Goal: Task Accomplishment & Management: Manage account settings

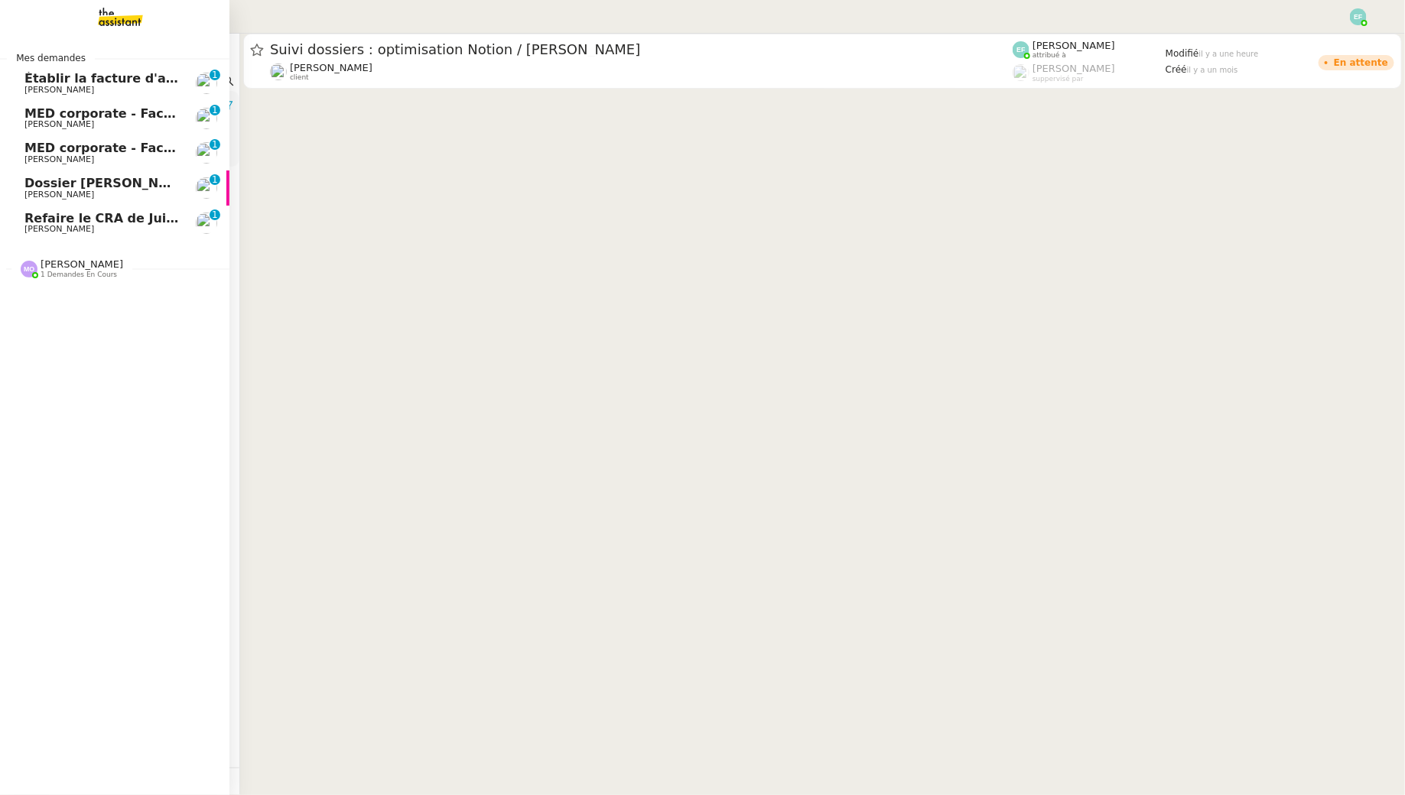
click at [43, 86] on span "[PERSON_NAME]" at bounding box center [59, 90] width 70 height 10
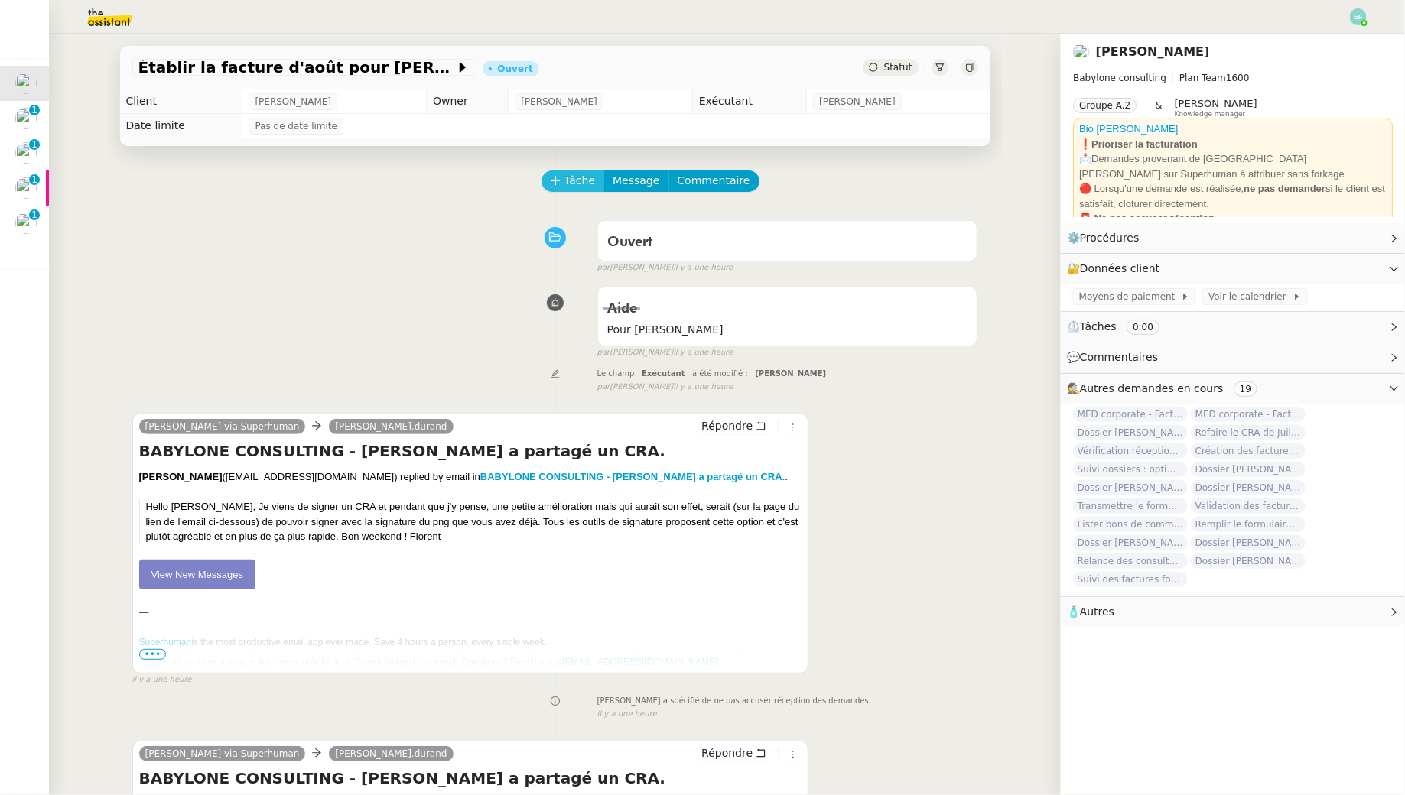
click at [563, 183] on button "Tâche" at bounding box center [572, 181] width 63 height 21
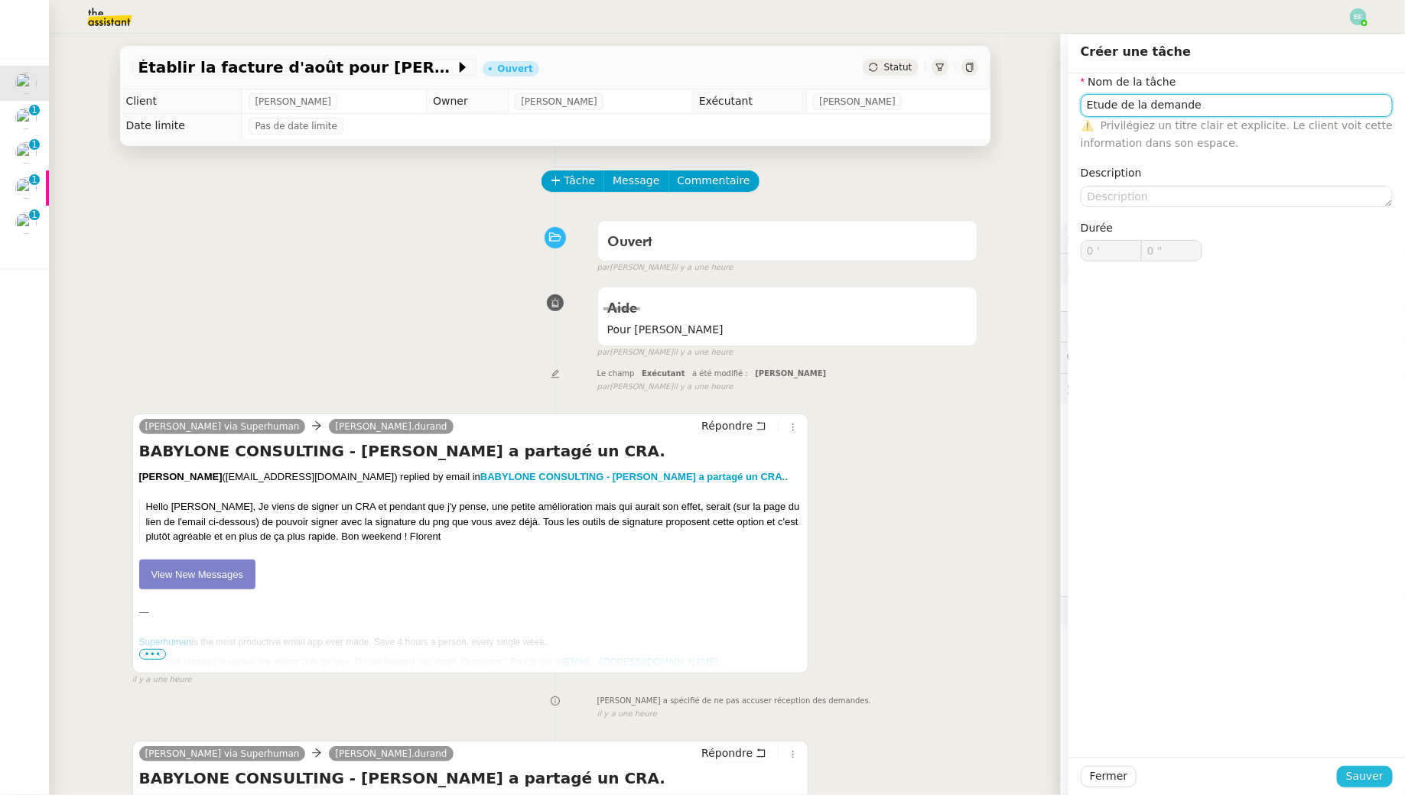
type input "Etude de la demande"
click at [1349, 778] on span "Sauver" at bounding box center [1364, 777] width 37 height 18
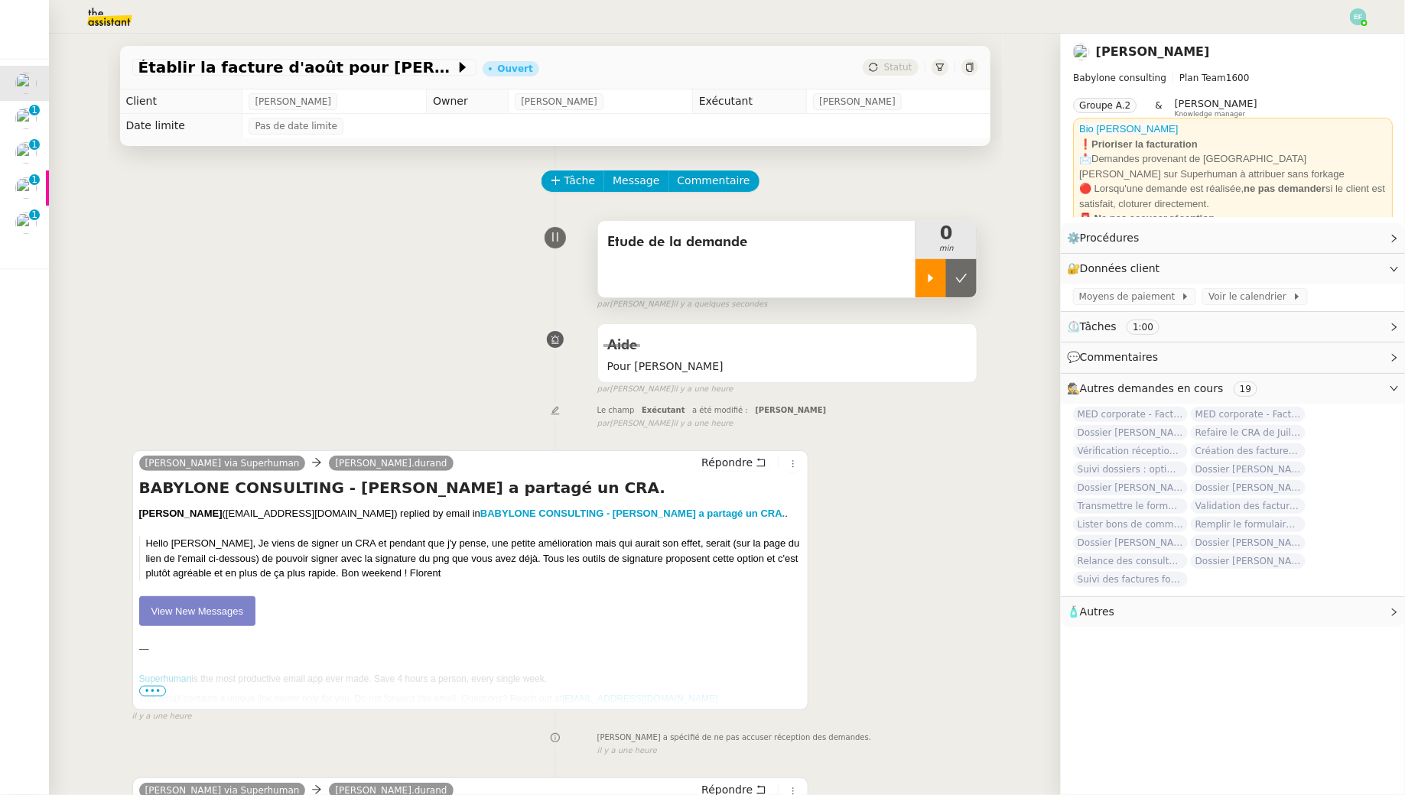
click at [929, 268] on div at bounding box center [930, 278] width 31 height 38
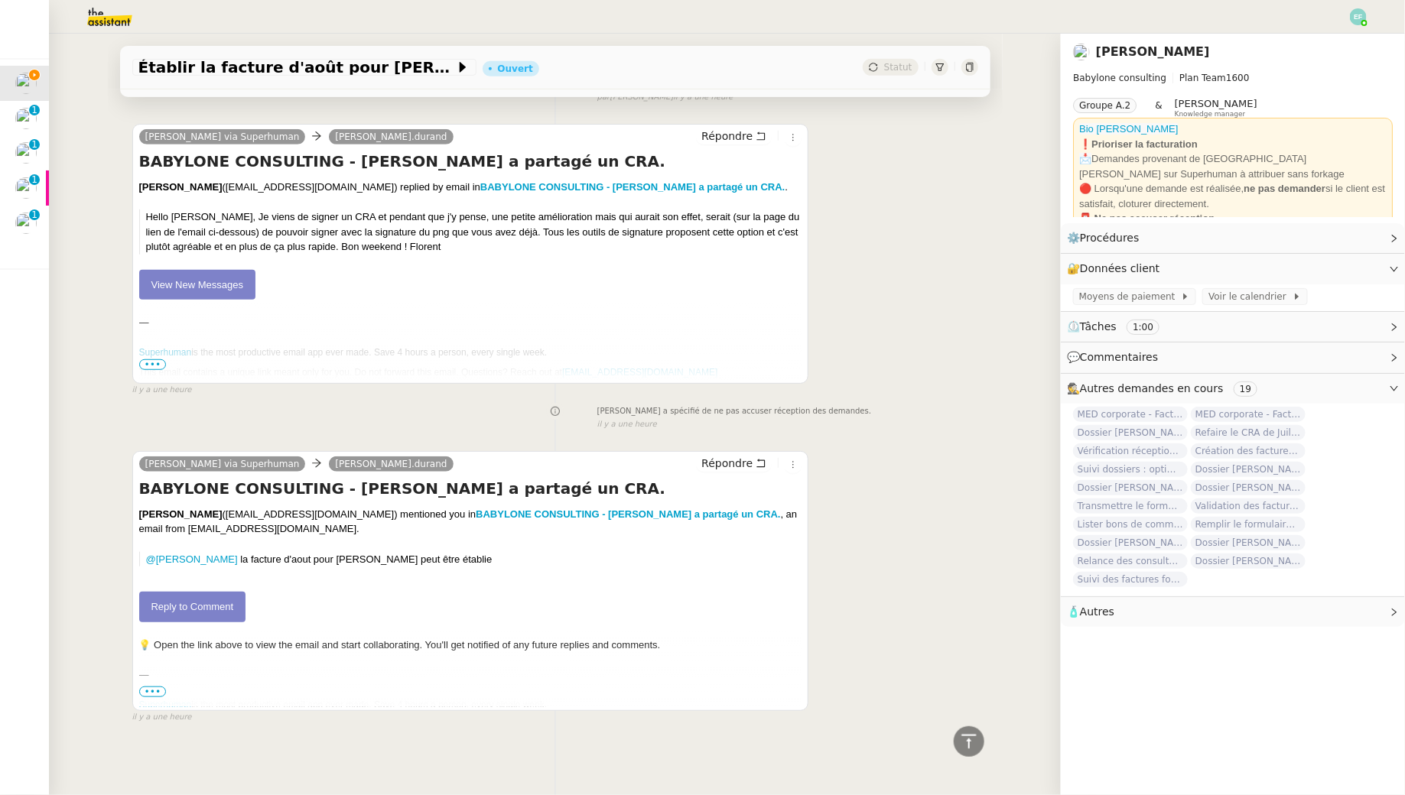
click at [222, 598] on link "Reply to Comment" at bounding box center [192, 607] width 107 height 31
click at [224, 599] on link "Reply to Comment" at bounding box center [192, 607] width 107 height 31
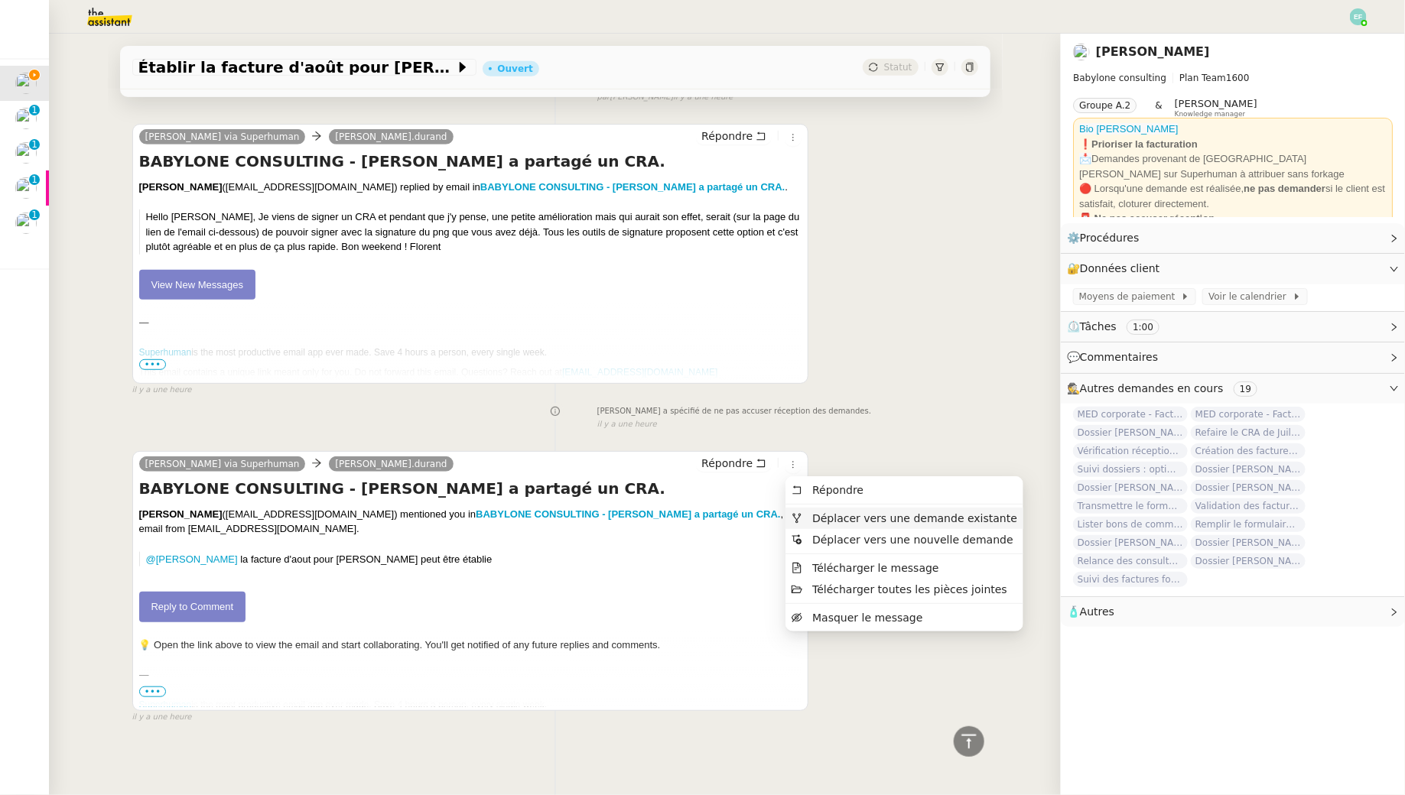
click at [812, 521] on span "Déplacer vers une demande existante" at bounding box center [914, 518] width 205 height 12
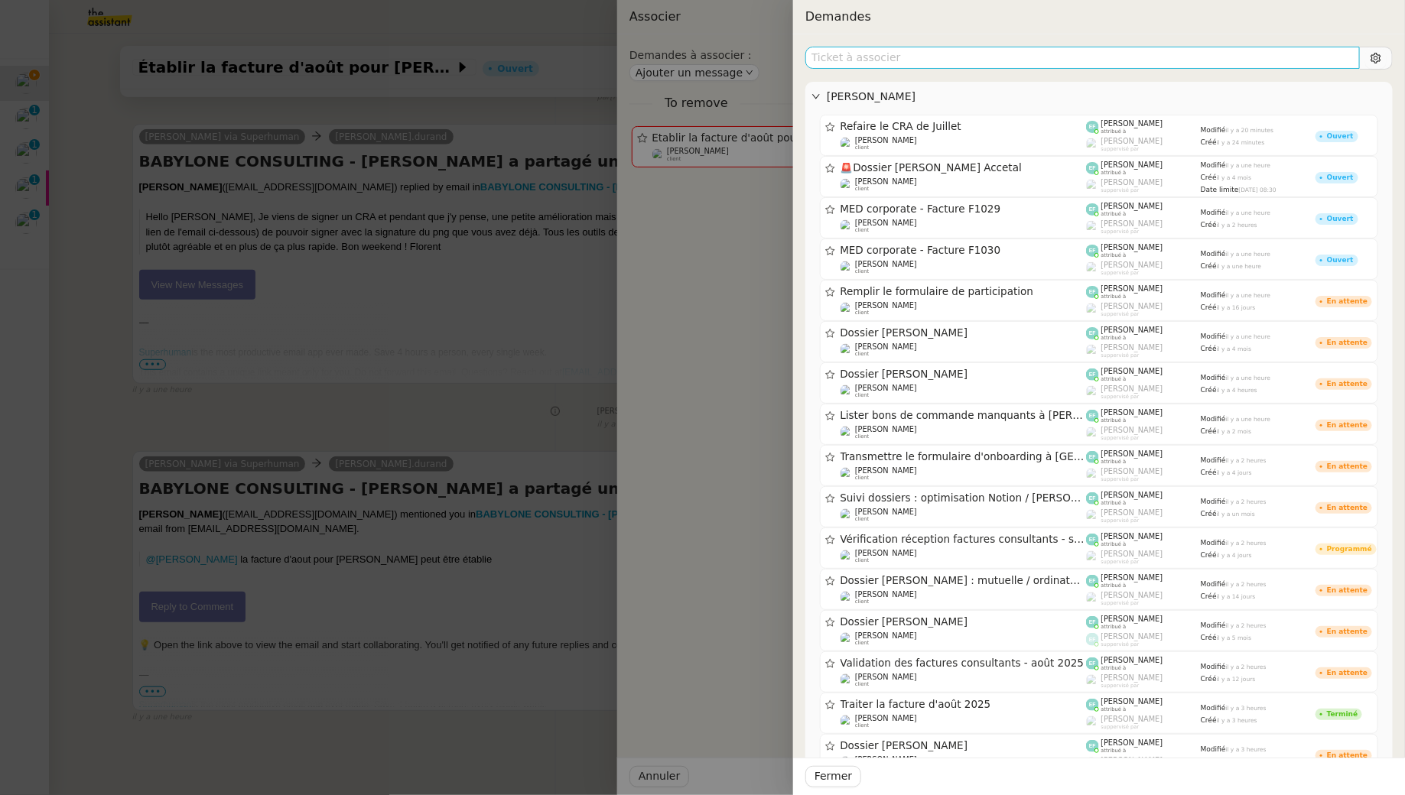
click at [982, 50] on input "text" at bounding box center [1082, 58] width 554 height 22
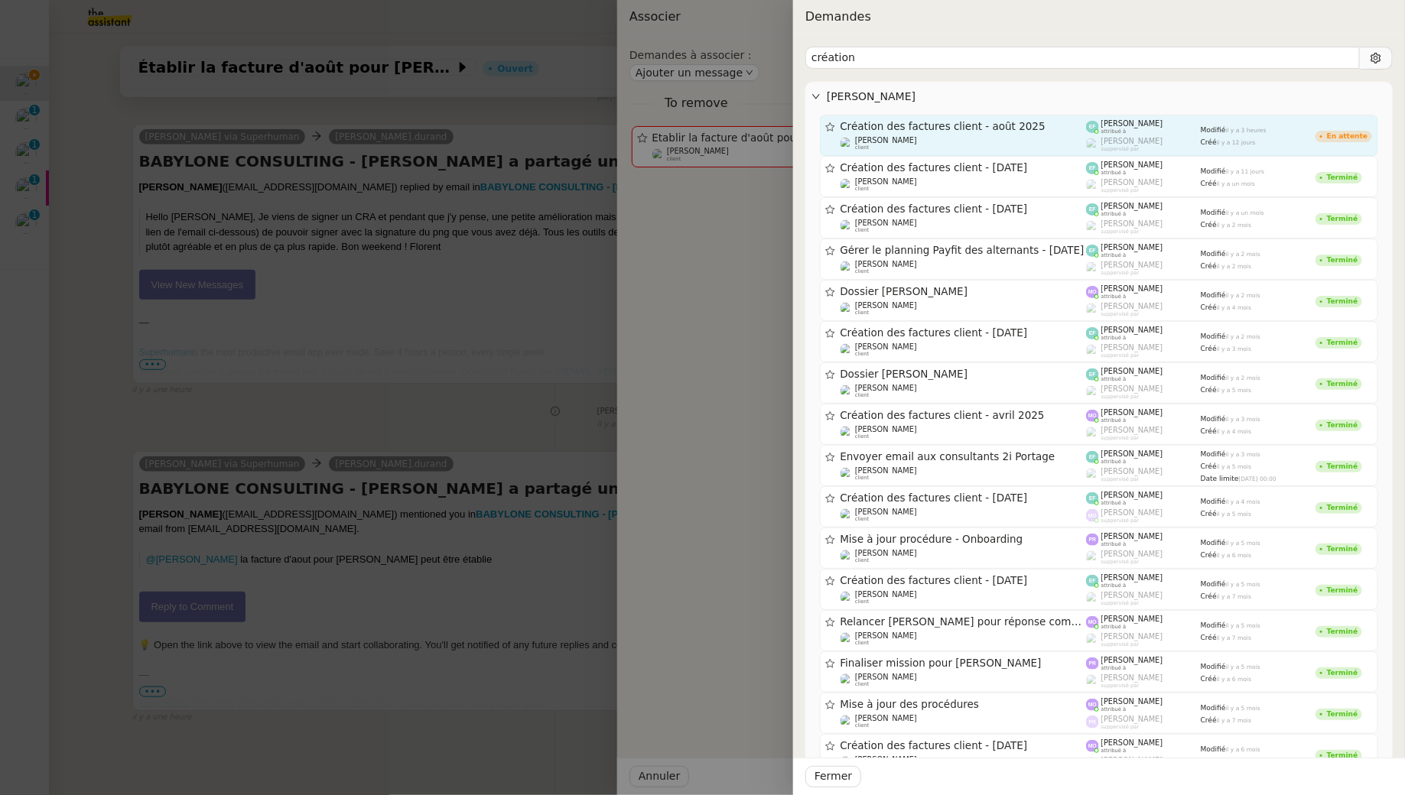
type input "création"
click at [965, 133] on div "Création des factures client - [DATE] [PERSON_NAME] client" at bounding box center [963, 135] width 246 height 31
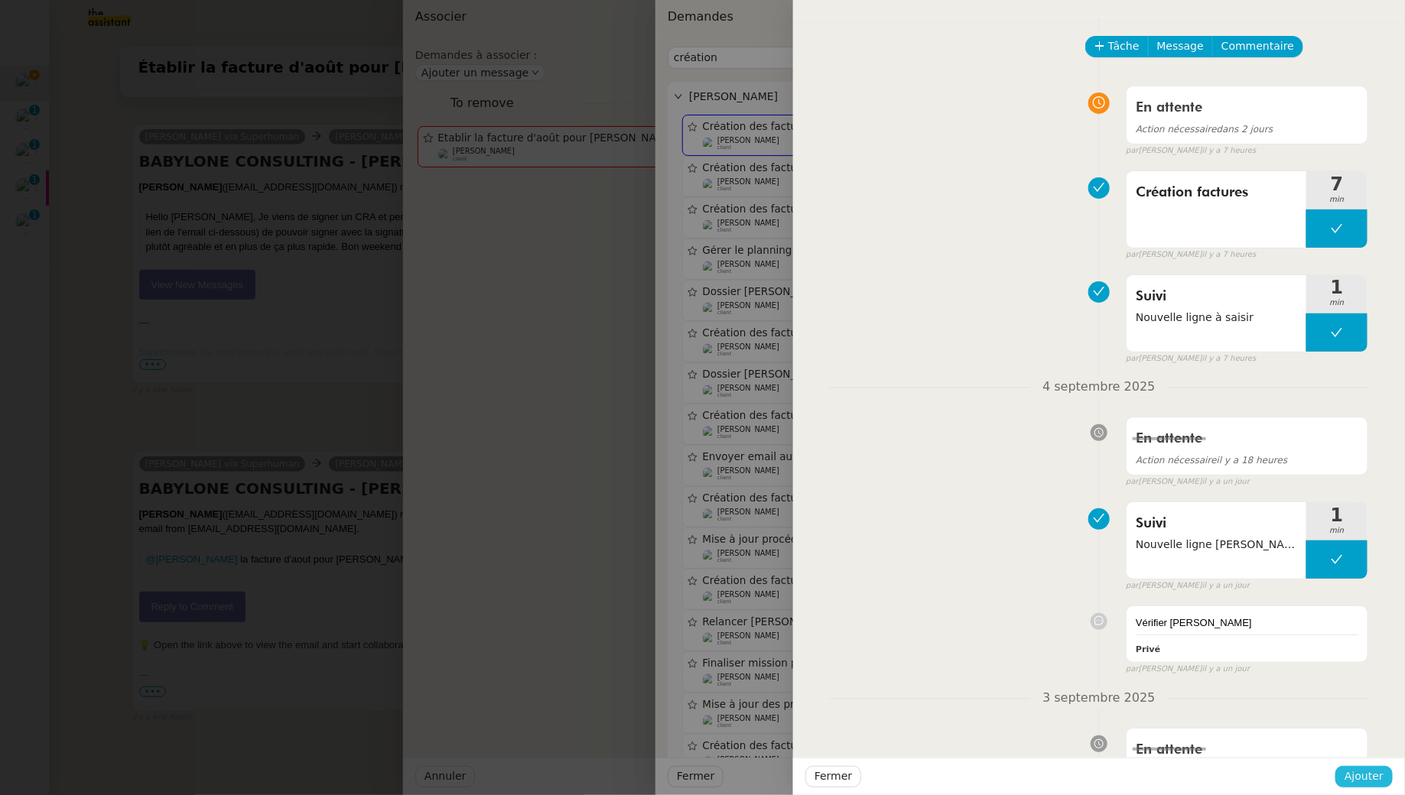
click at [1347, 781] on span "Ajouter" at bounding box center [1363, 777] width 39 height 18
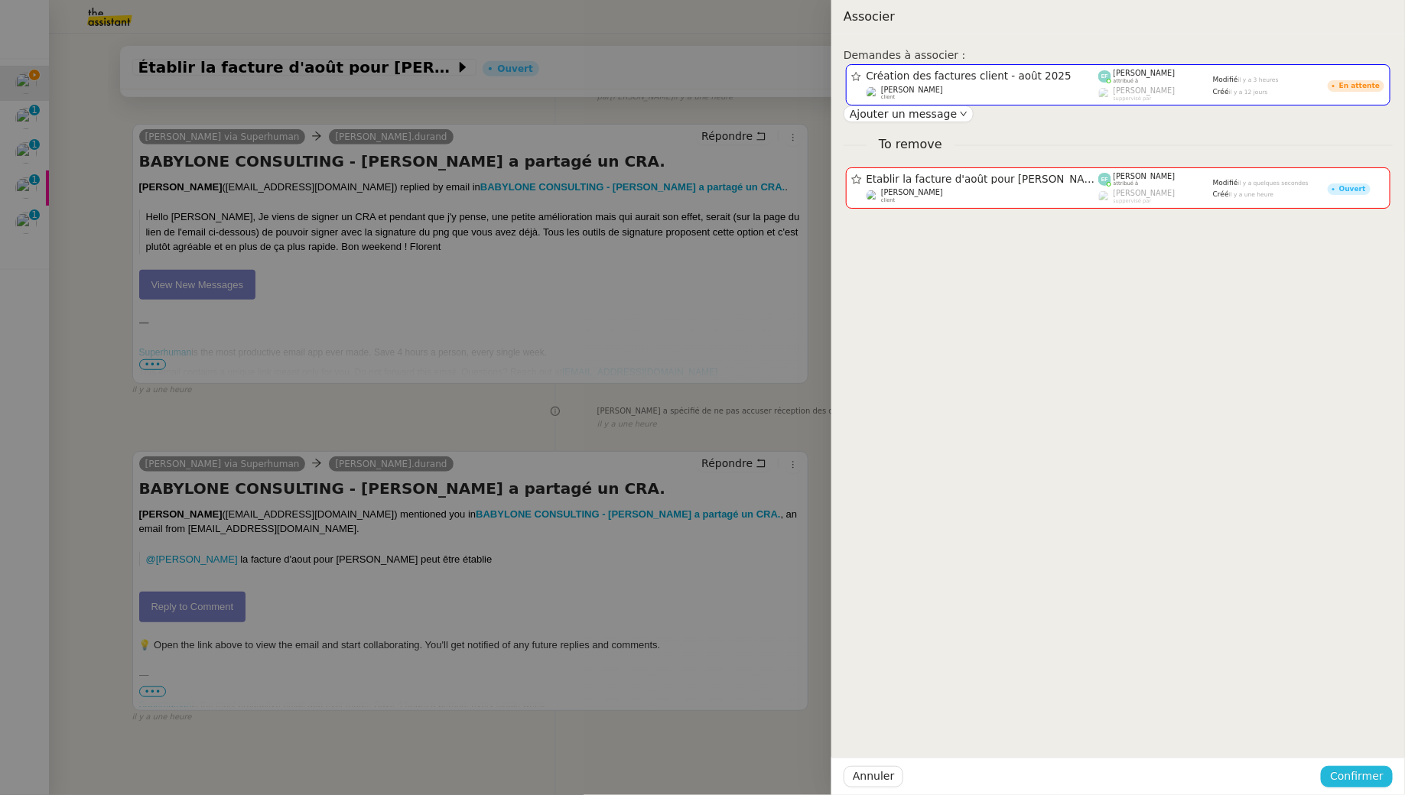
click at [1347, 781] on span "Confirmer" at bounding box center [1357, 777] width 54 height 18
click at [1360, 742] on span "Ajouter" at bounding box center [1358, 735] width 39 height 15
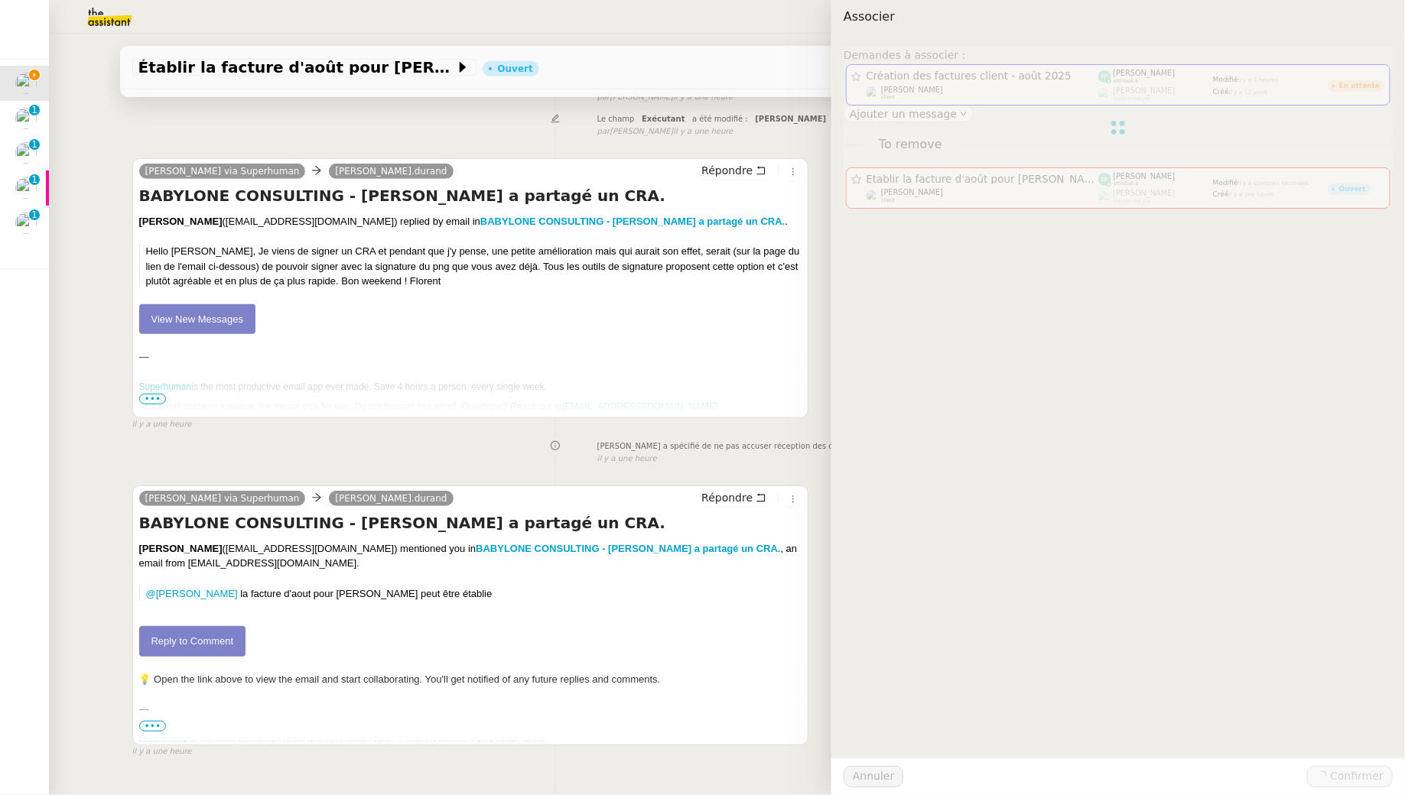
scroll to position [195, 0]
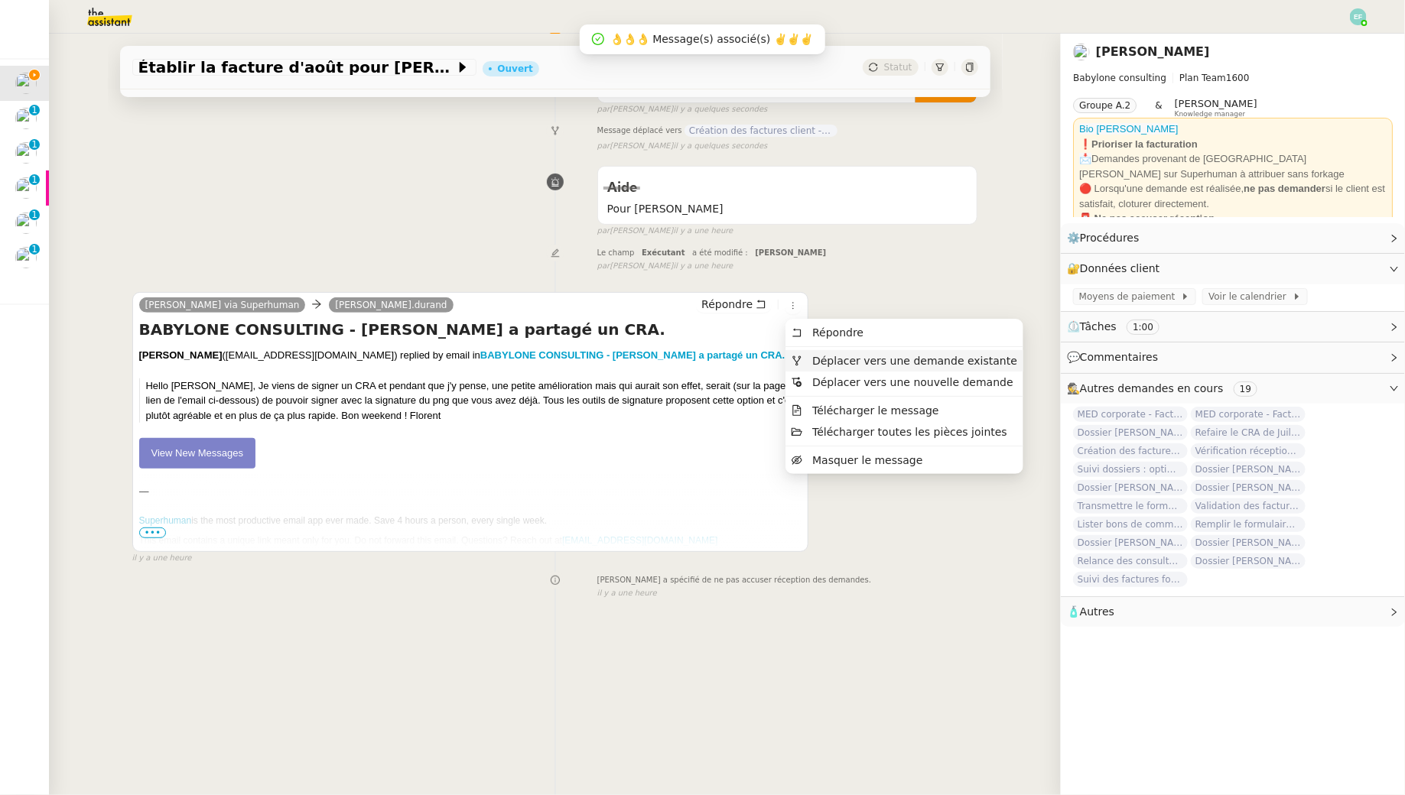
click at [812, 358] on span "Déplacer vers une demande existante" at bounding box center [914, 361] width 205 height 12
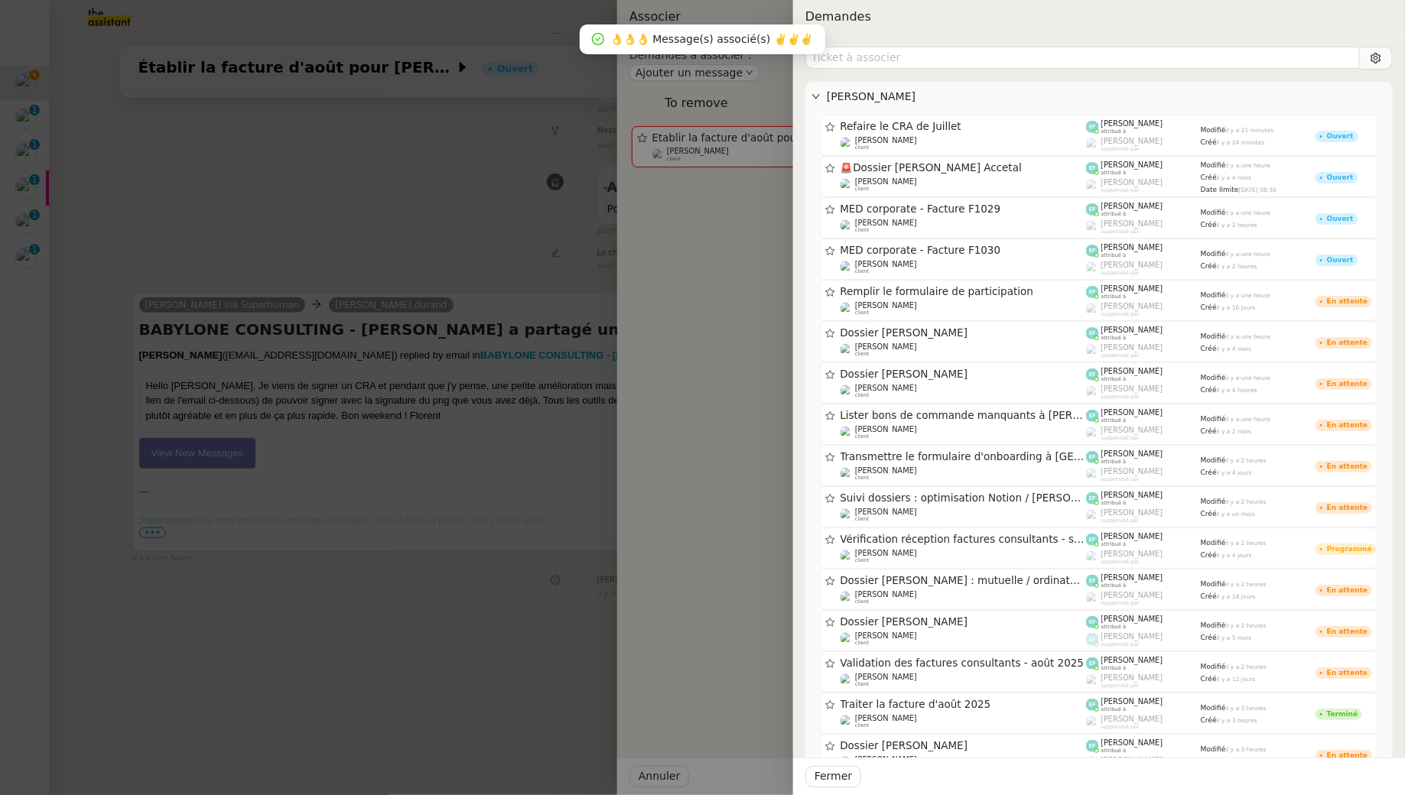
click at [957, 69] on div "[PERSON_NAME] Refaire le CRA de [PERSON_NAME] client [PERSON_NAME] attribué à […" at bounding box center [1098, 640] width 587 height 1187
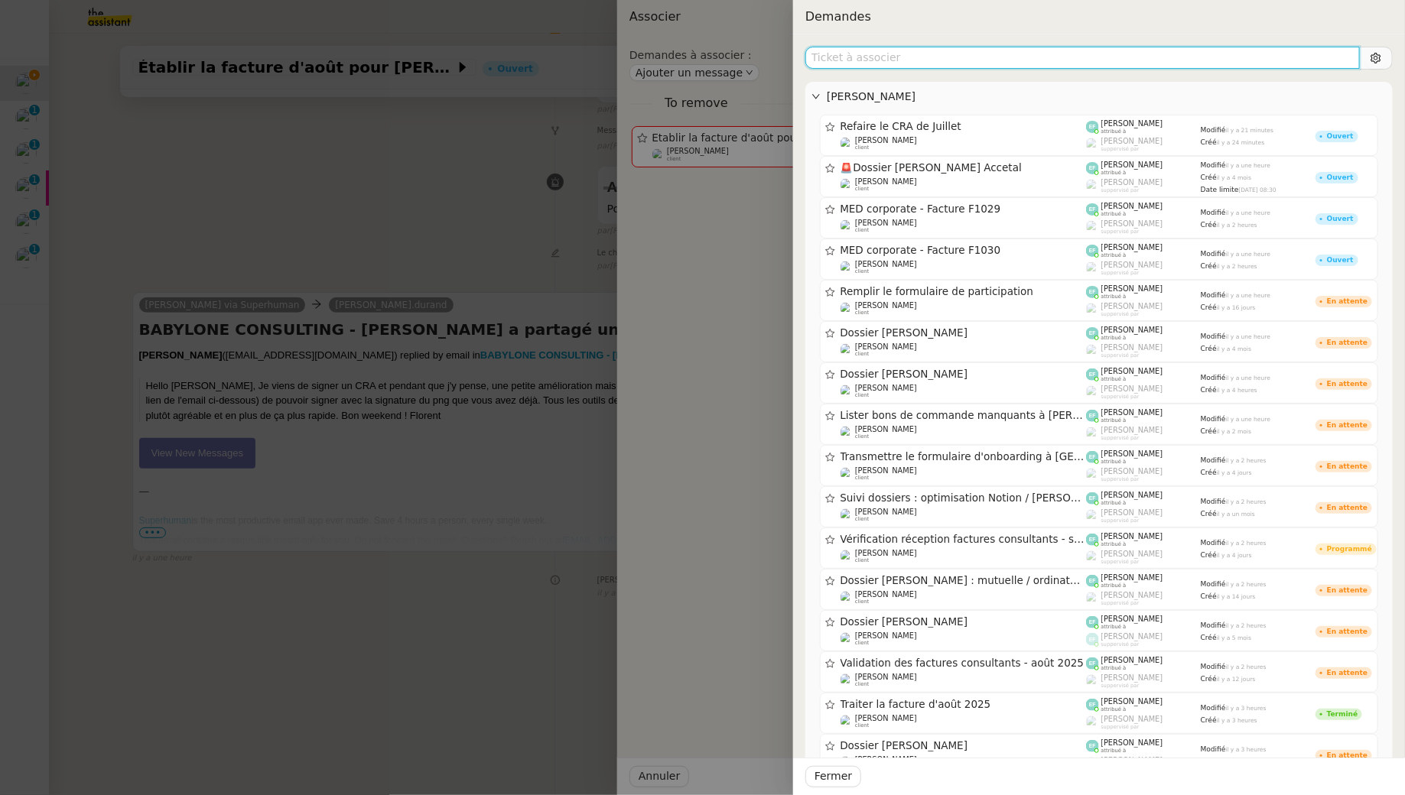
click at [950, 61] on input "text" at bounding box center [1082, 58] width 554 height 22
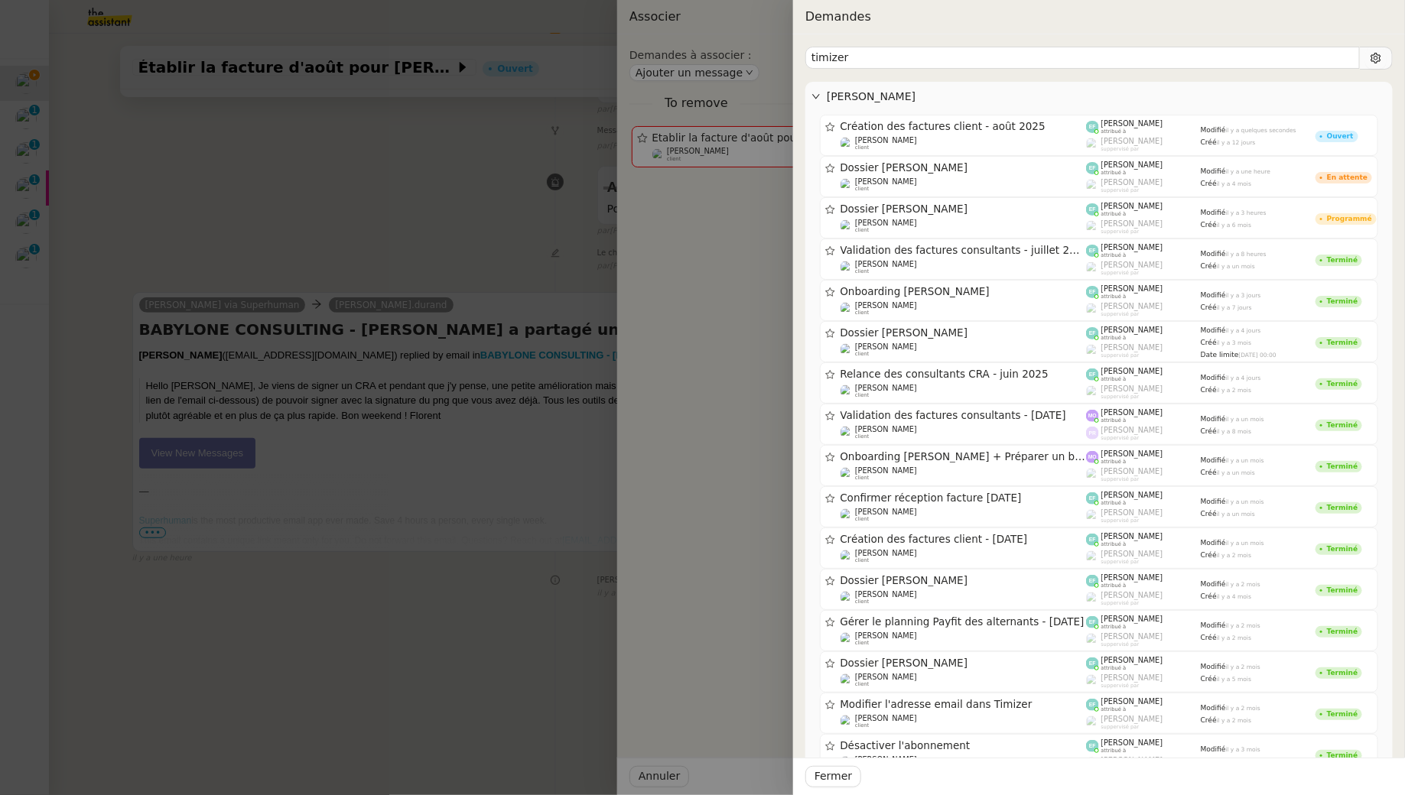
click at [901, 68] on span "timizer" at bounding box center [1098, 58] width 587 height 23
drag, startPoint x: 898, startPoint y: 58, endPoint x: 743, endPoint y: 41, distance: 155.4
click at [743, 41] on div "Demandes timizer [PERSON_NAME] Création des factures client - [DATE] [PERSON_NA…" at bounding box center [702, 397] width 1405 height 795
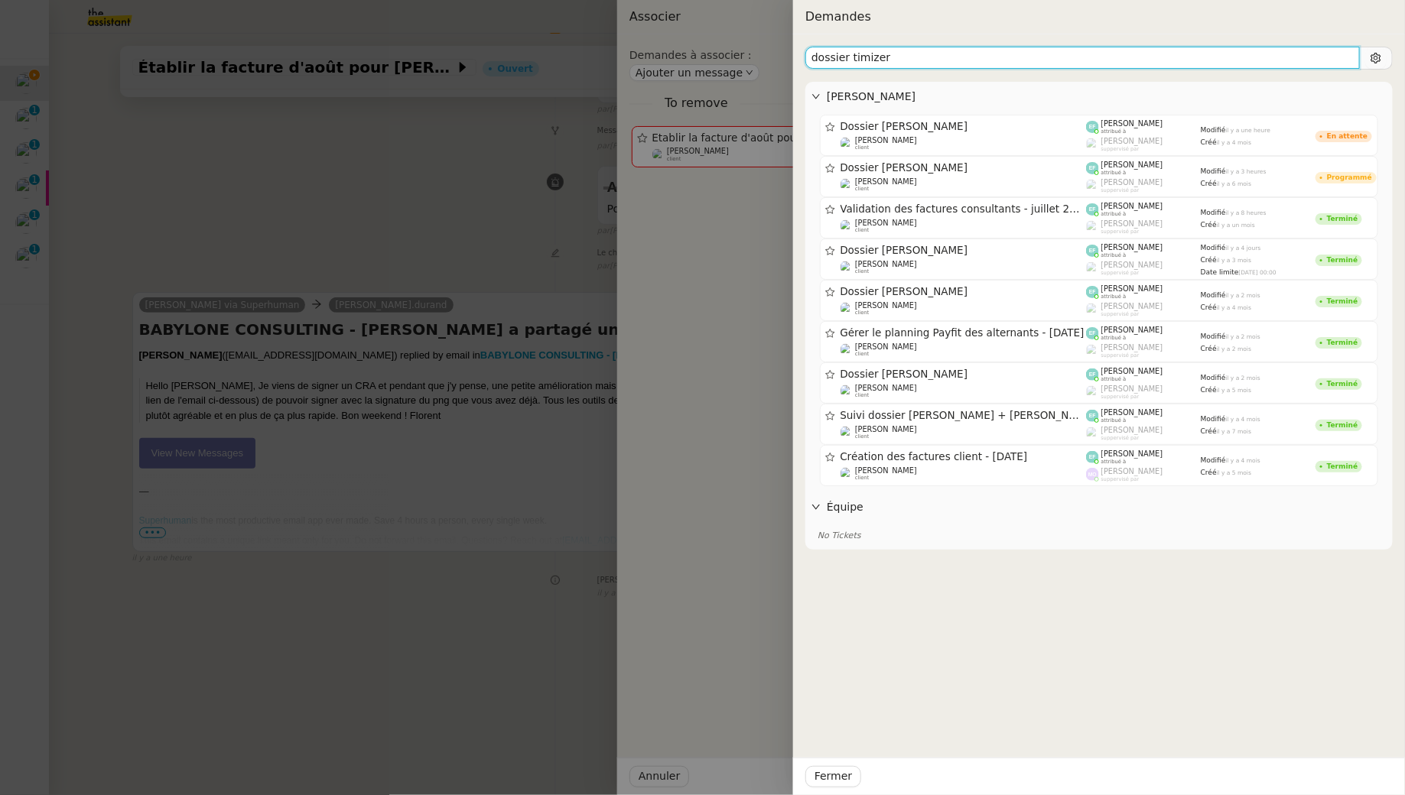
type input "dossier timizer"
click at [411, 182] on div at bounding box center [702, 397] width 1405 height 795
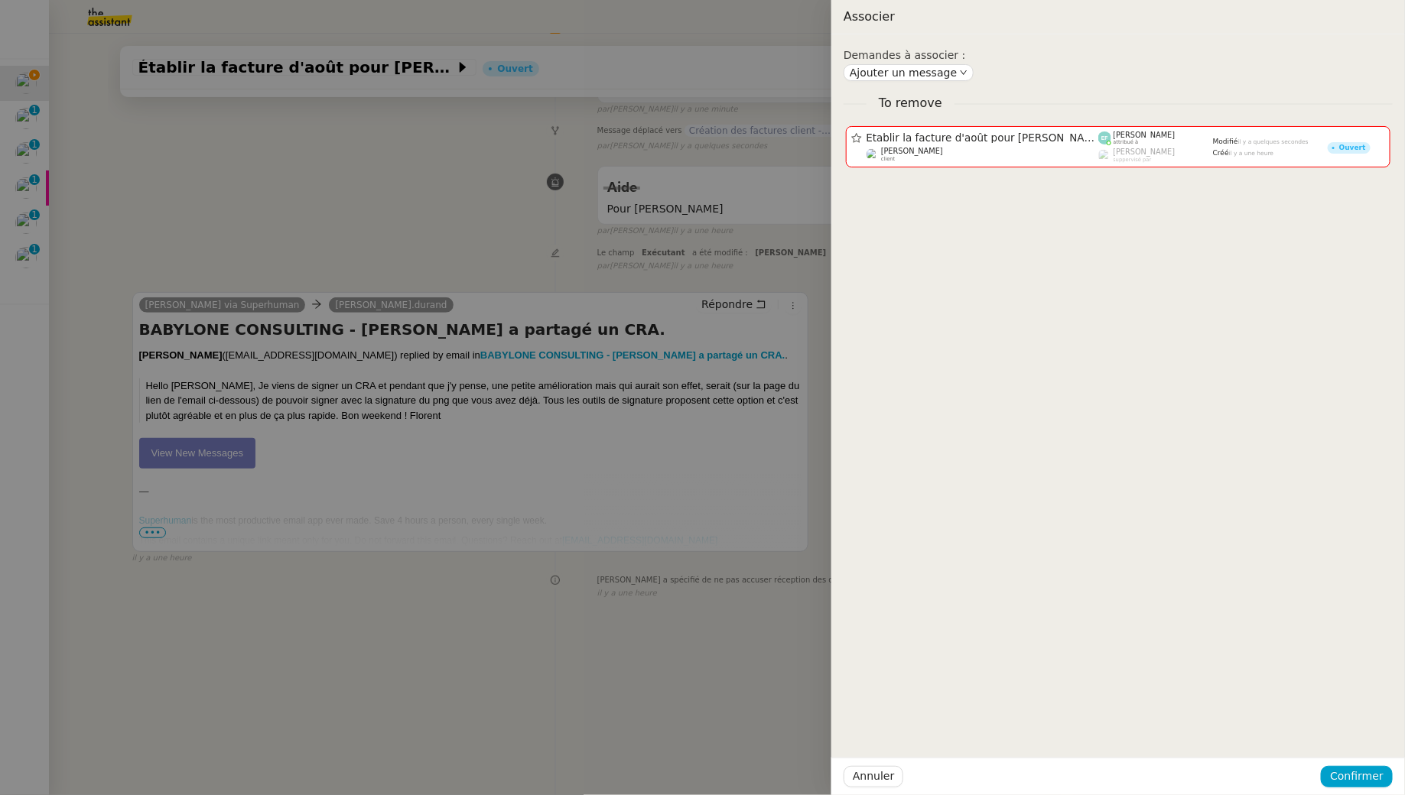
click at [411, 182] on div at bounding box center [702, 397] width 1405 height 795
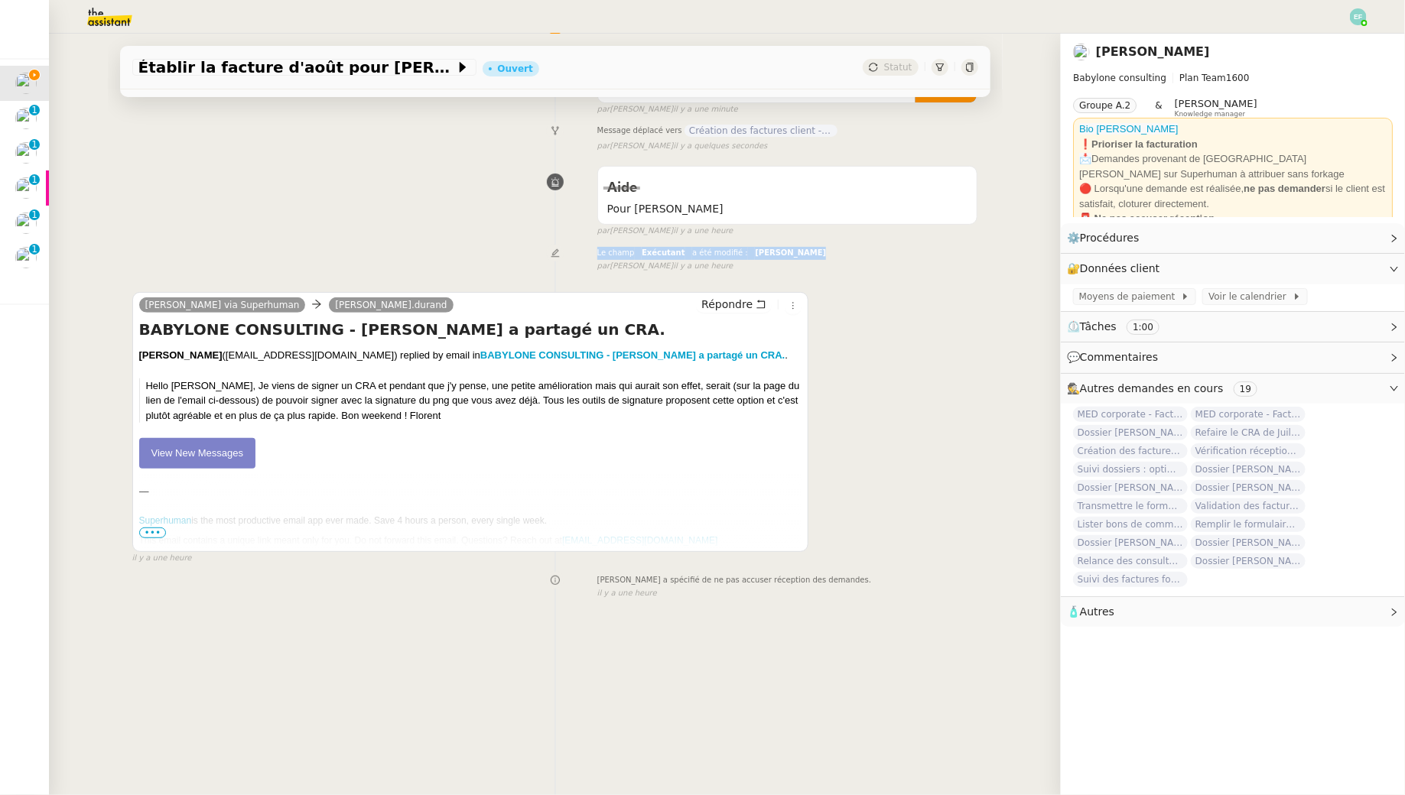
click at [411, 182] on div "Aide Pour [PERSON_NAME] false par [PERSON_NAME] il y a une heure" at bounding box center [555, 198] width 846 height 79
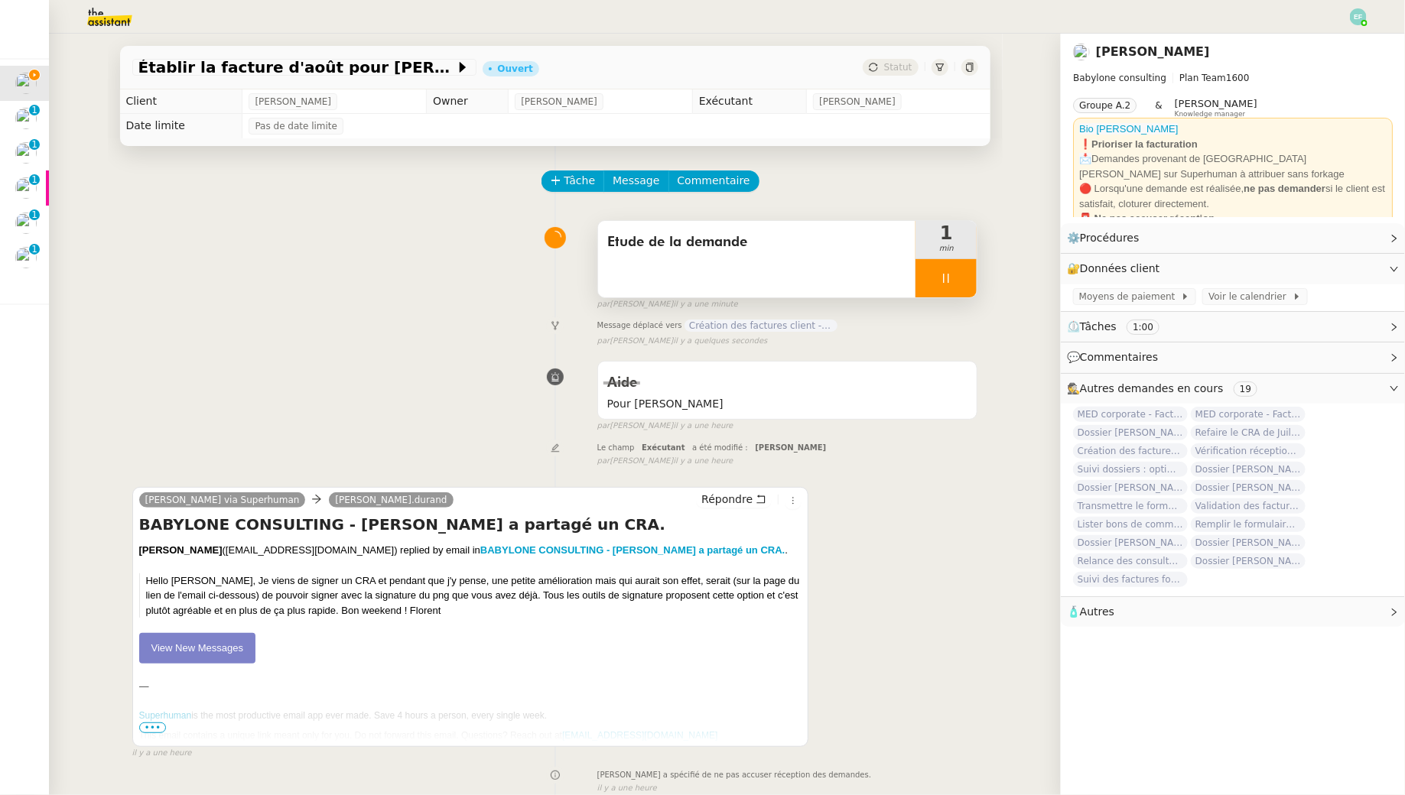
click at [965, 269] on div at bounding box center [945, 278] width 61 height 38
click at [965, 269] on button at bounding box center [961, 278] width 31 height 38
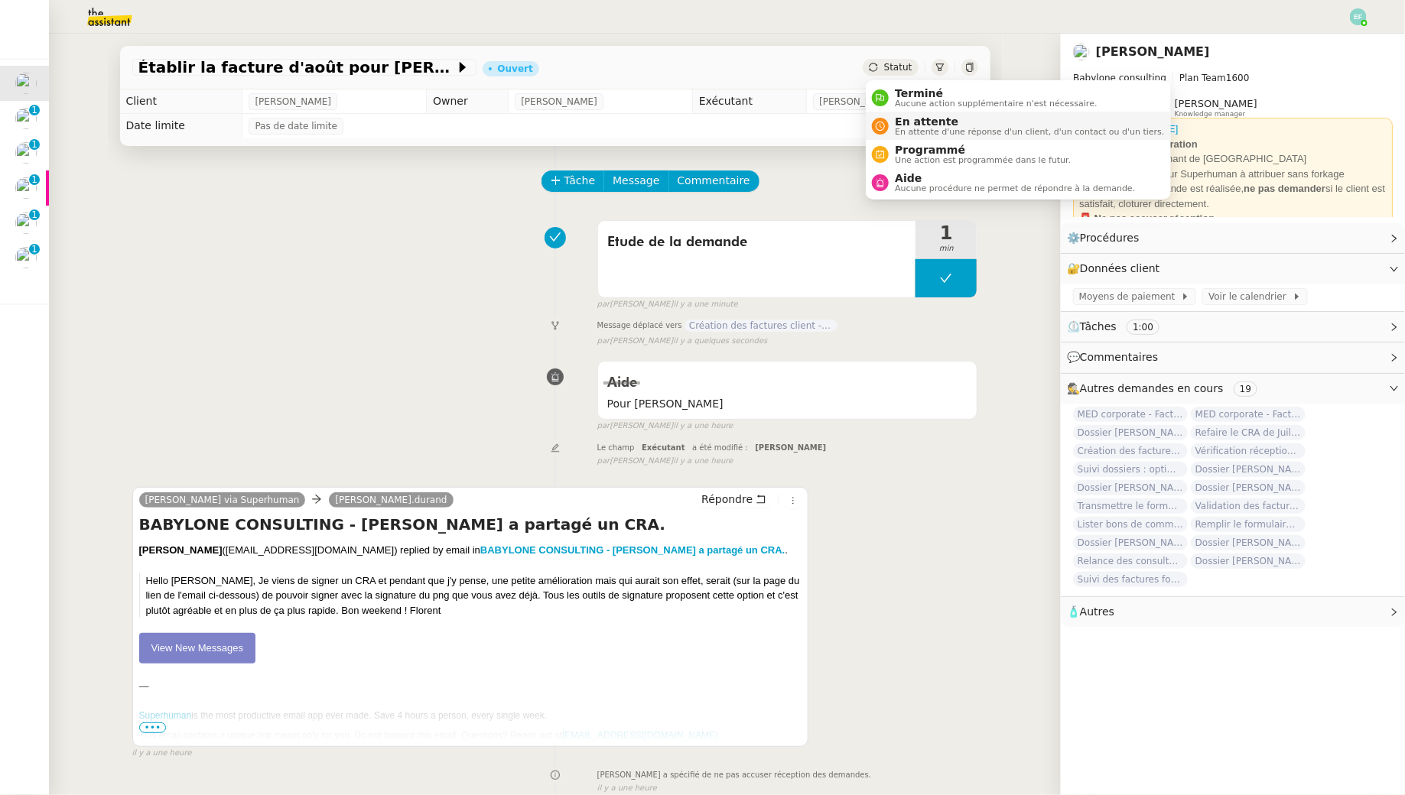
click at [908, 119] on span "En attente" at bounding box center [1029, 121] width 269 height 12
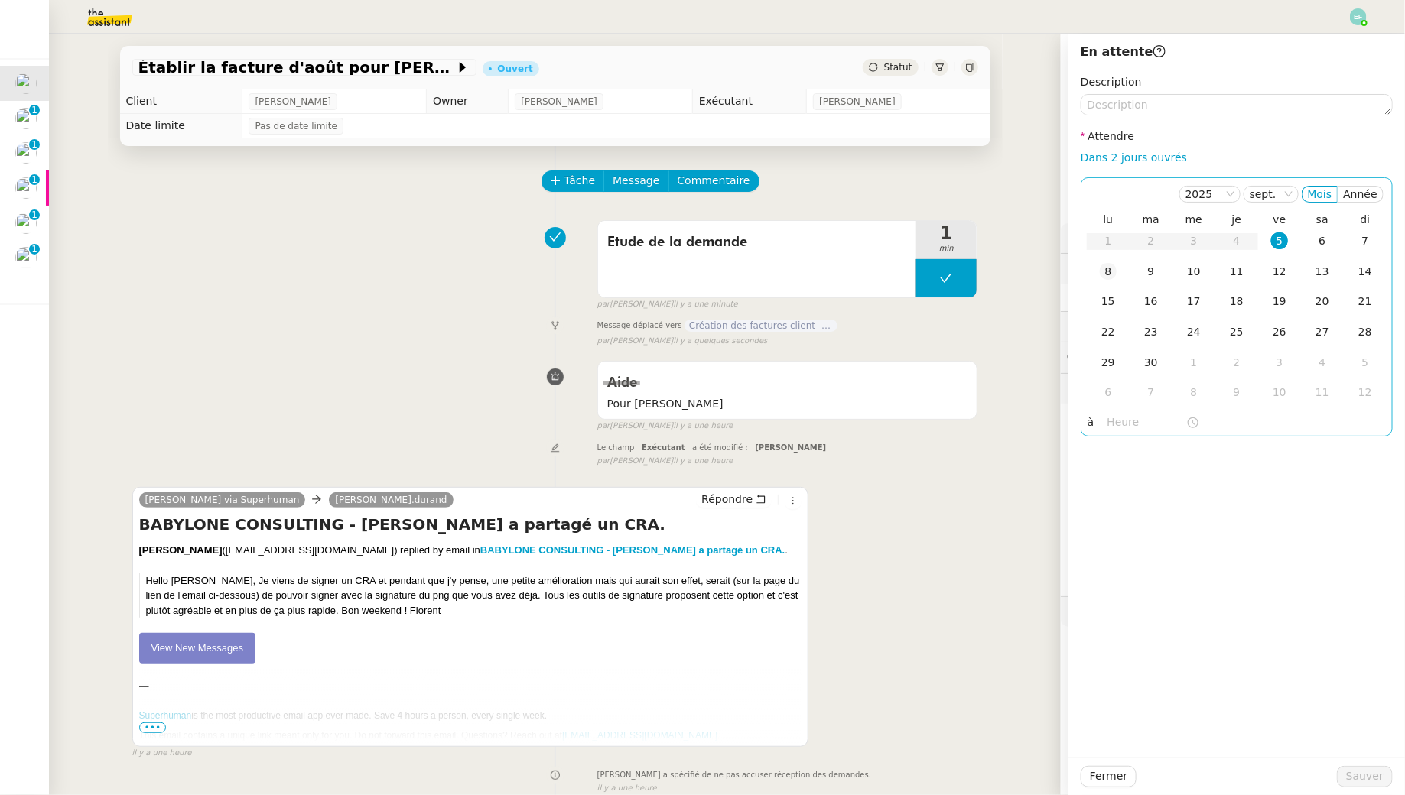
click at [1105, 268] on div "8" at bounding box center [1108, 271] width 17 height 17
click at [1351, 768] on span "Sauver" at bounding box center [1364, 777] width 37 height 18
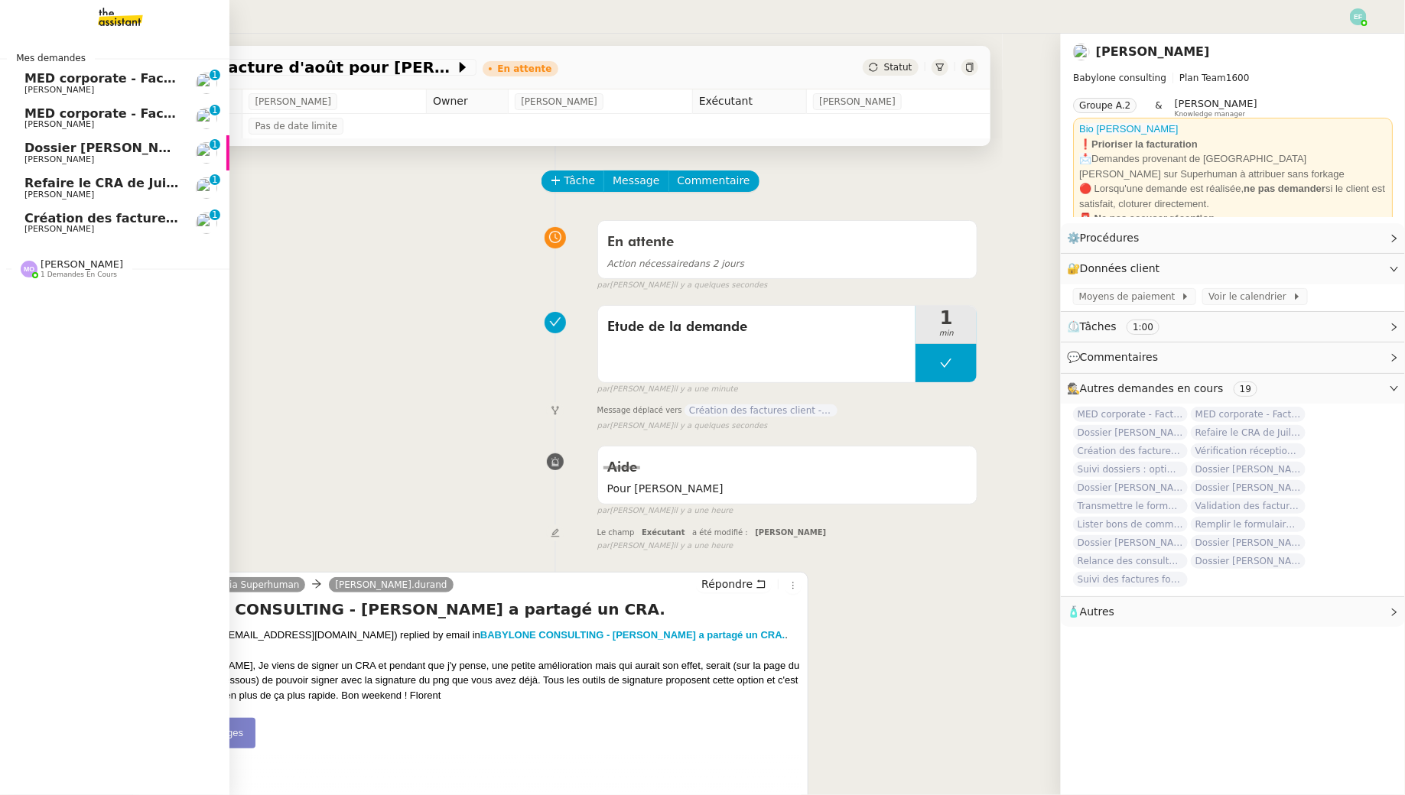
click at [30, 77] on span "MED corporate - Facture F1030" at bounding box center [131, 78] width 215 height 15
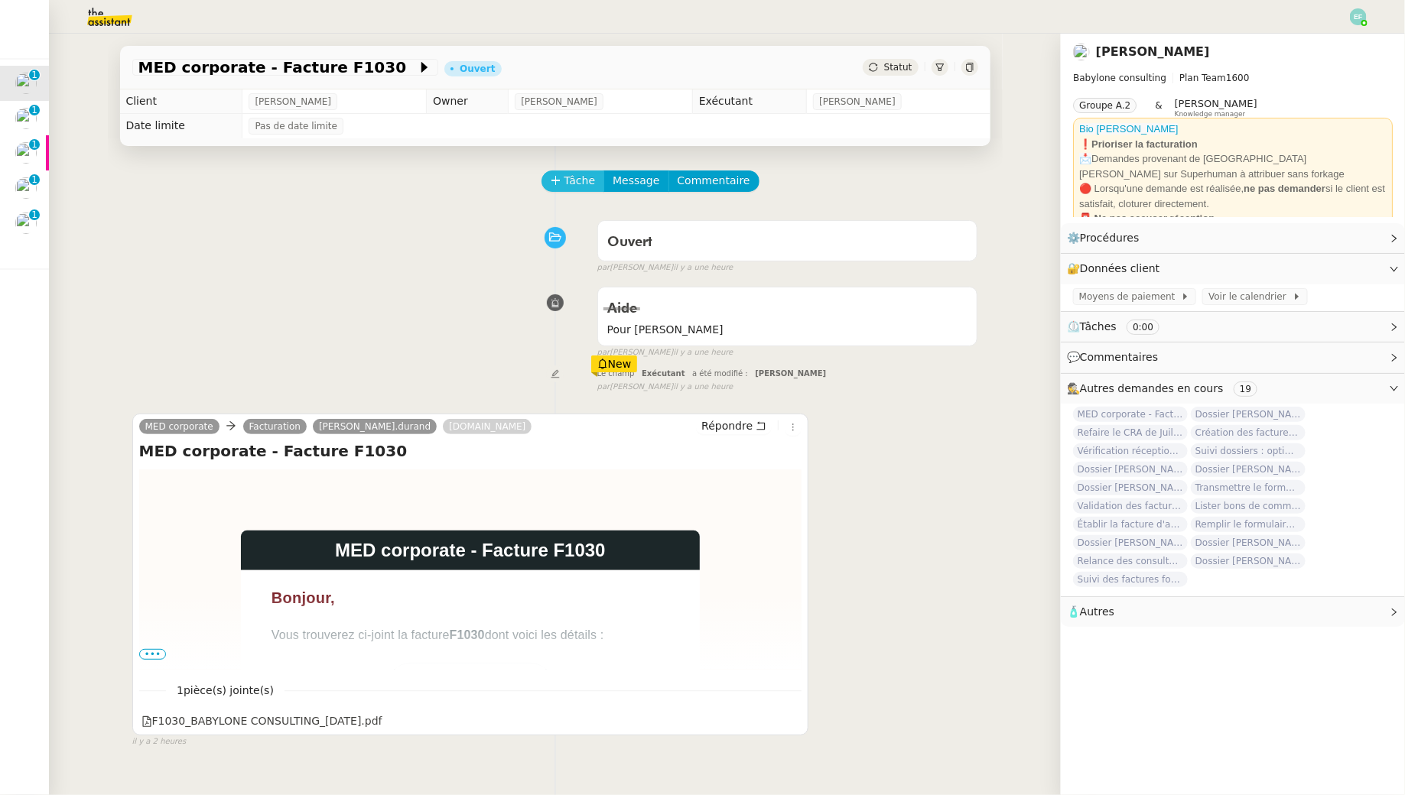
click at [580, 179] on span "Tâche" at bounding box center [579, 181] width 31 height 18
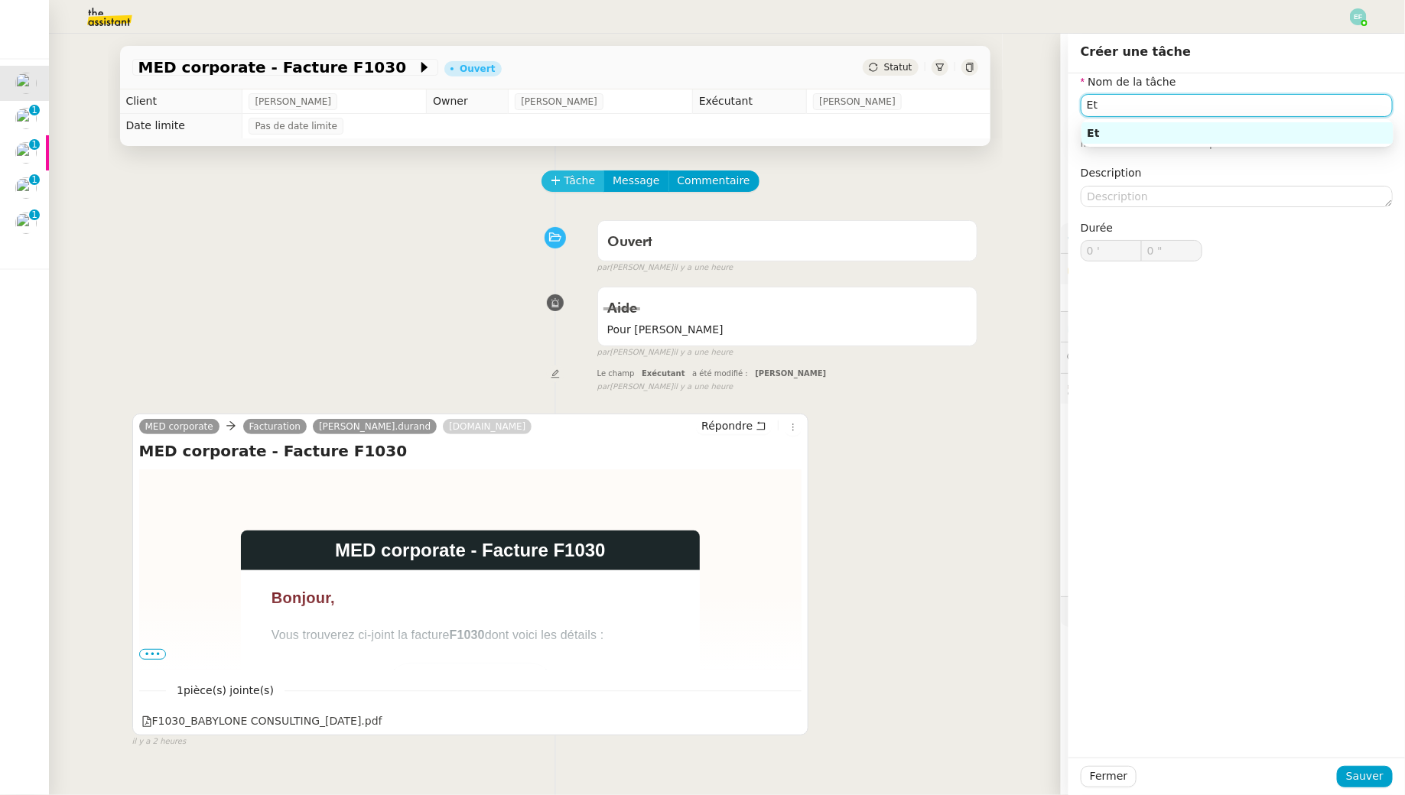
type input "E"
type input "Suivi"
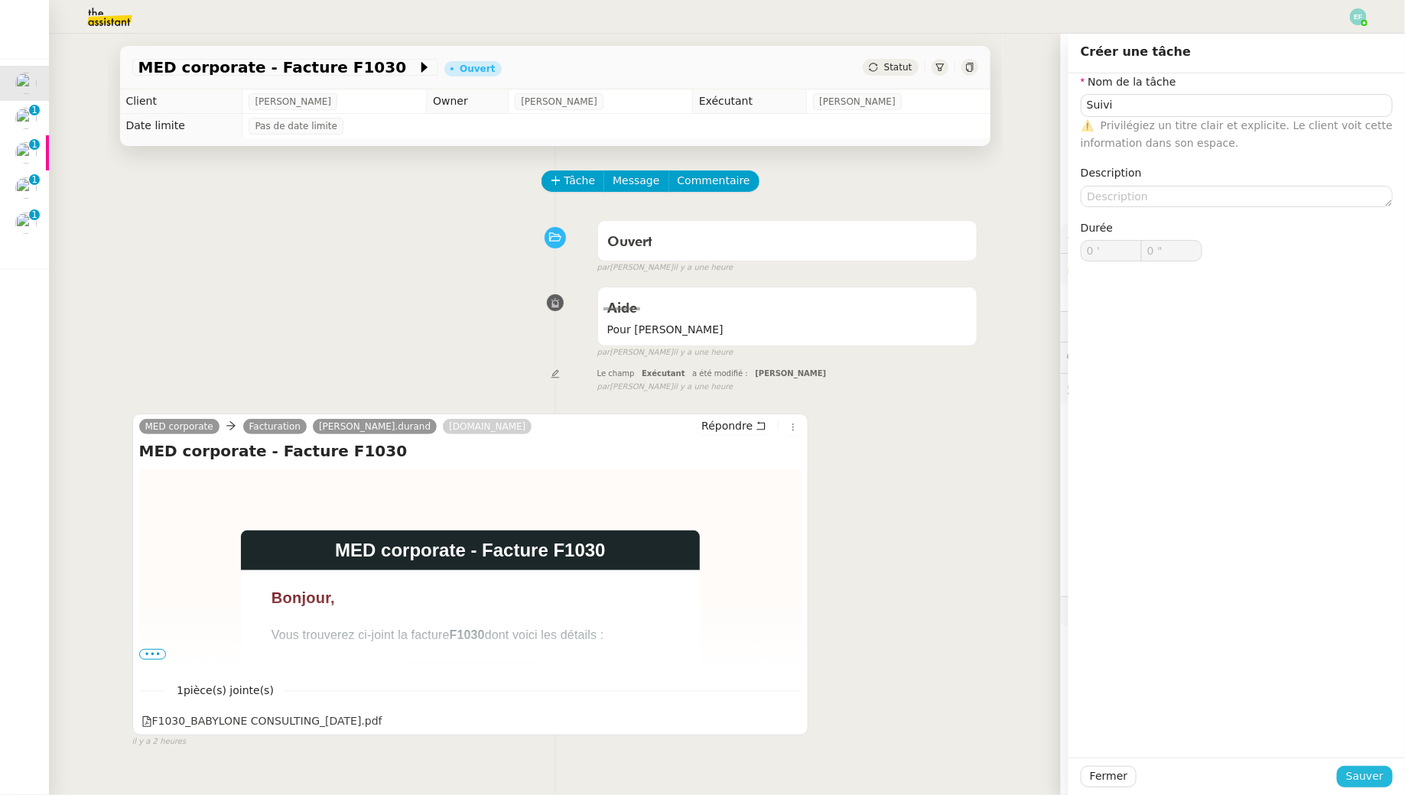
click at [1367, 773] on span "Sauver" at bounding box center [1364, 777] width 37 height 18
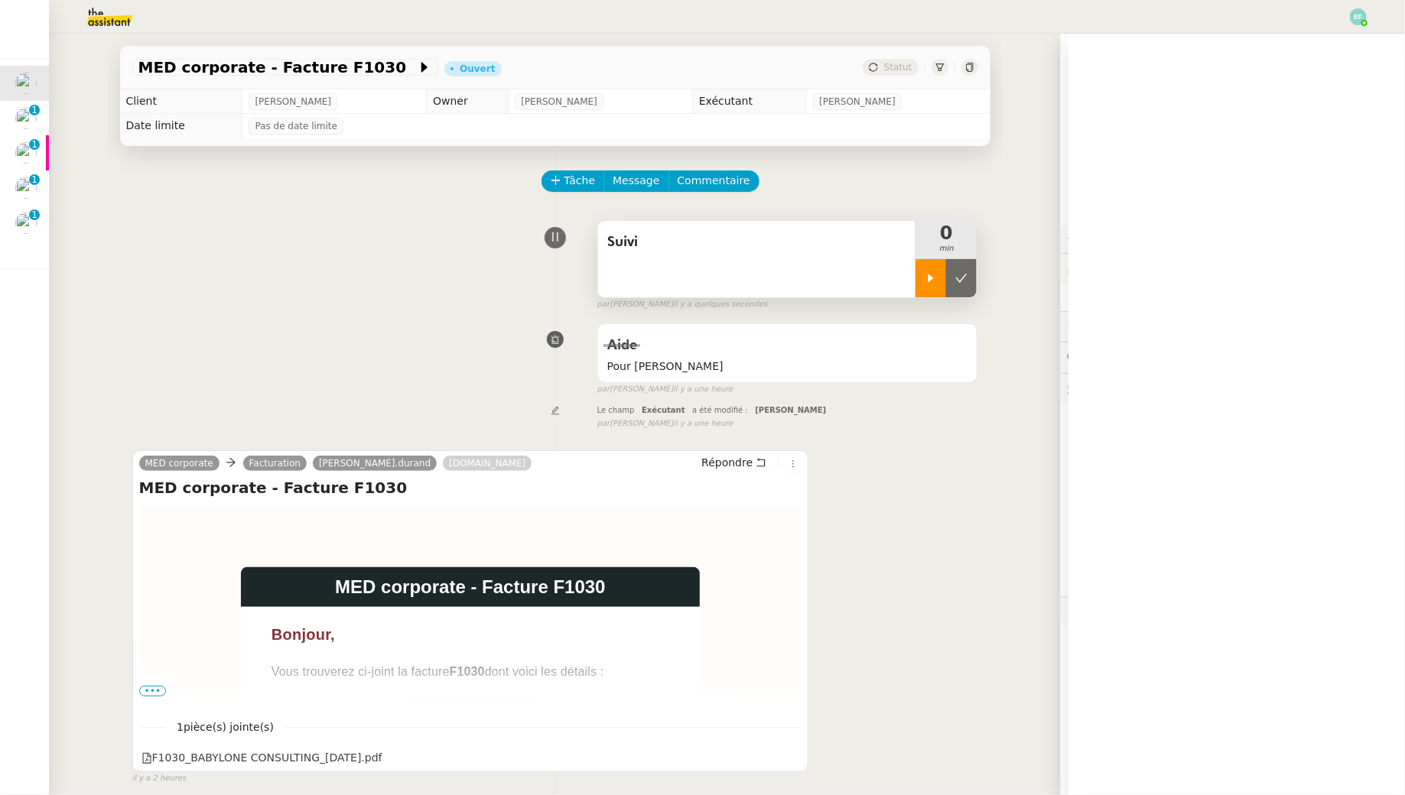
click at [931, 278] on icon at bounding box center [930, 278] width 5 height 8
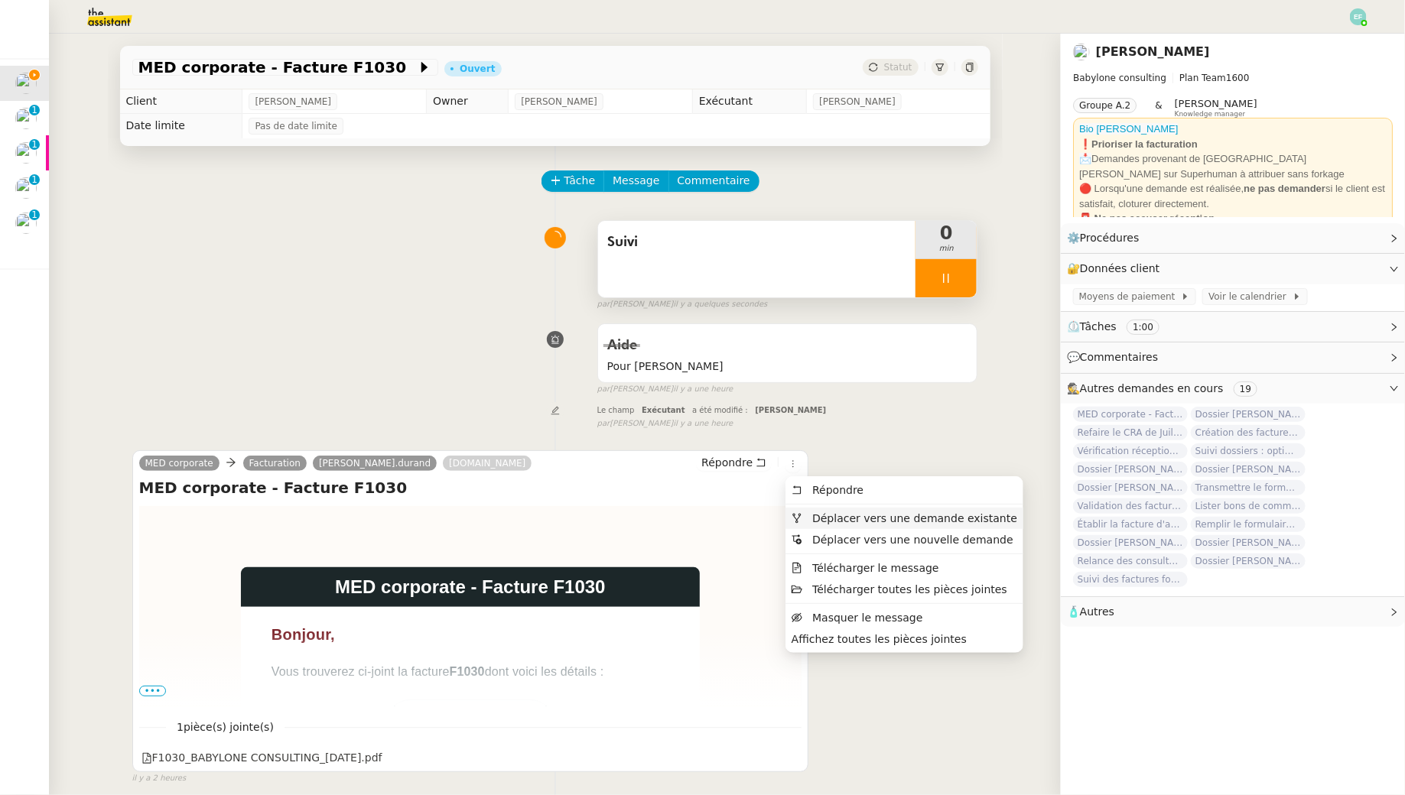
click at [813, 514] on span "Déplacer vers une demande existante" at bounding box center [914, 518] width 205 height 12
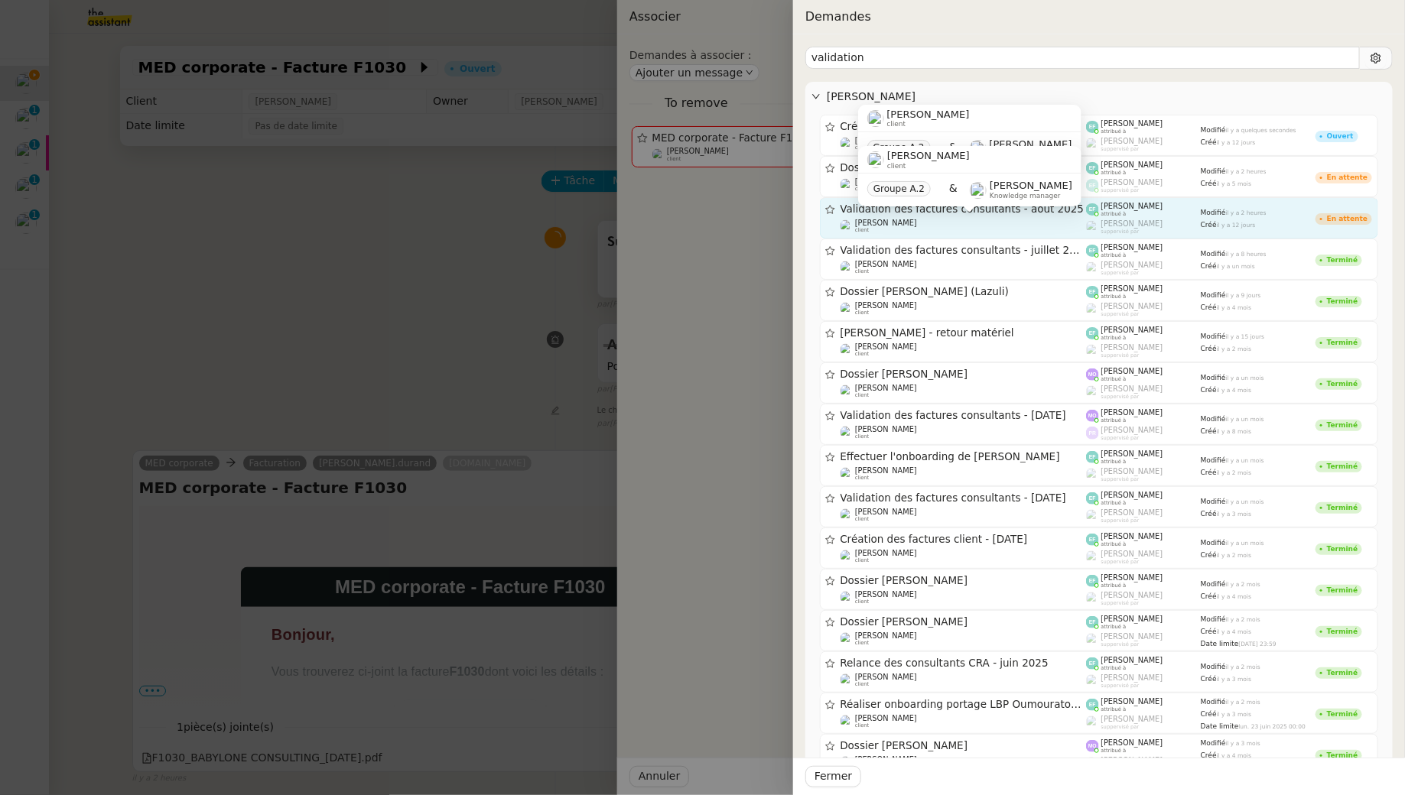
type input "validation"
click at [1009, 217] on div "Associer Demandes à associer : Ajouter un message To remove MED corporate - Fac…" at bounding box center [702, 397] width 1405 height 795
click at [1041, 210] on span "Validation des factures consultants - août 2025" at bounding box center [963, 209] width 246 height 11
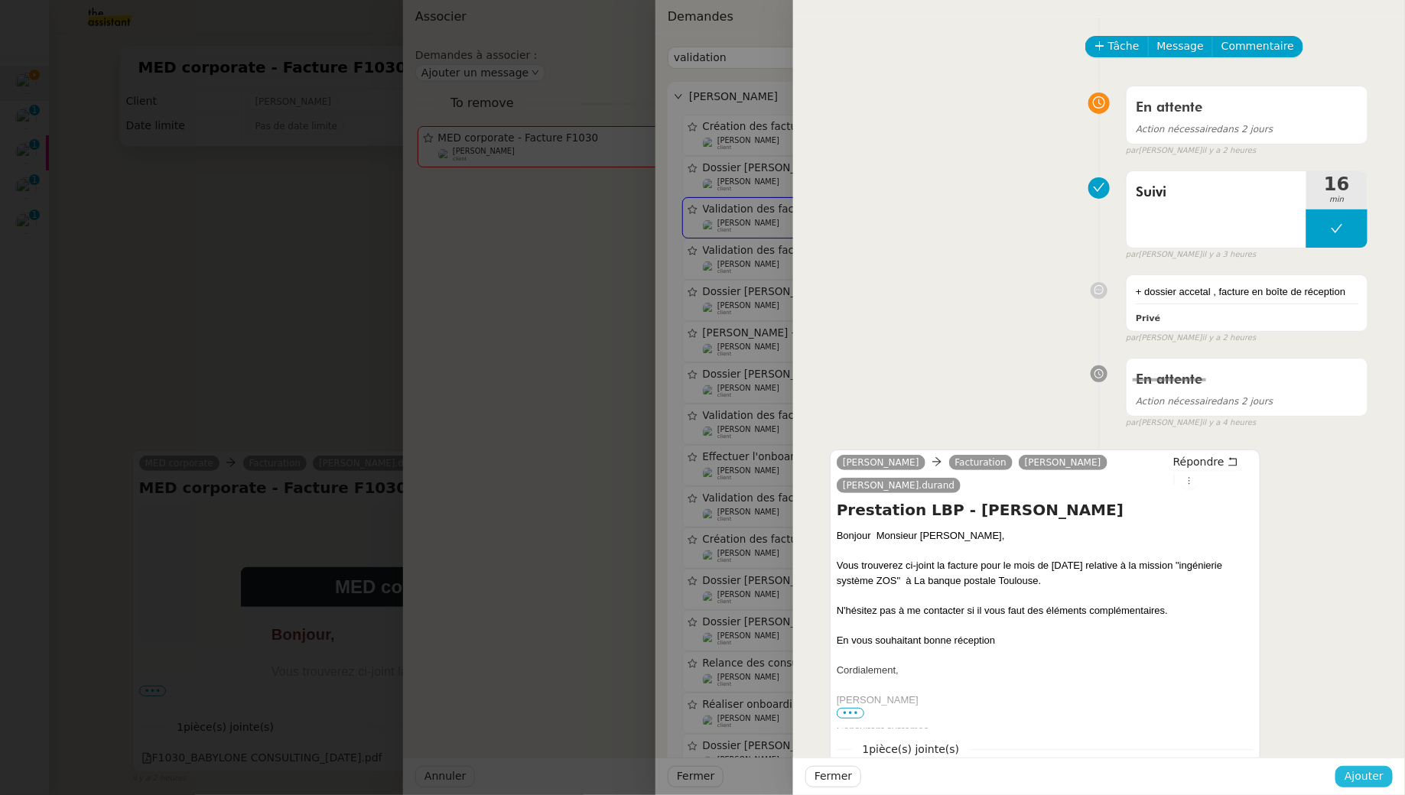
click at [1359, 786] on button "Ajouter" at bounding box center [1363, 776] width 57 height 21
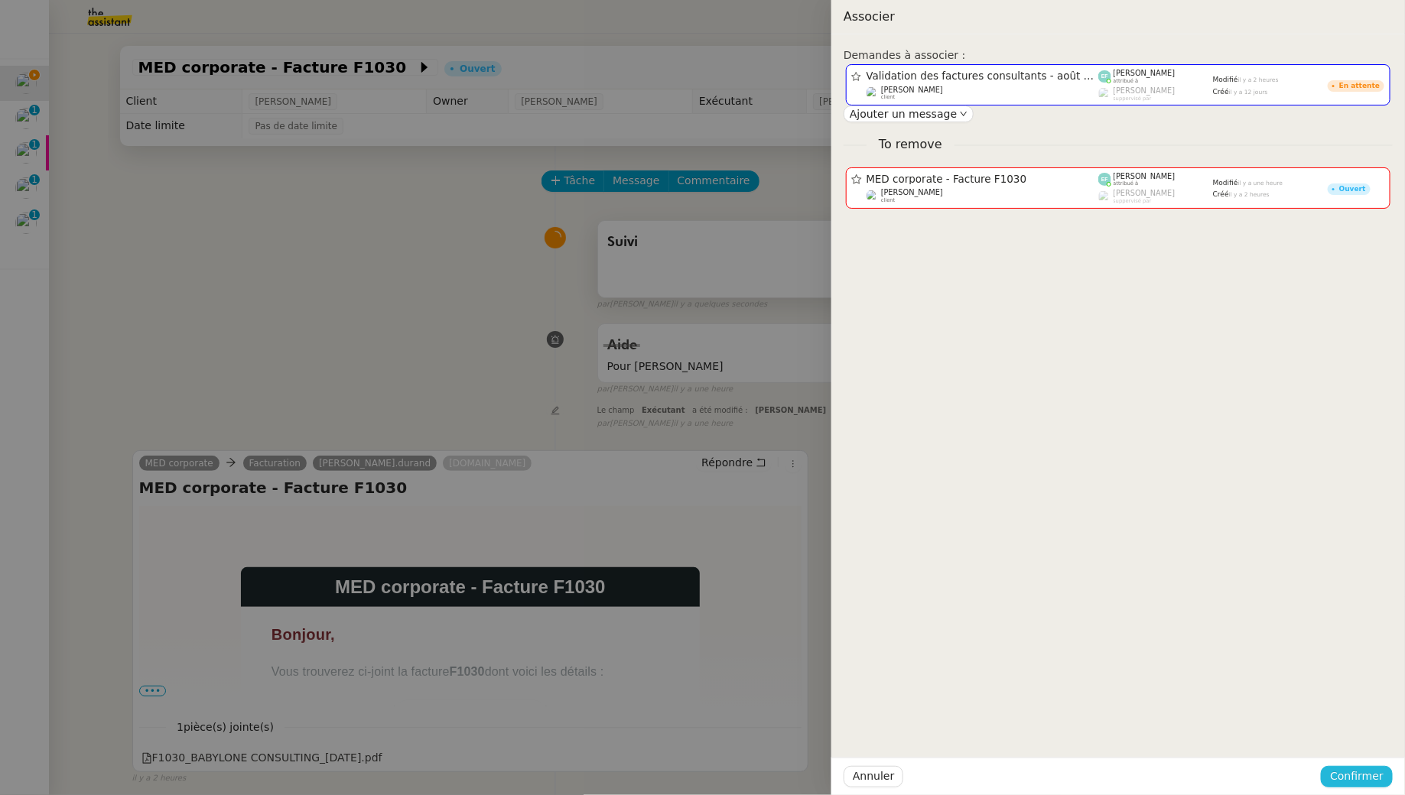
click at [1369, 784] on span "Confirmer" at bounding box center [1357, 777] width 54 height 18
click at [1366, 740] on span "Ajouter" at bounding box center [1358, 735] width 39 height 15
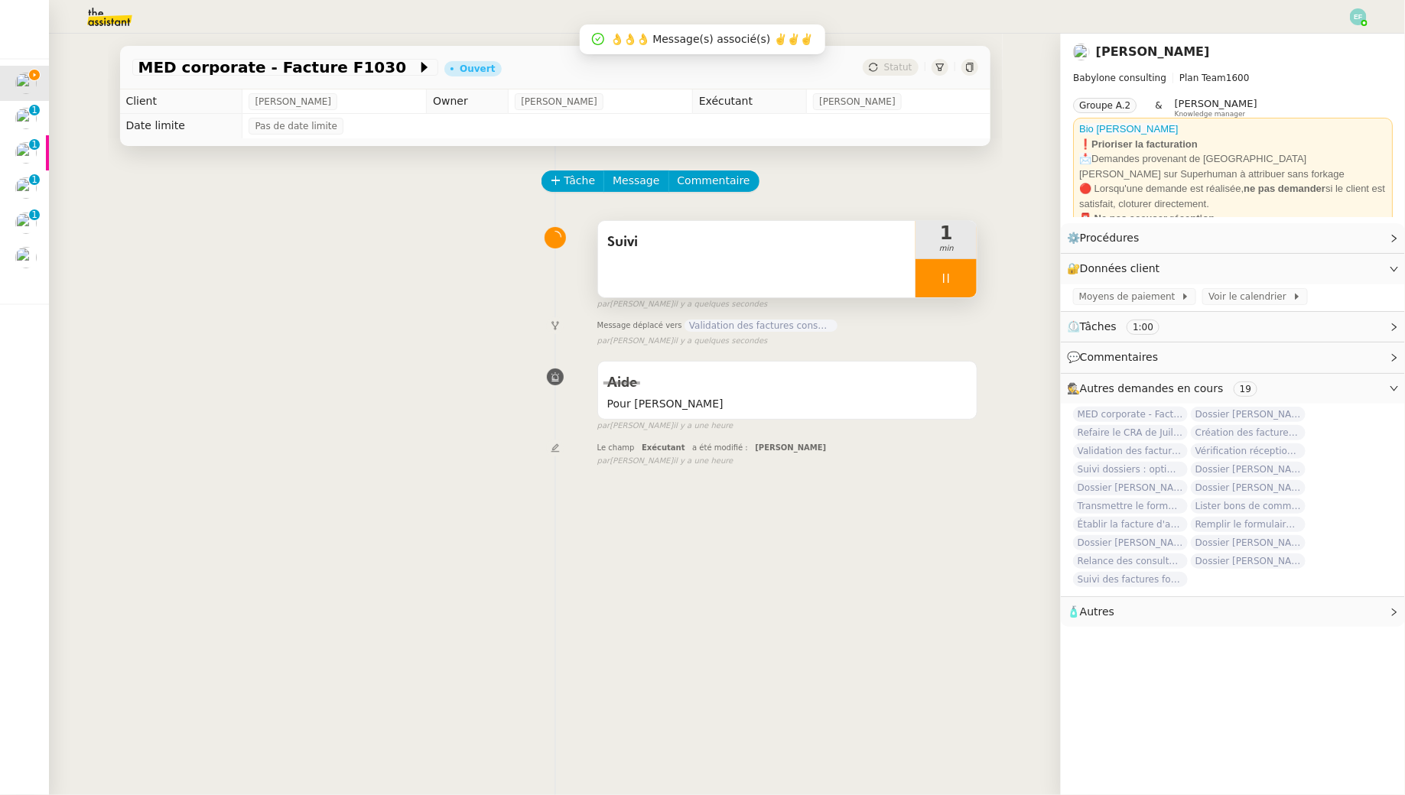
click at [971, 278] on div at bounding box center [945, 278] width 61 height 38
click at [971, 278] on button at bounding box center [961, 278] width 31 height 38
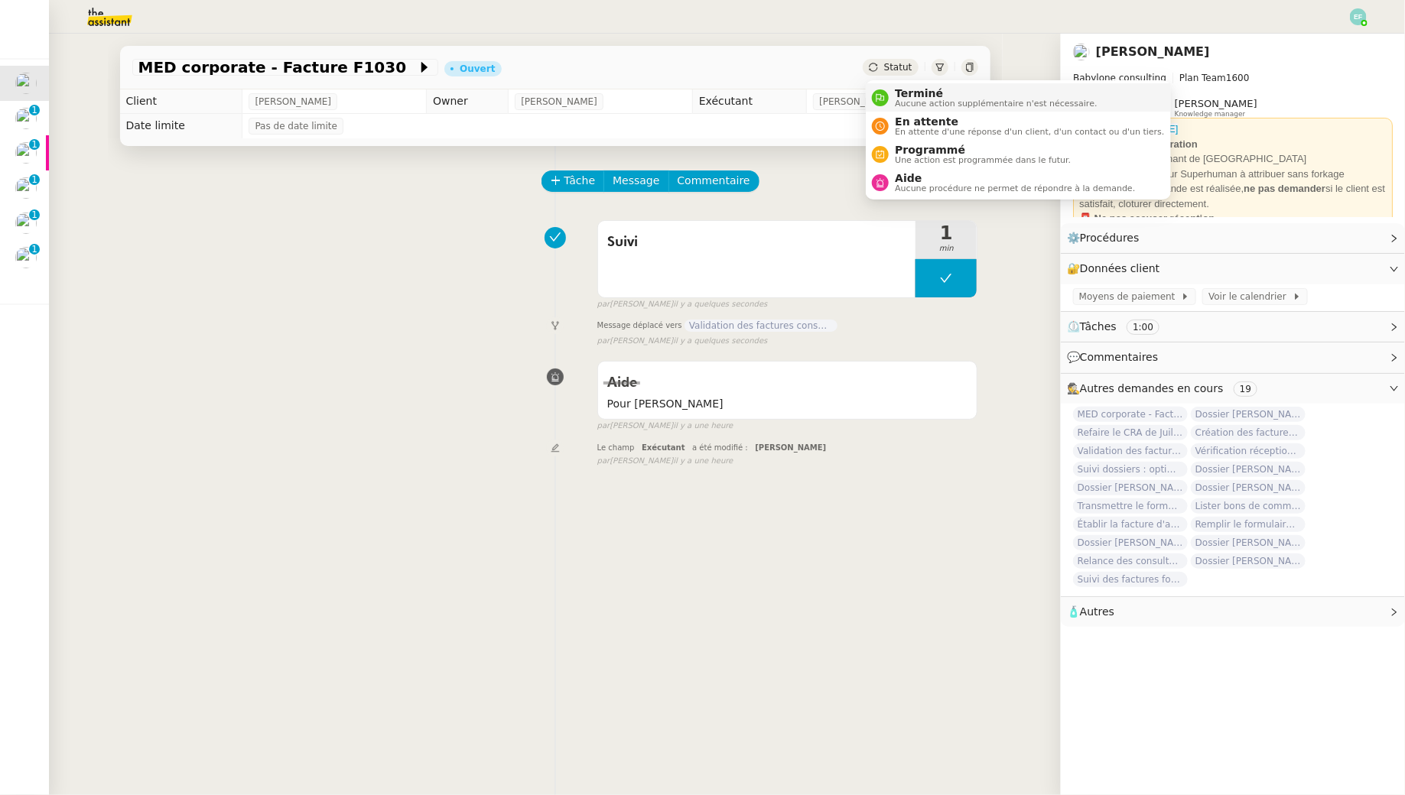
click at [909, 102] on span "Aucune action supplémentaire n'est nécessaire." at bounding box center [996, 103] width 202 height 8
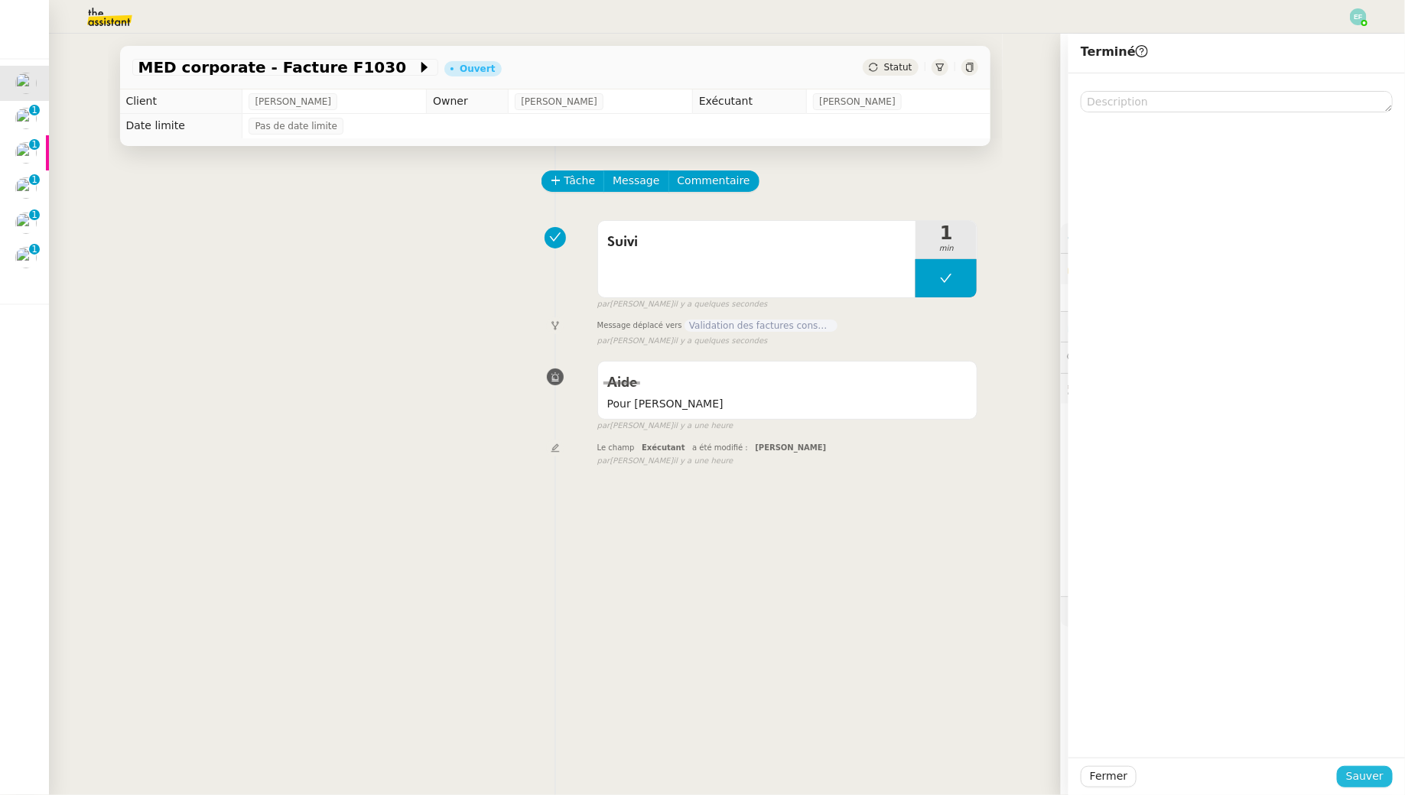
click at [1351, 773] on span "Sauver" at bounding box center [1364, 777] width 37 height 18
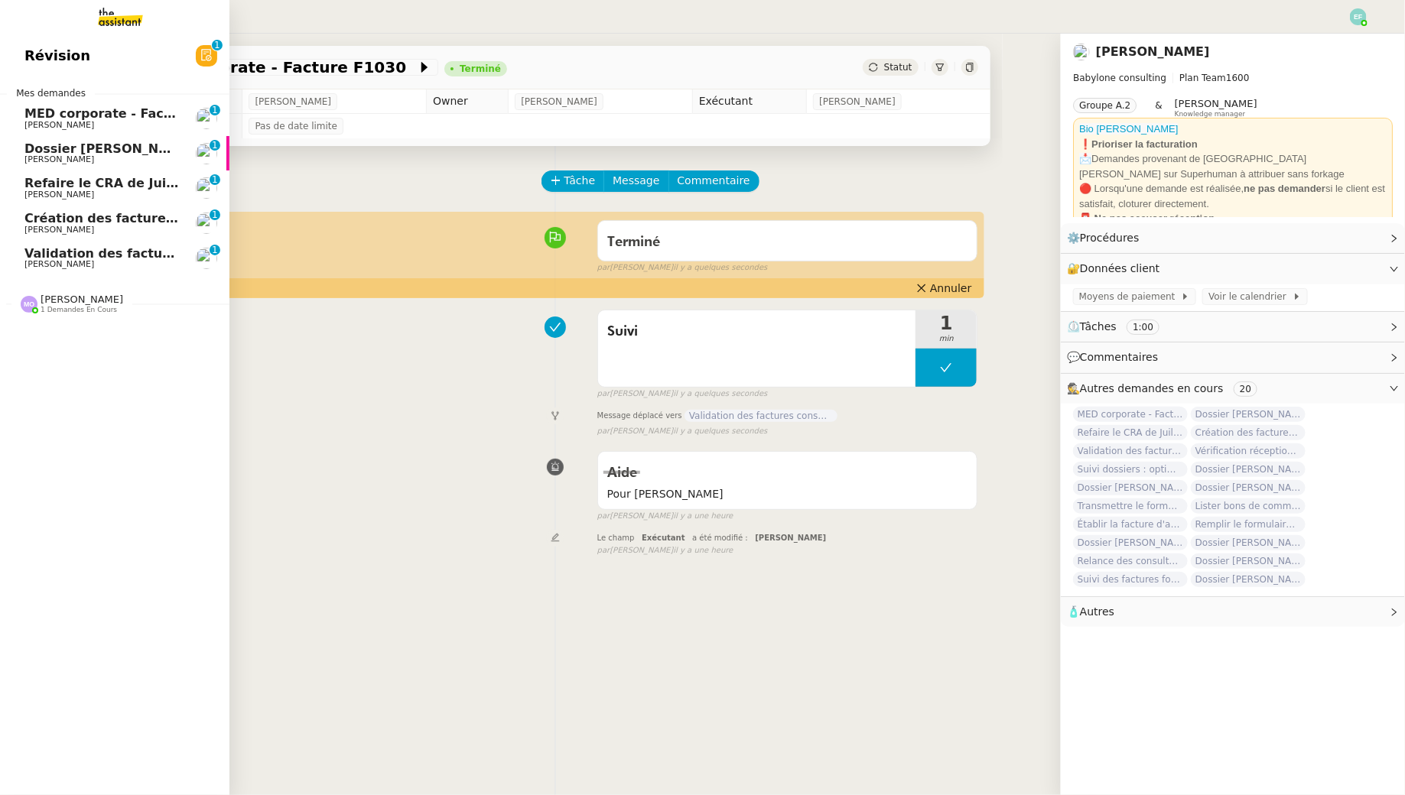
click at [40, 117] on span "MED corporate - Facture F1029" at bounding box center [131, 113] width 215 height 15
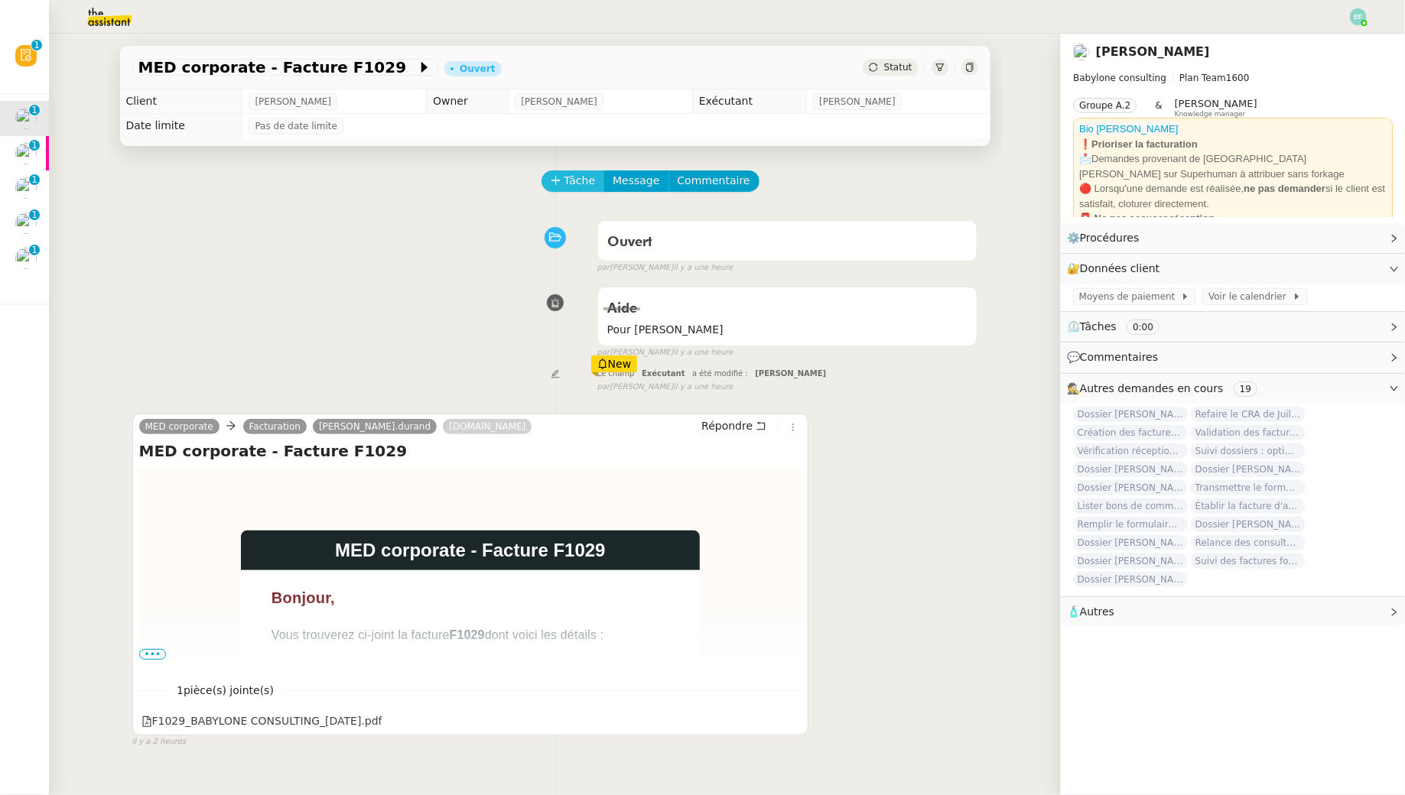
click at [583, 181] on span "Tâche" at bounding box center [579, 181] width 31 height 18
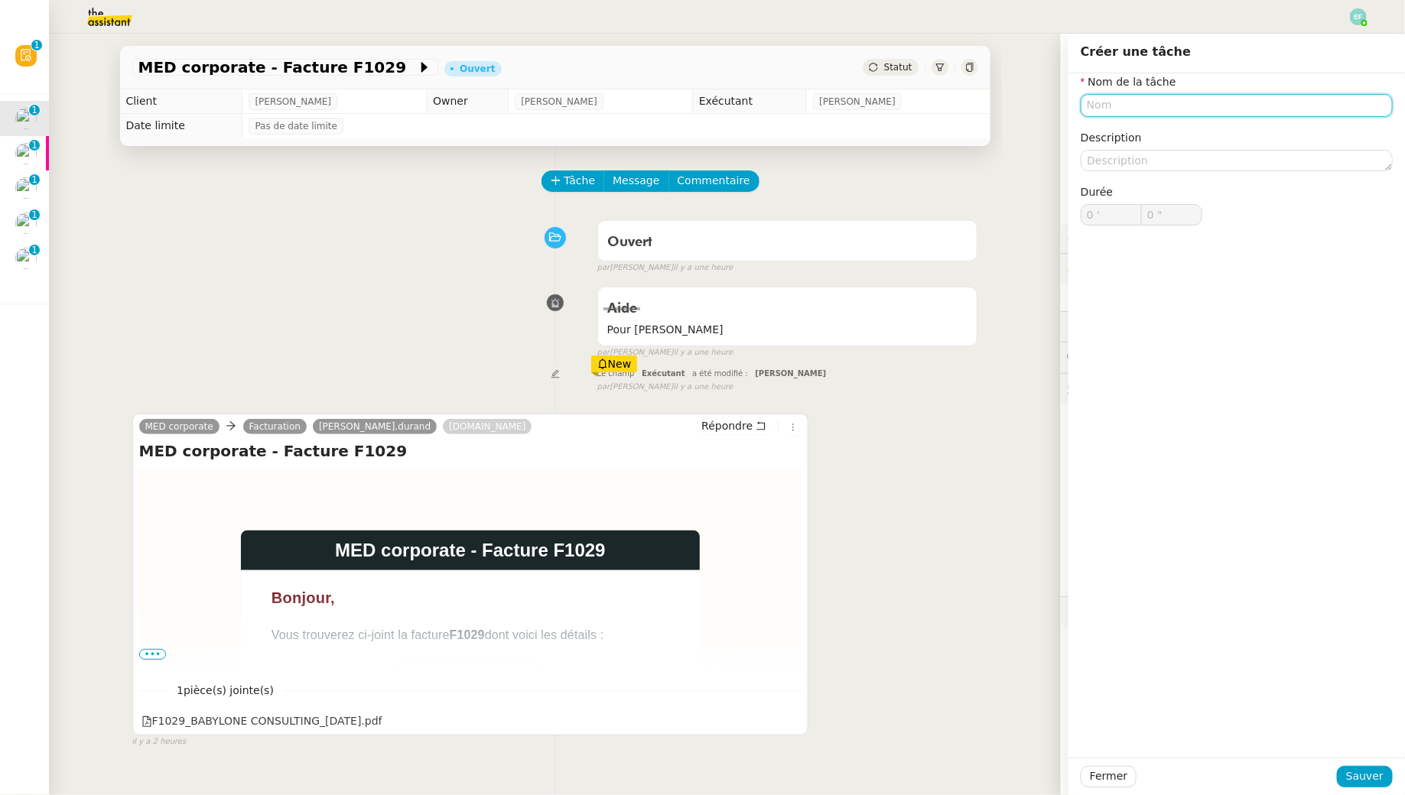
click at [1118, 102] on input "text" at bounding box center [1236, 105] width 312 height 22
type input "Suivi"
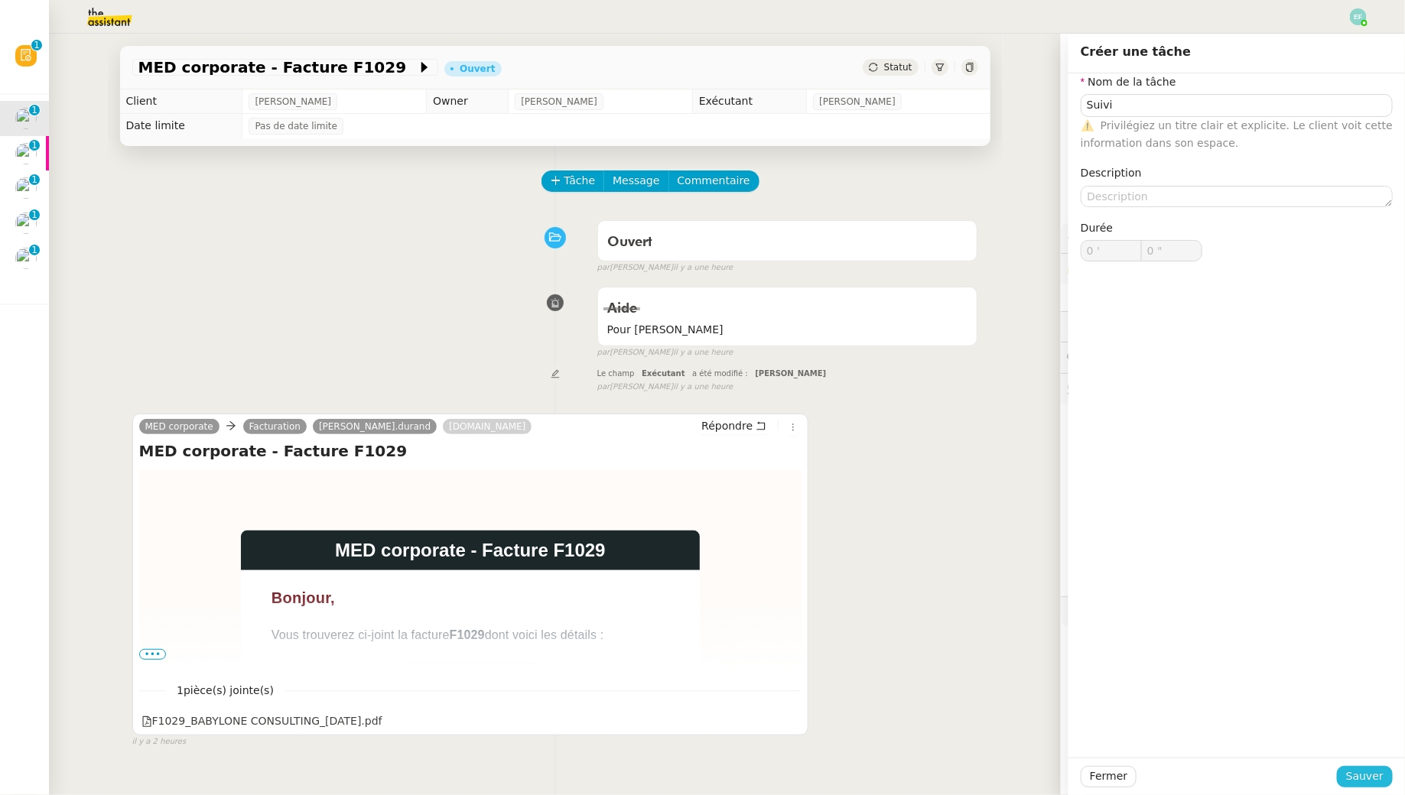
click at [1356, 779] on span "Sauver" at bounding box center [1364, 777] width 37 height 18
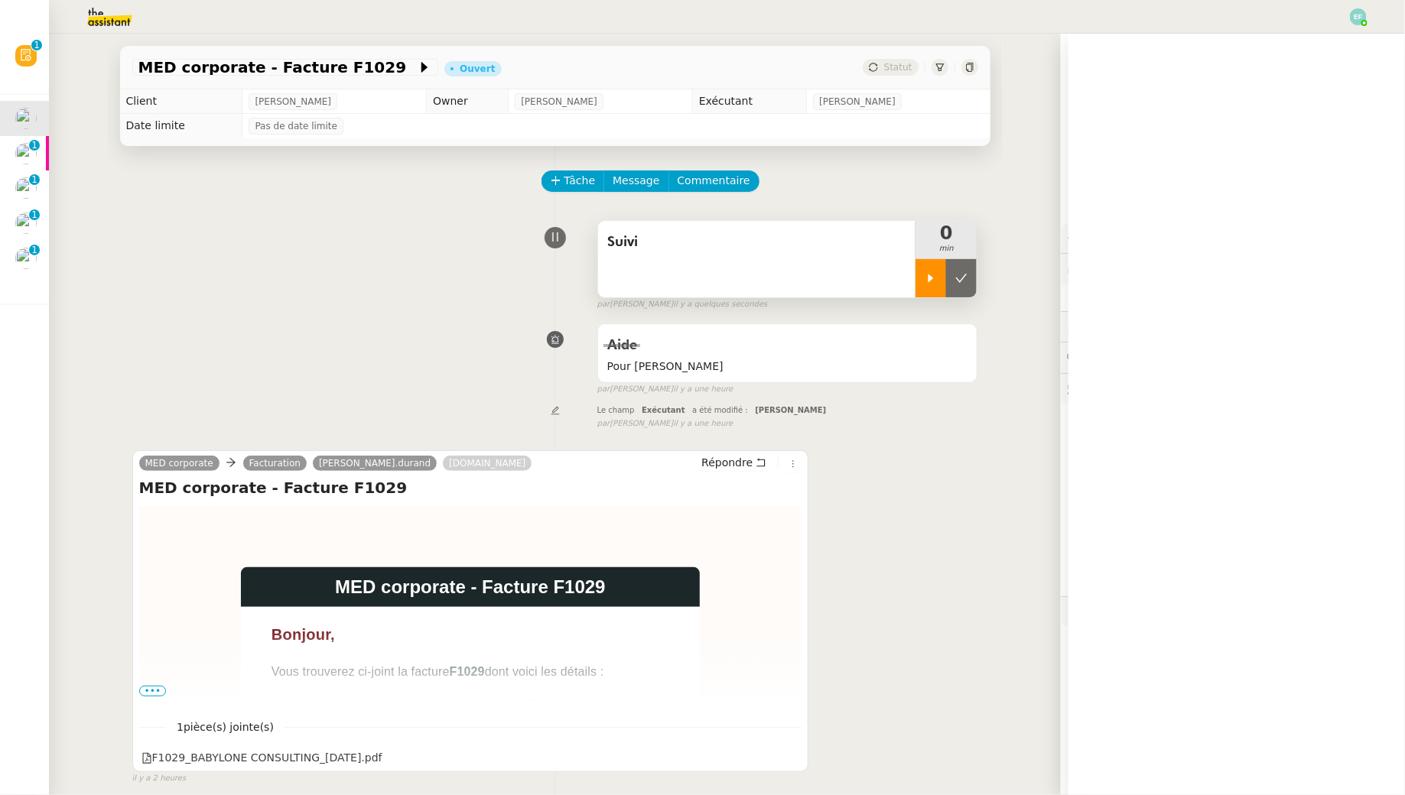
click at [927, 281] on icon at bounding box center [930, 278] width 12 height 12
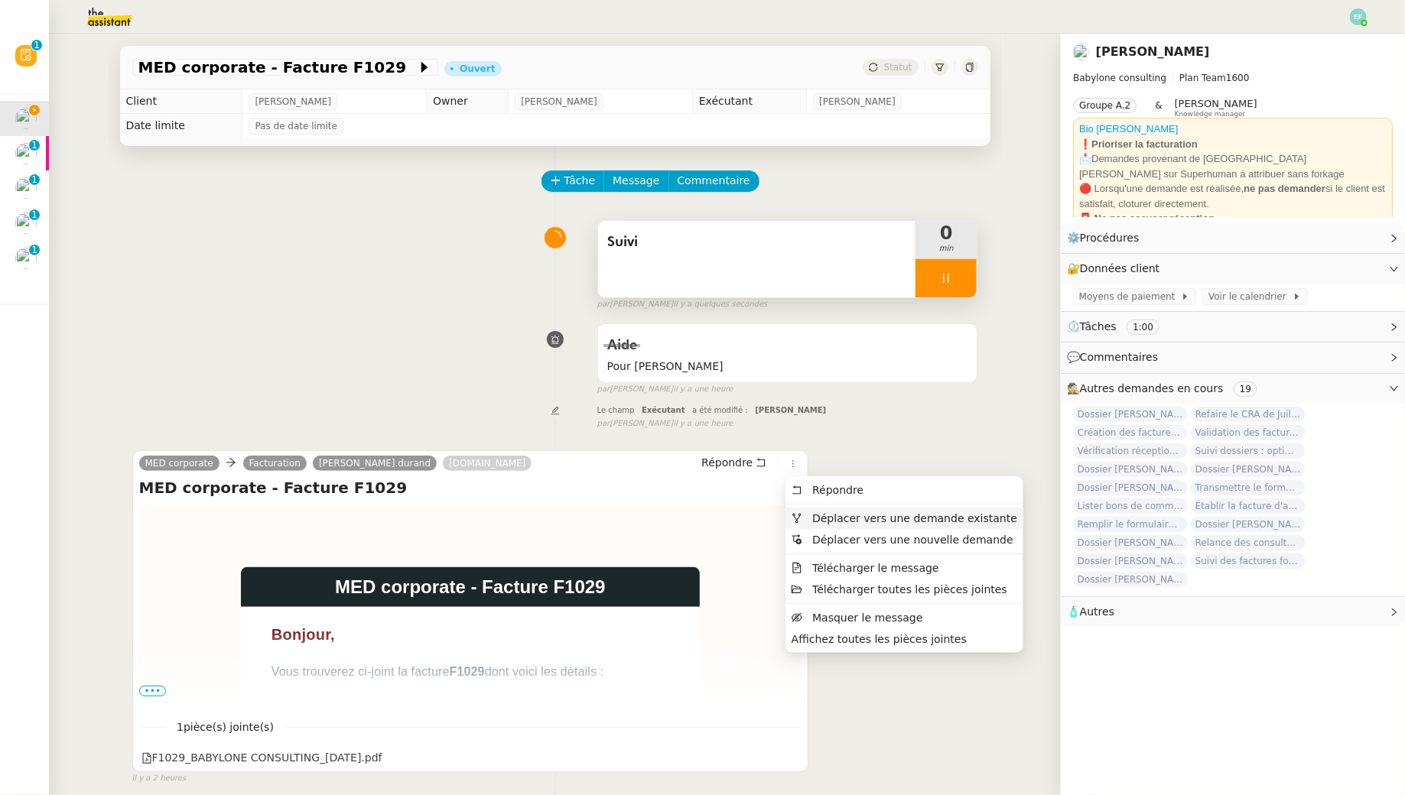
click at [809, 520] on span "Déplacer vers une demande existante" at bounding box center [904, 519] width 226 height 14
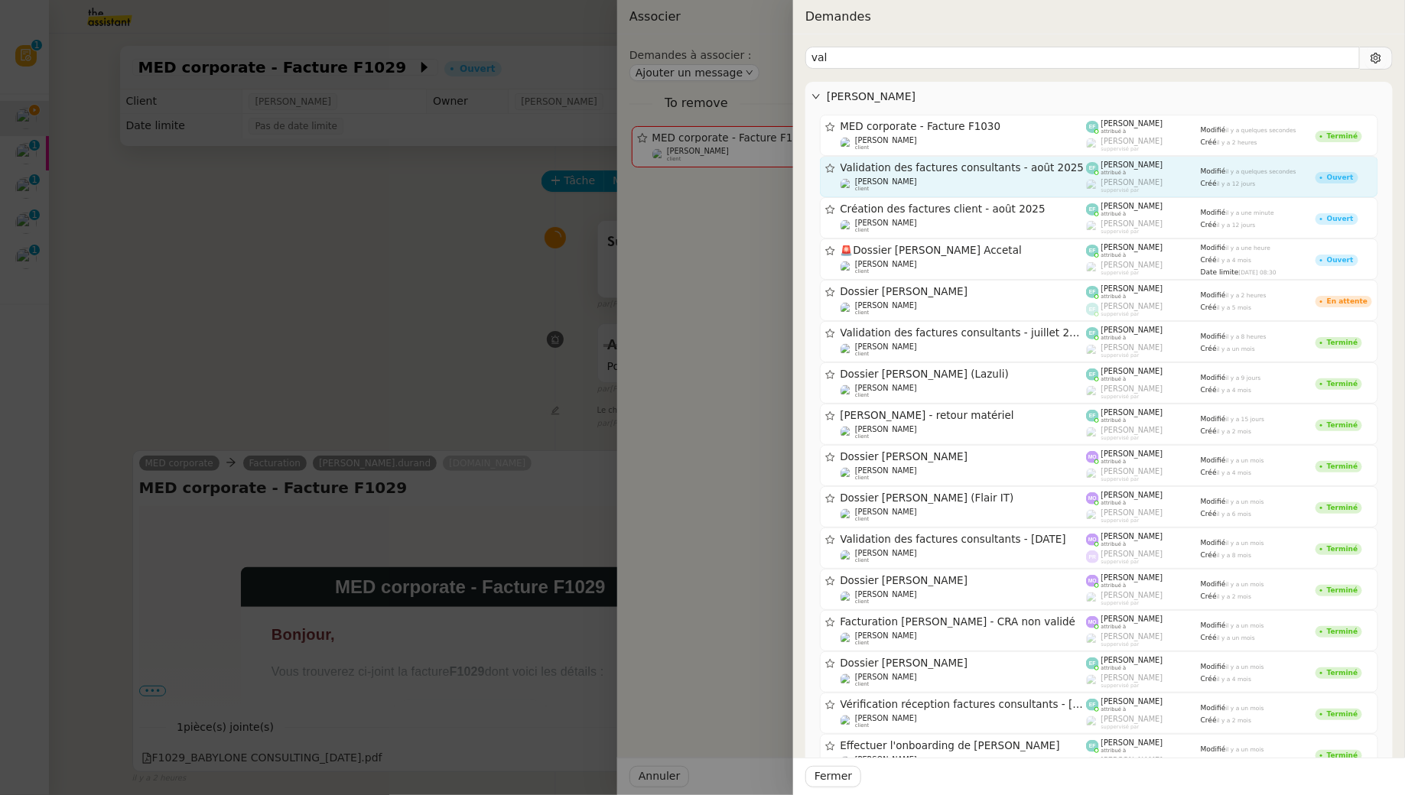
type input "val"
click at [1000, 170] on span "Validation des factures consultants - août 2025" at bounding box center [963, 168] width 246 height 11
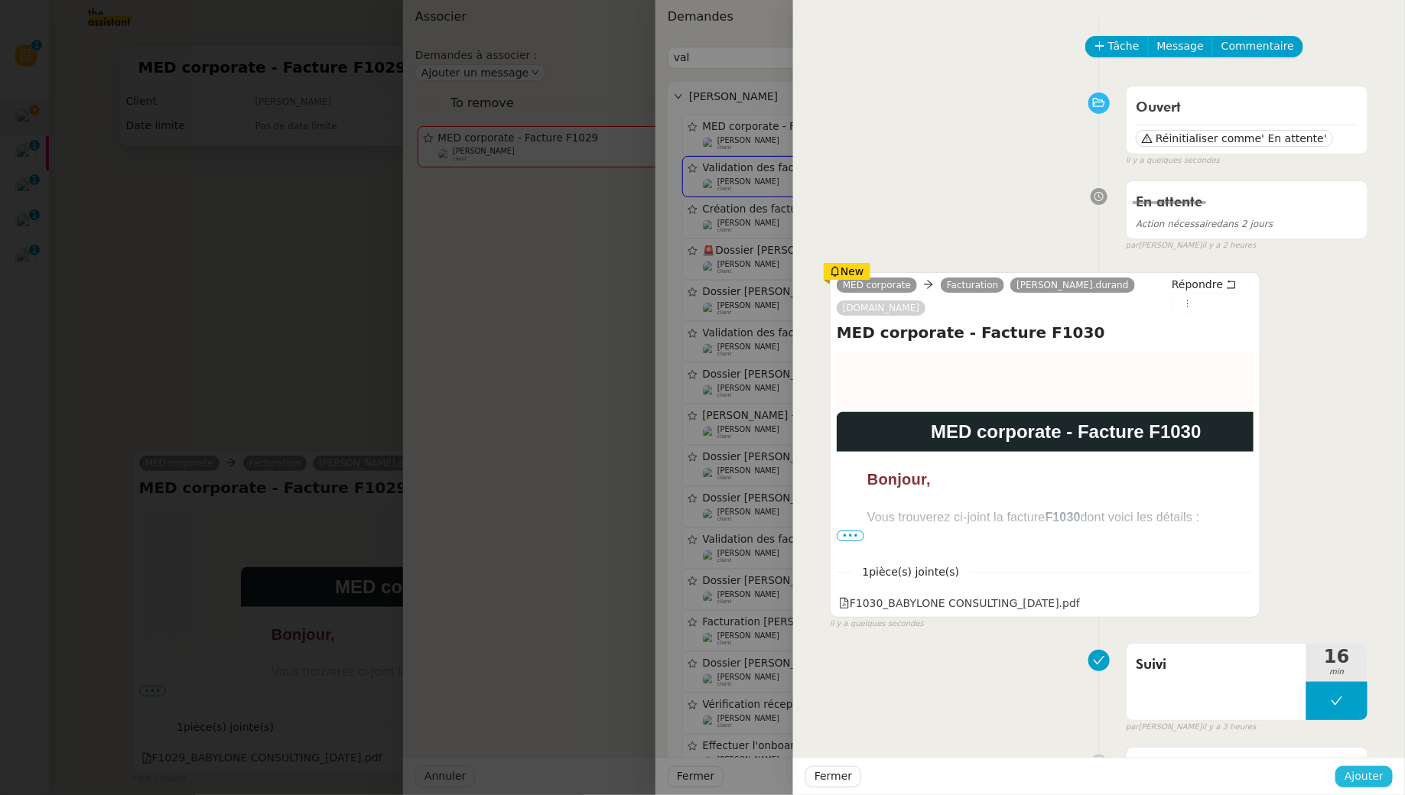
click at [1346, 776] on button "Ajouter" at bounding box center [1363, 776] width 57 height 21
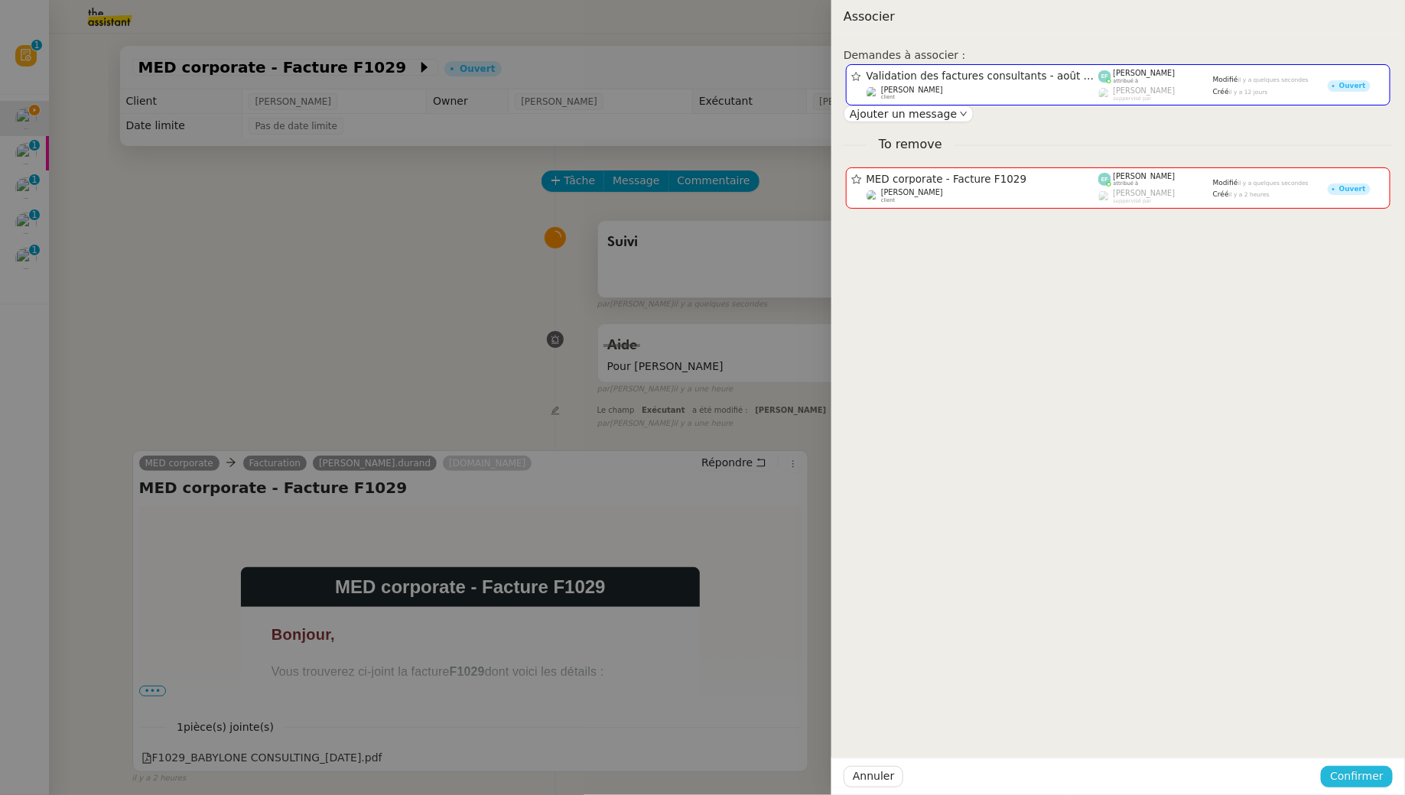
click at [1347, 776] on span "Confirmer" at bounding box center [1357, 777] width 54 height 18
click at [1363, 741] on span "Ajouter" at bounding box center [1358, 735] width 39 height 15
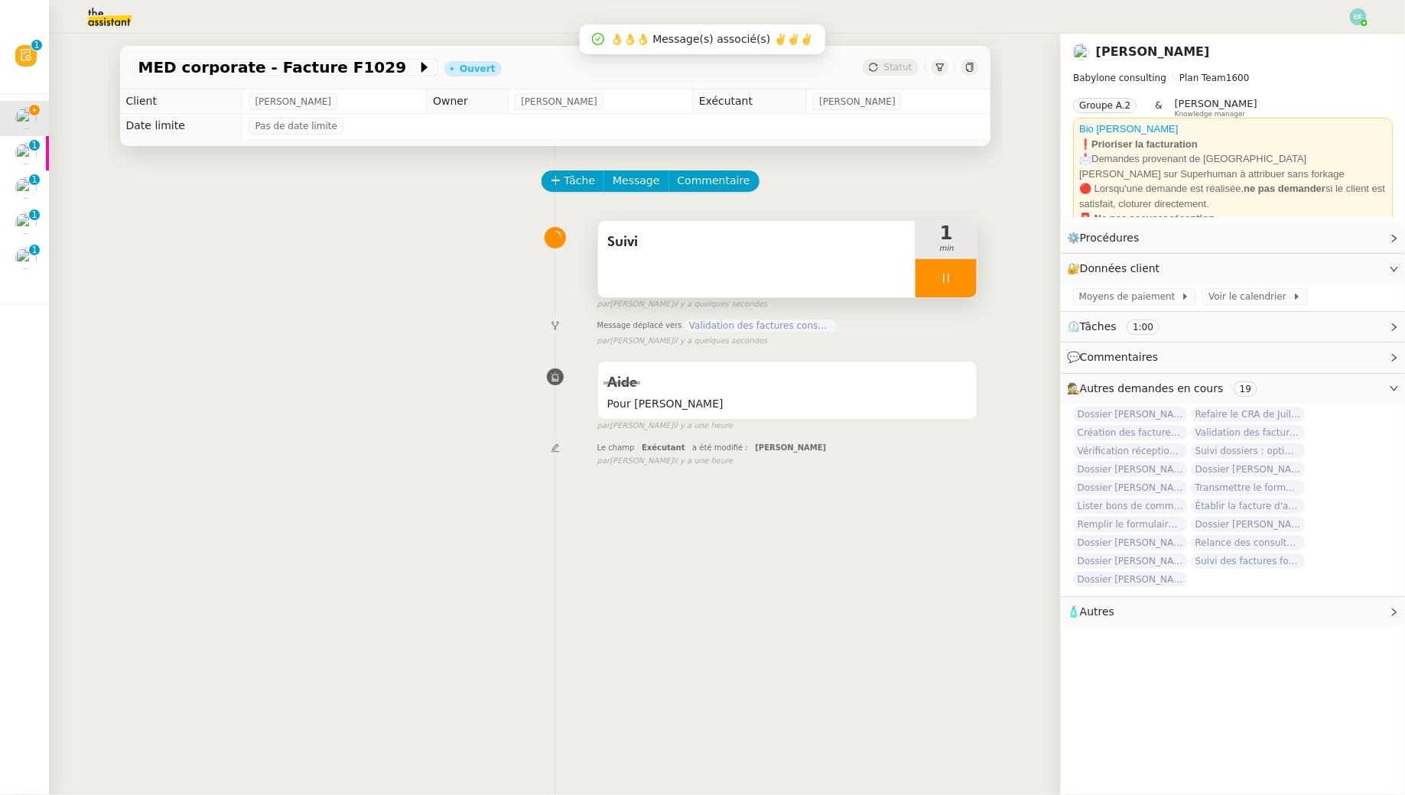
click at [957, 288] on div at bounding box center [945, 278] width 61 height 38
click at [957, 288] on button at bounding box center [961, 278] width 31 height 38
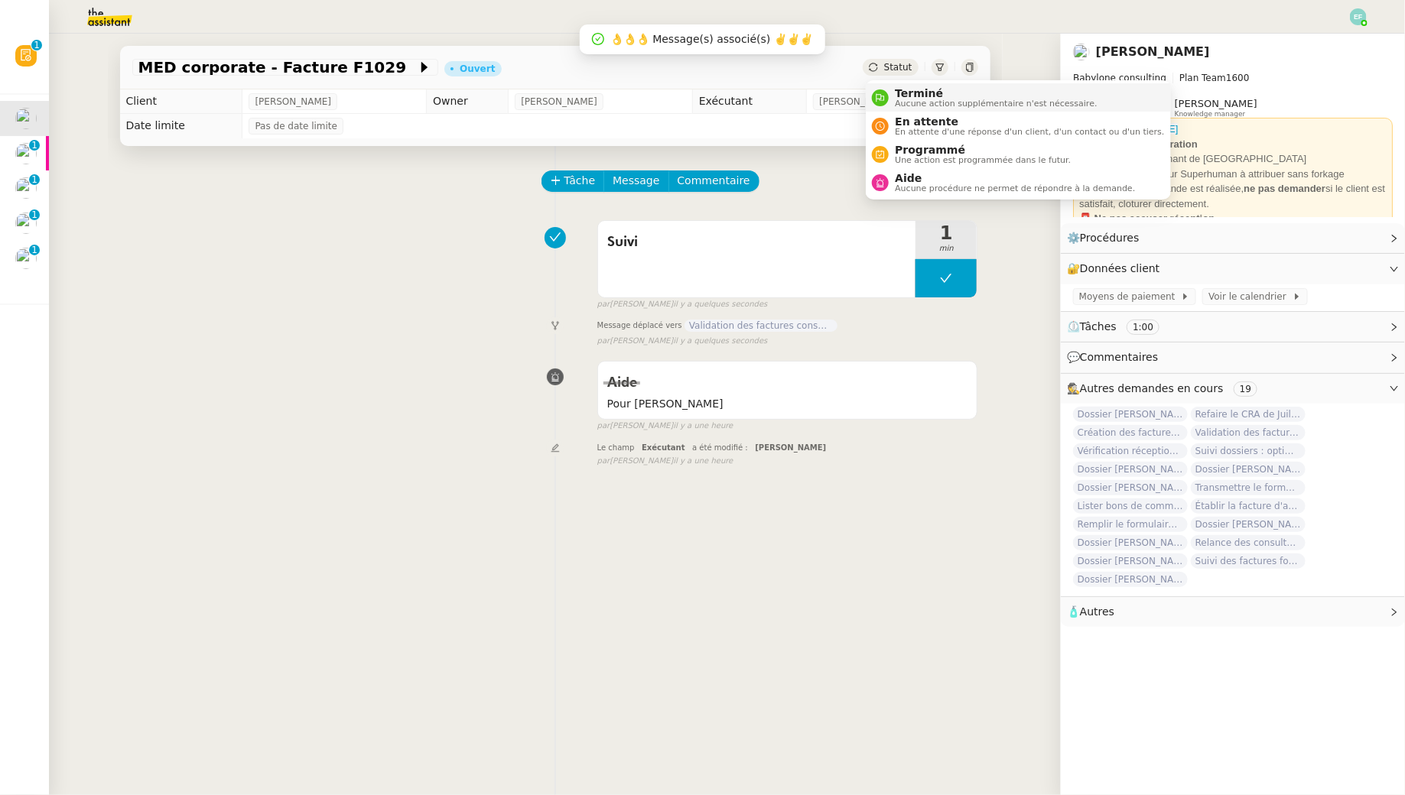
click at [895, 102] on span "Aucune action supplémentaire n'est nécessaire." at bounding box center [996, 103] width 202 height 8
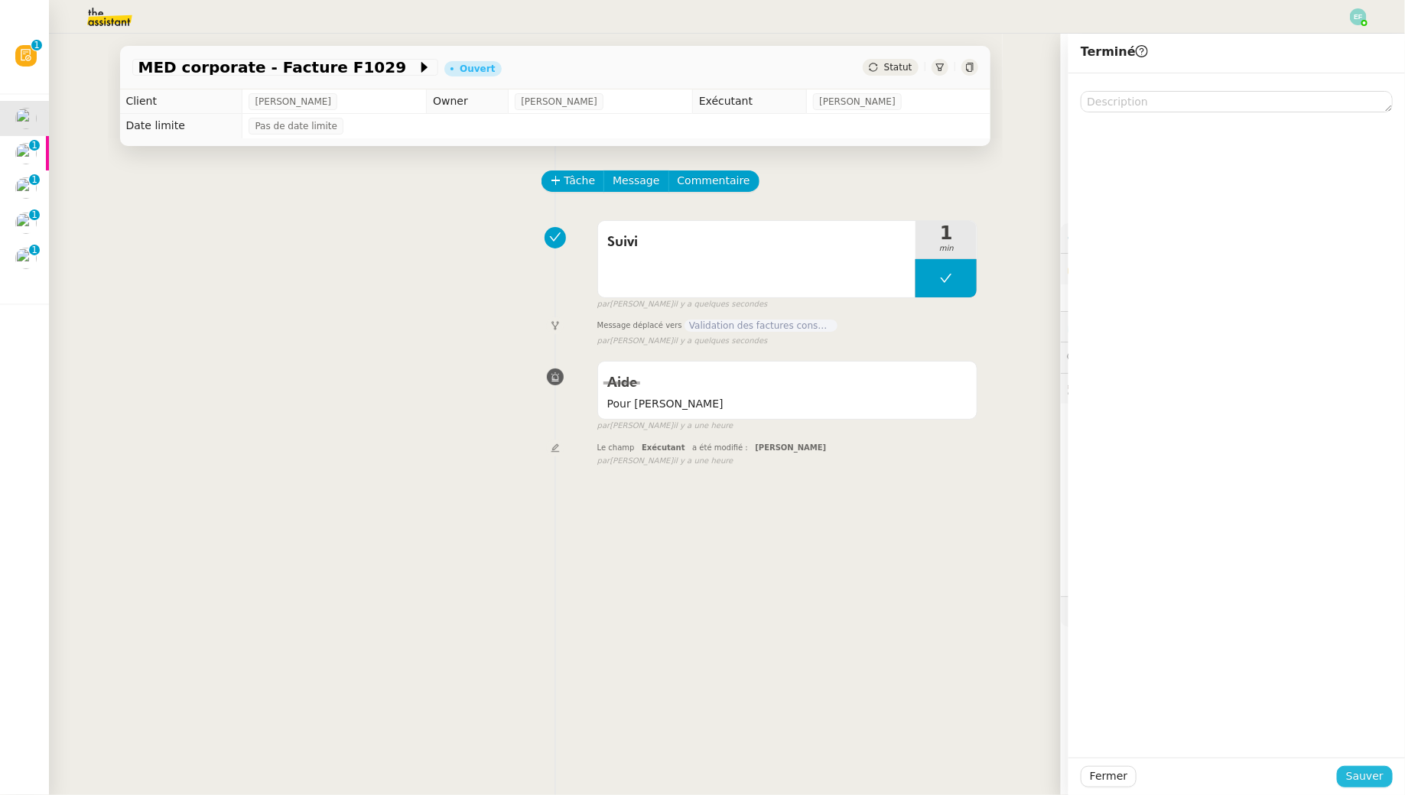
click at [1359, 772] on span "Sauver" at bounding box center [1364, 777] width 37 height 18
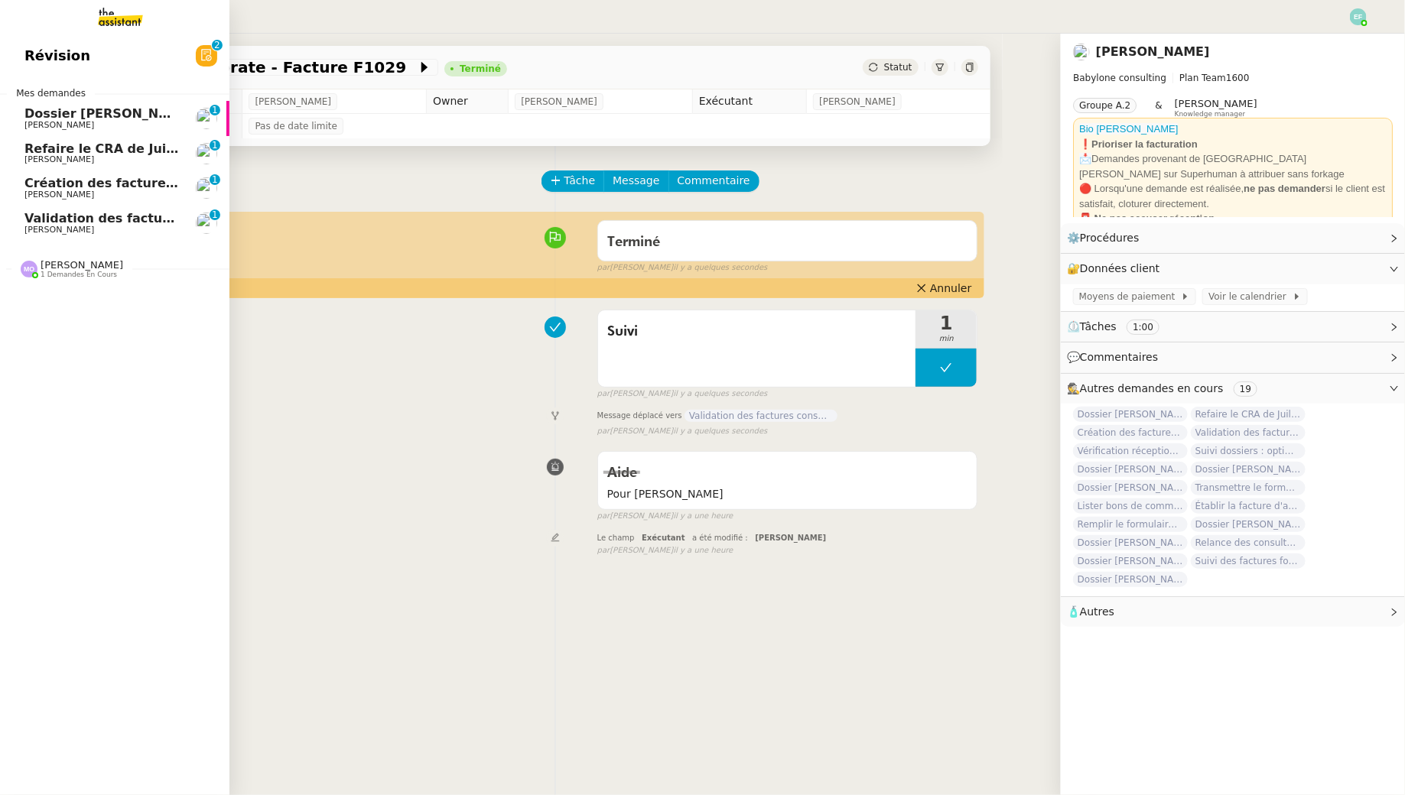
click at [29, 127] on span "[PERSON_NAME]" at bounding box center [59, 125] width 70 height 10
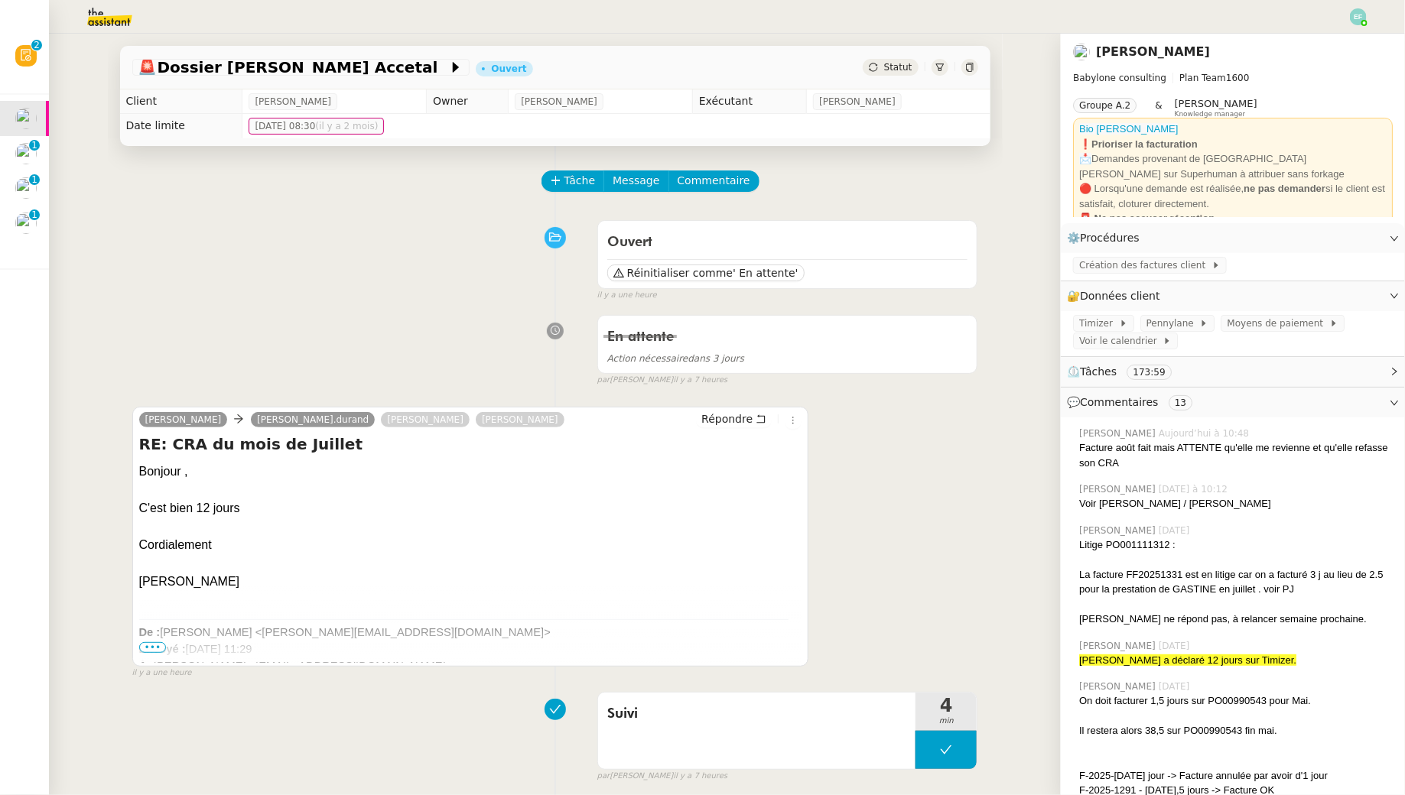
click at [588, 180] on span "Tâche" at bounding box center [579, 181] width 31 height 18
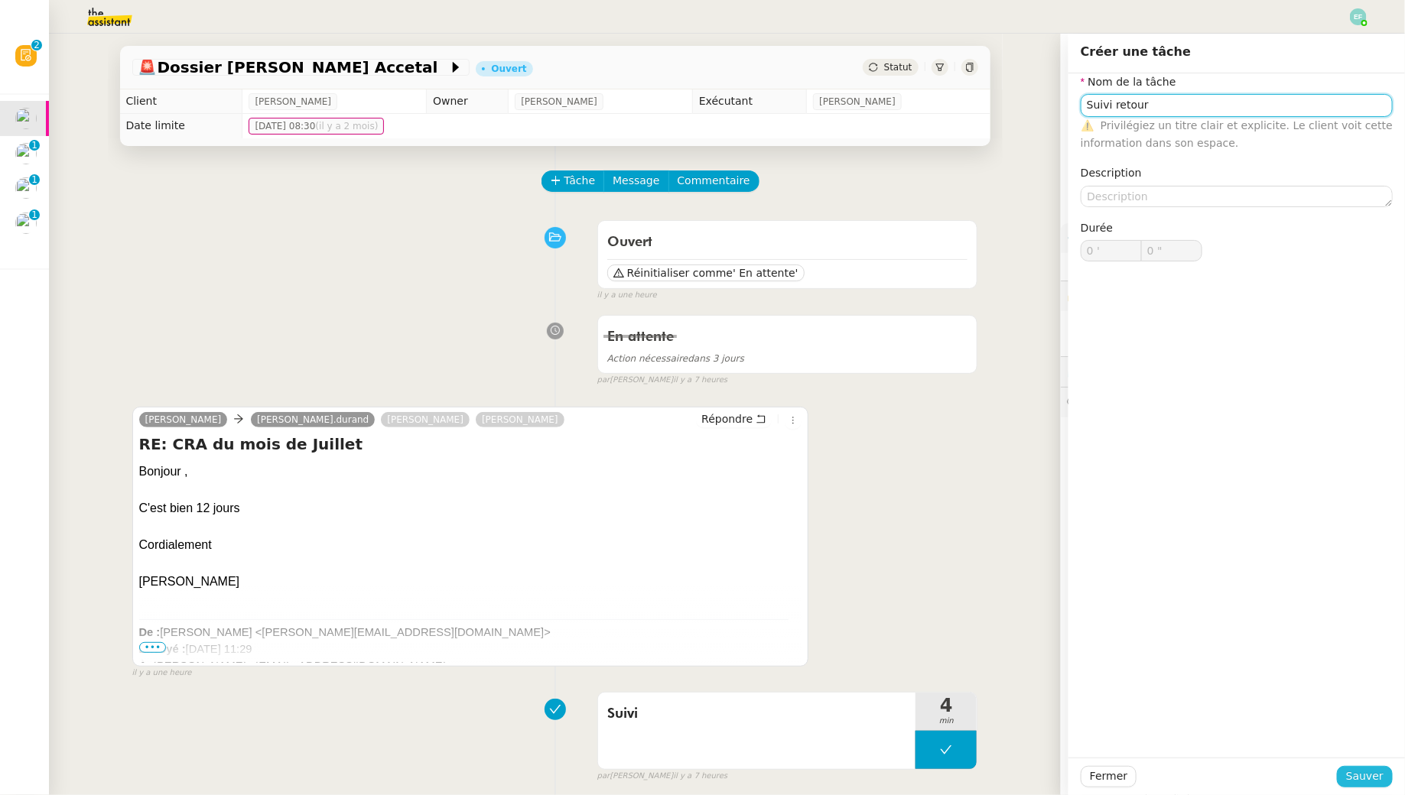
type input "Suivi retour"
click at [1363, 777] on span "Sauver" at bounding box center [1364, 777] width 37 height 18
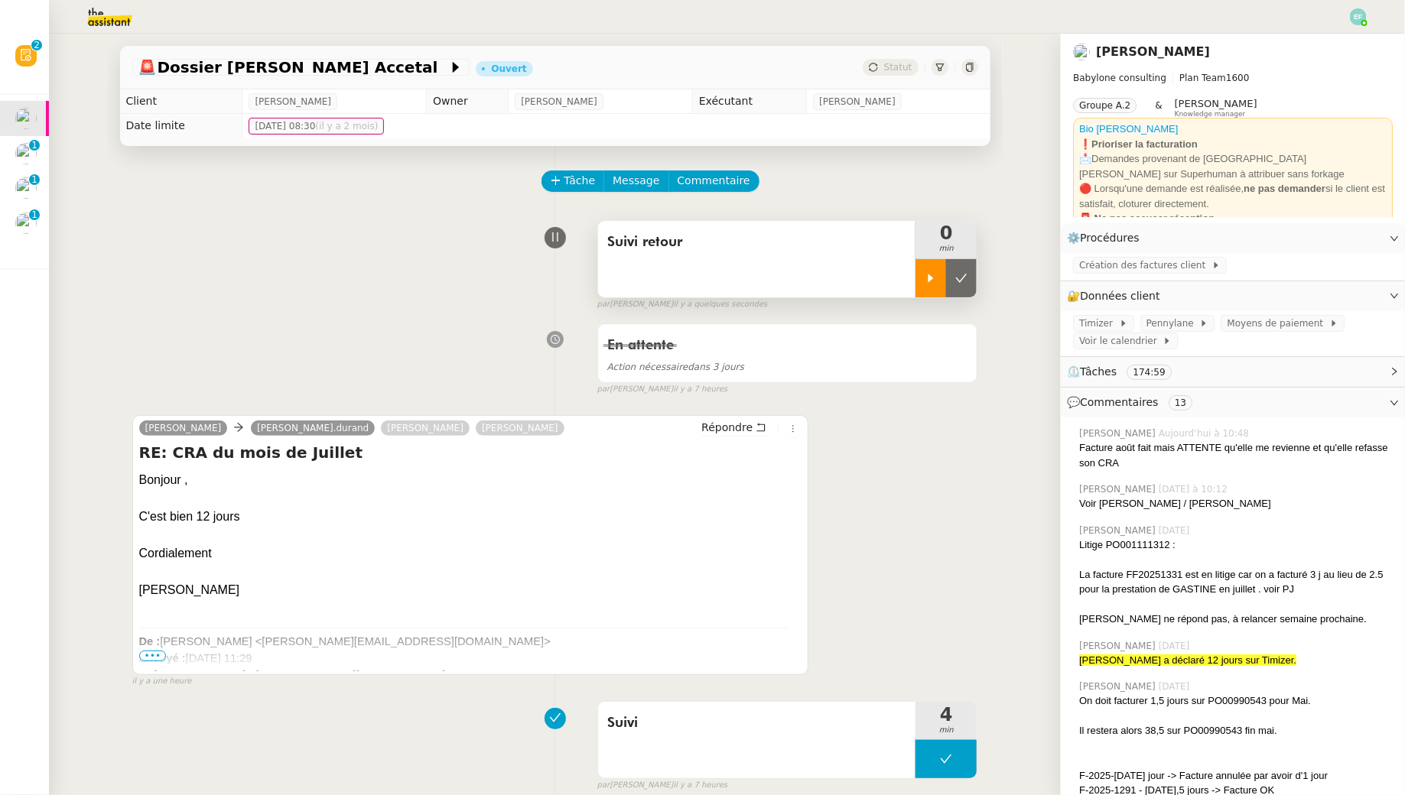
click at [927, 274] on icon at bounding box center [930, 278] width 12 height 12
click at [723, 181] on span "Commentaire" at bounding box center [713, 181] width 73 height 18
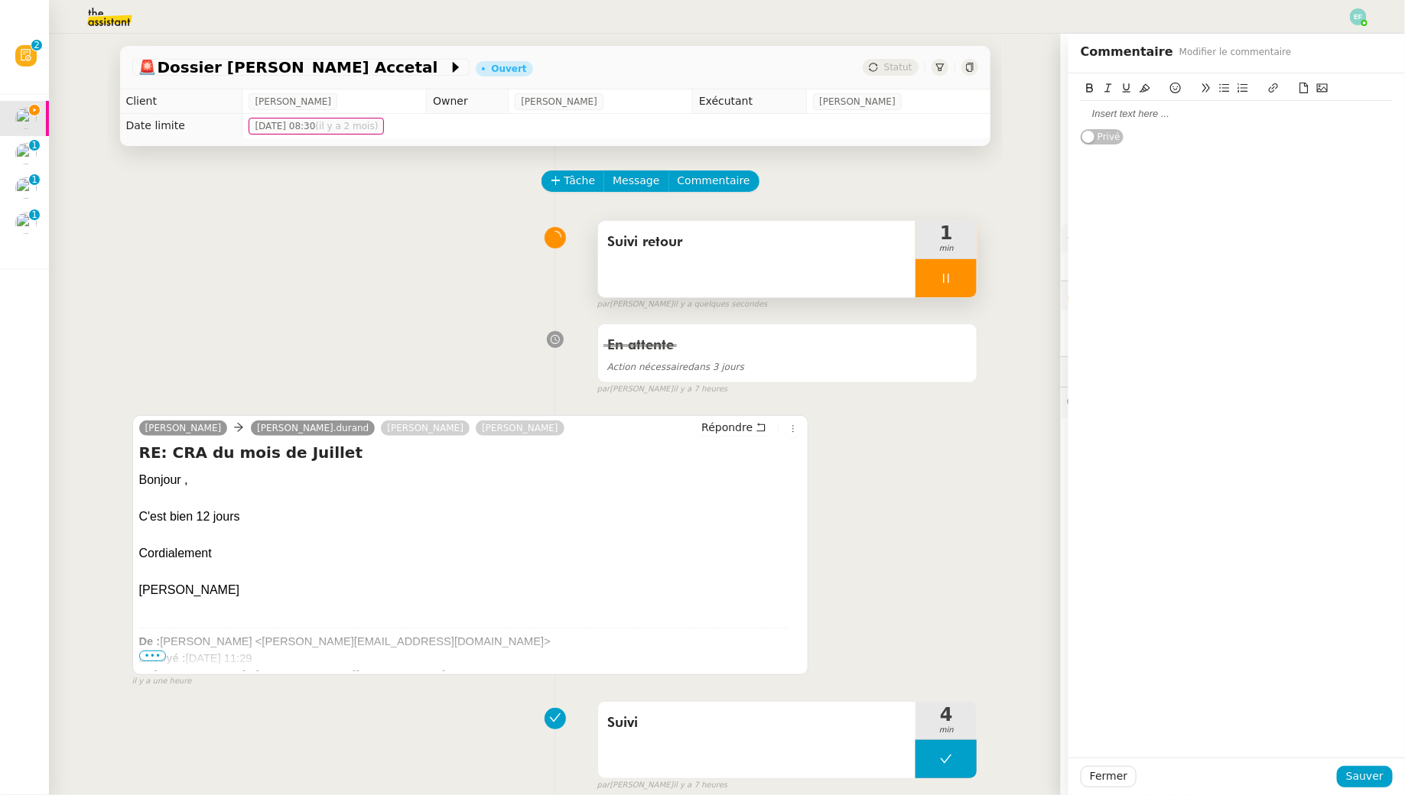
click at [1103, 110] on div at bounding box center [1236, 114] width 312 height 14
click at [1359, 777] on span "Sauver" at bounding box center [1364, 777] width 37 height 18
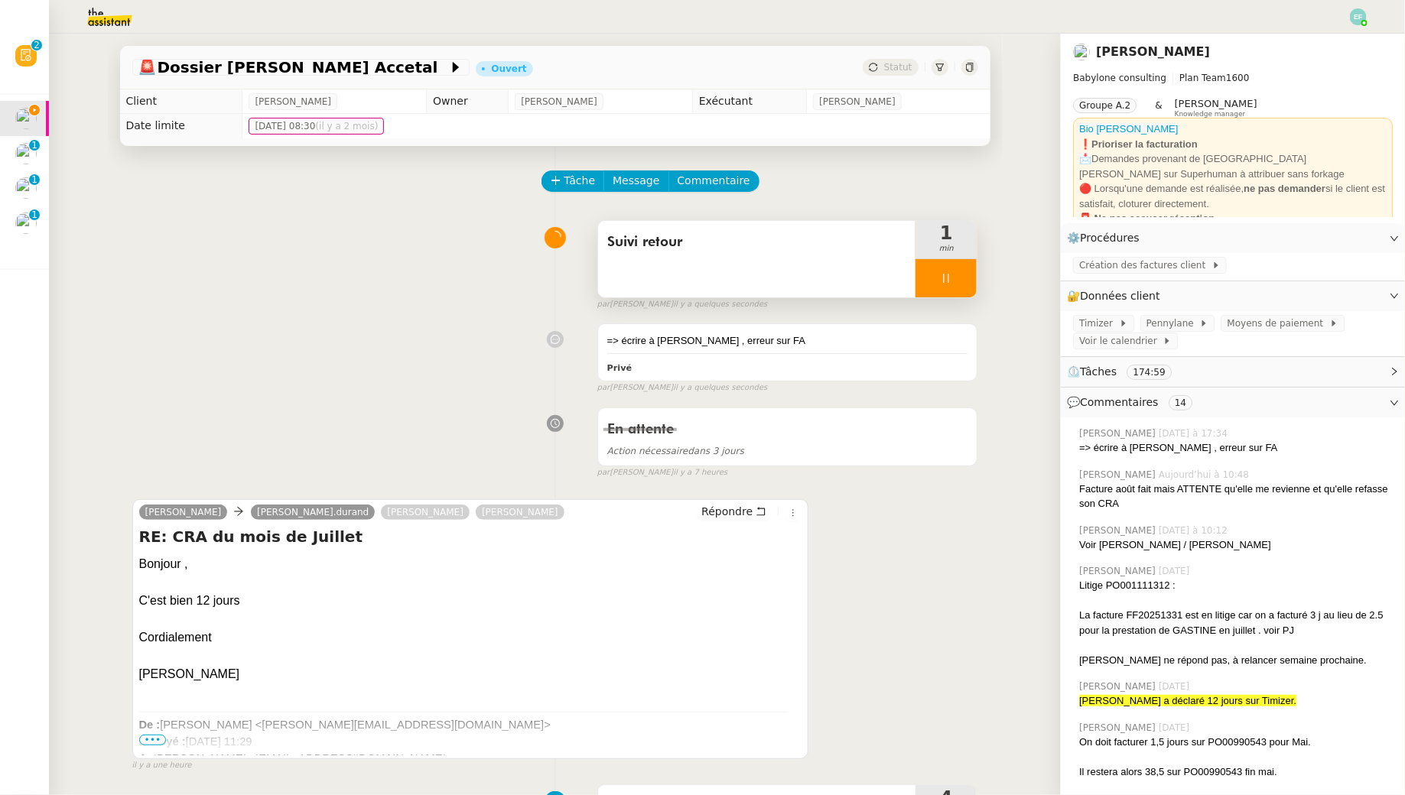
click at [967, 264] on div at bounding box center [945, 278] width 61 height 38
click at [967, 264] on button at bounding box center [961, 278] width 31 height 38
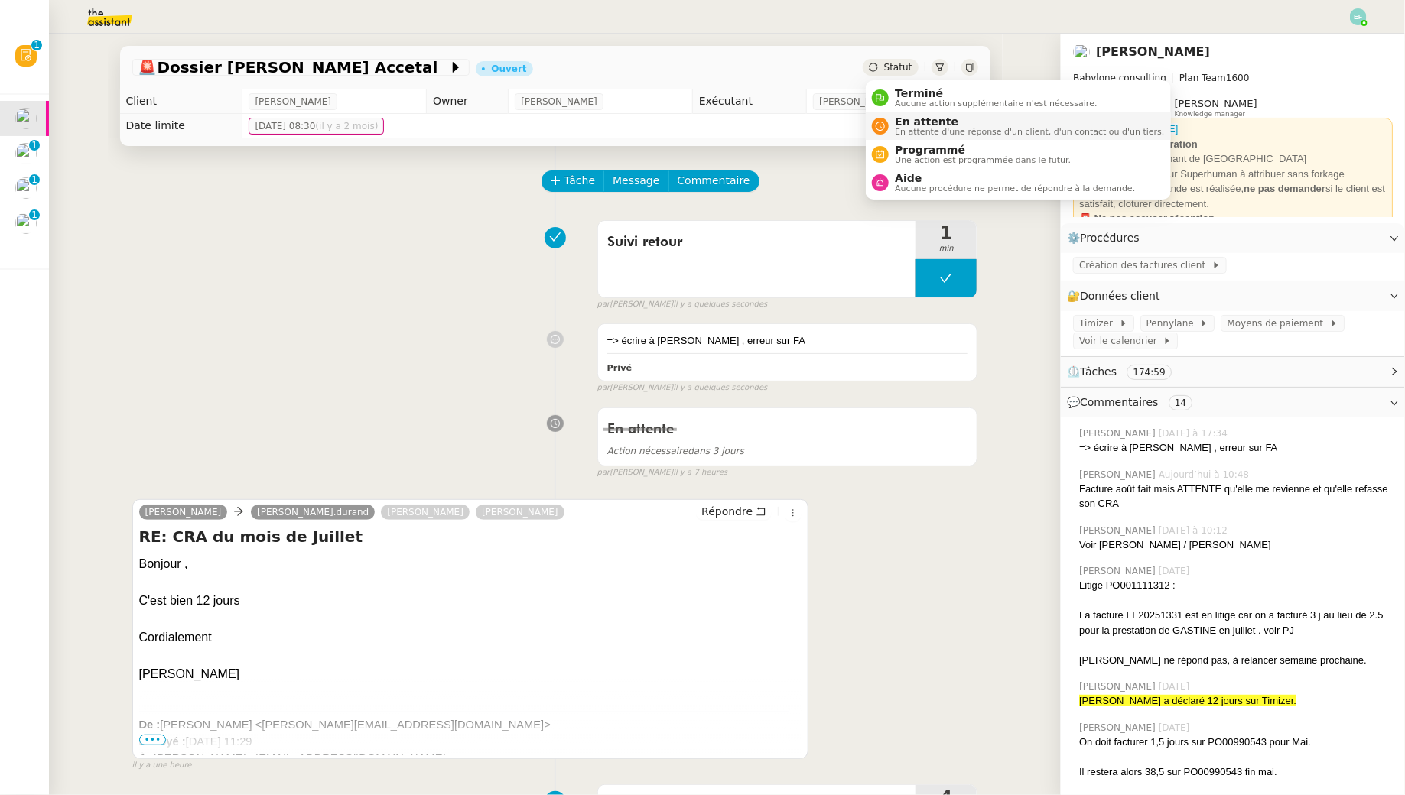
click at [905, 115] on span "En attente" at bounding box center [1029, 121] width 269 height 12
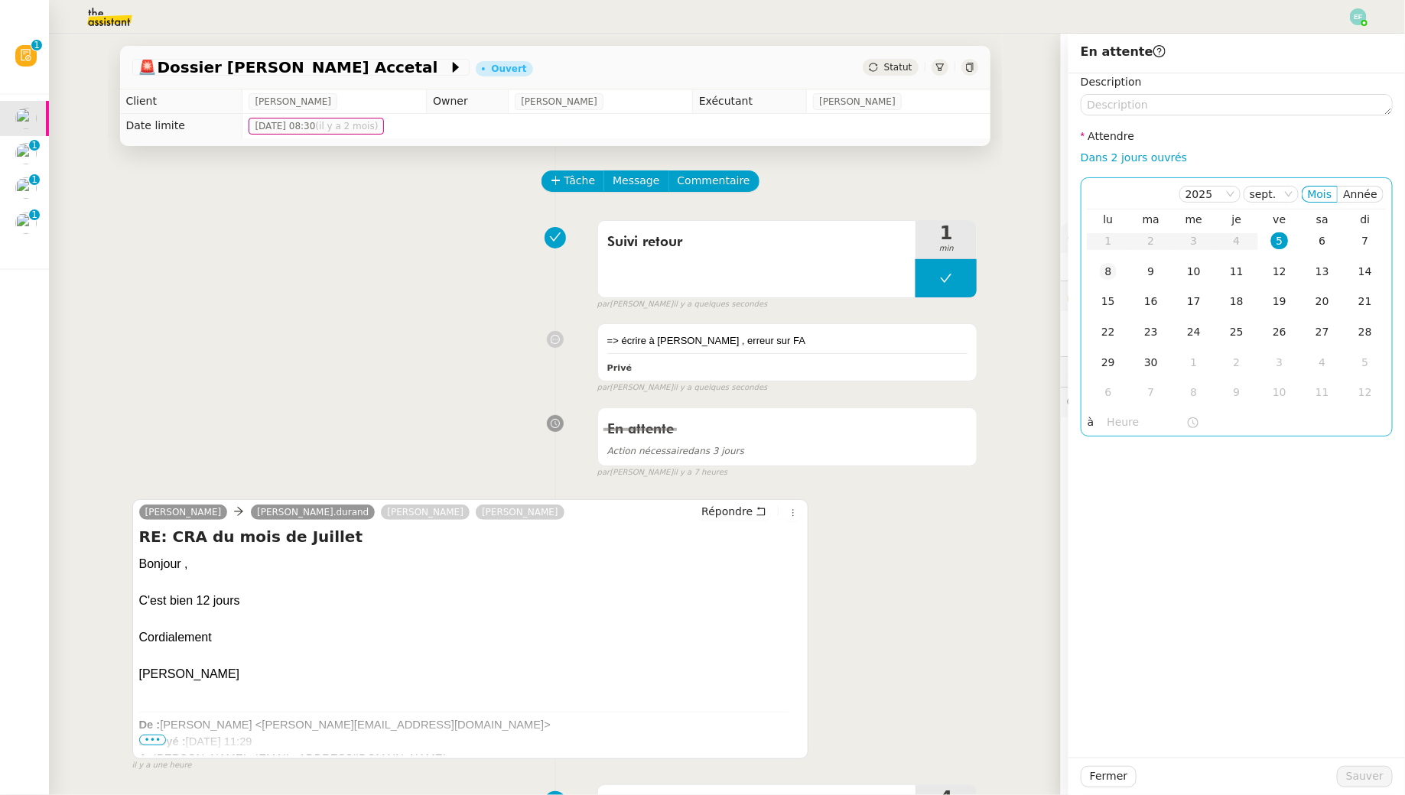
click at [1106, 276] on div "8" at bounding box center [1108, 271] width 17 height 17
click at [1372, 776] on span "Sauver" at bounding box center [1364, 777] width 37 height 18
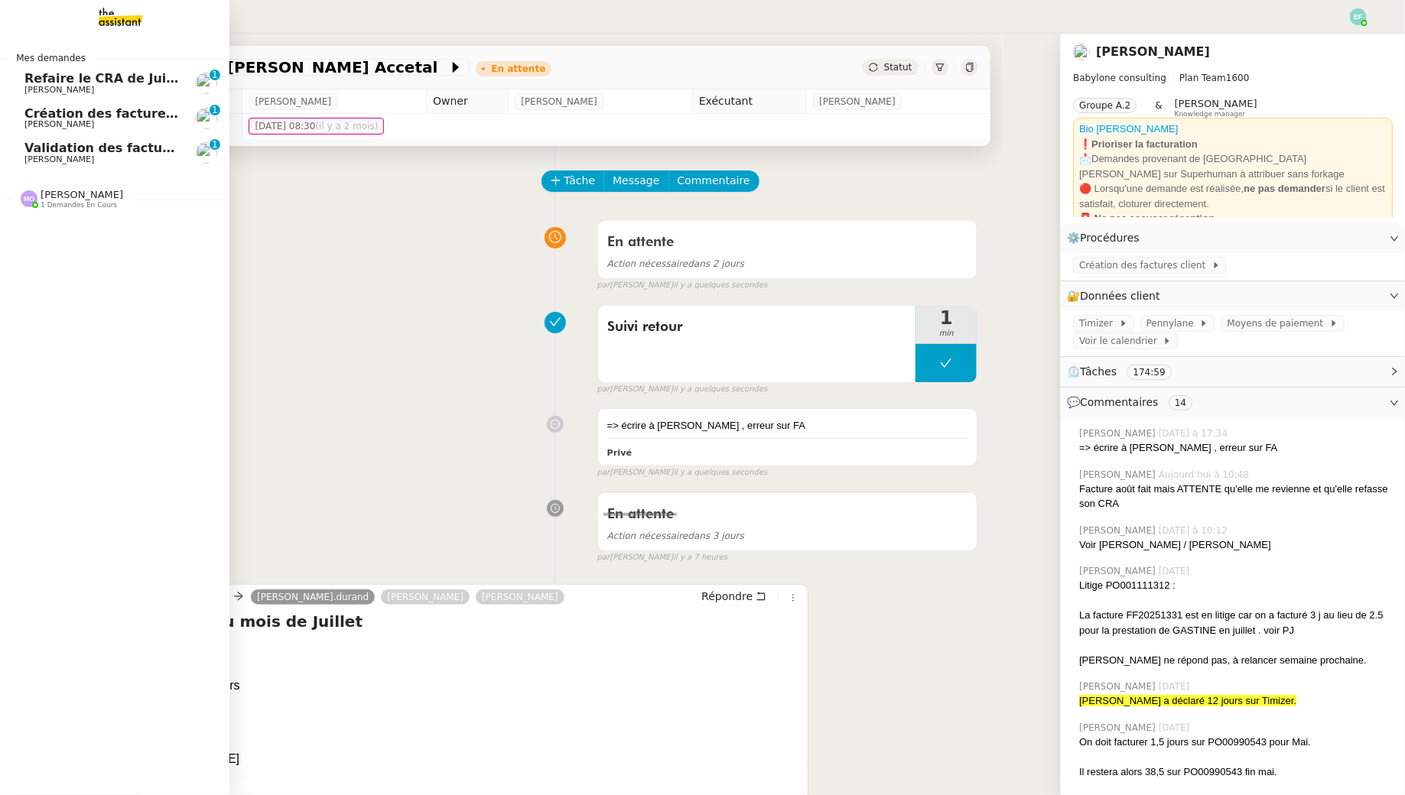
click at [67, 99] on link "Refaire le CRA de Juillet [PERSON_NAME] 0 1 2 3 4 5 6 7 8 9" at bounding box center [114, 83] width 229 height 35
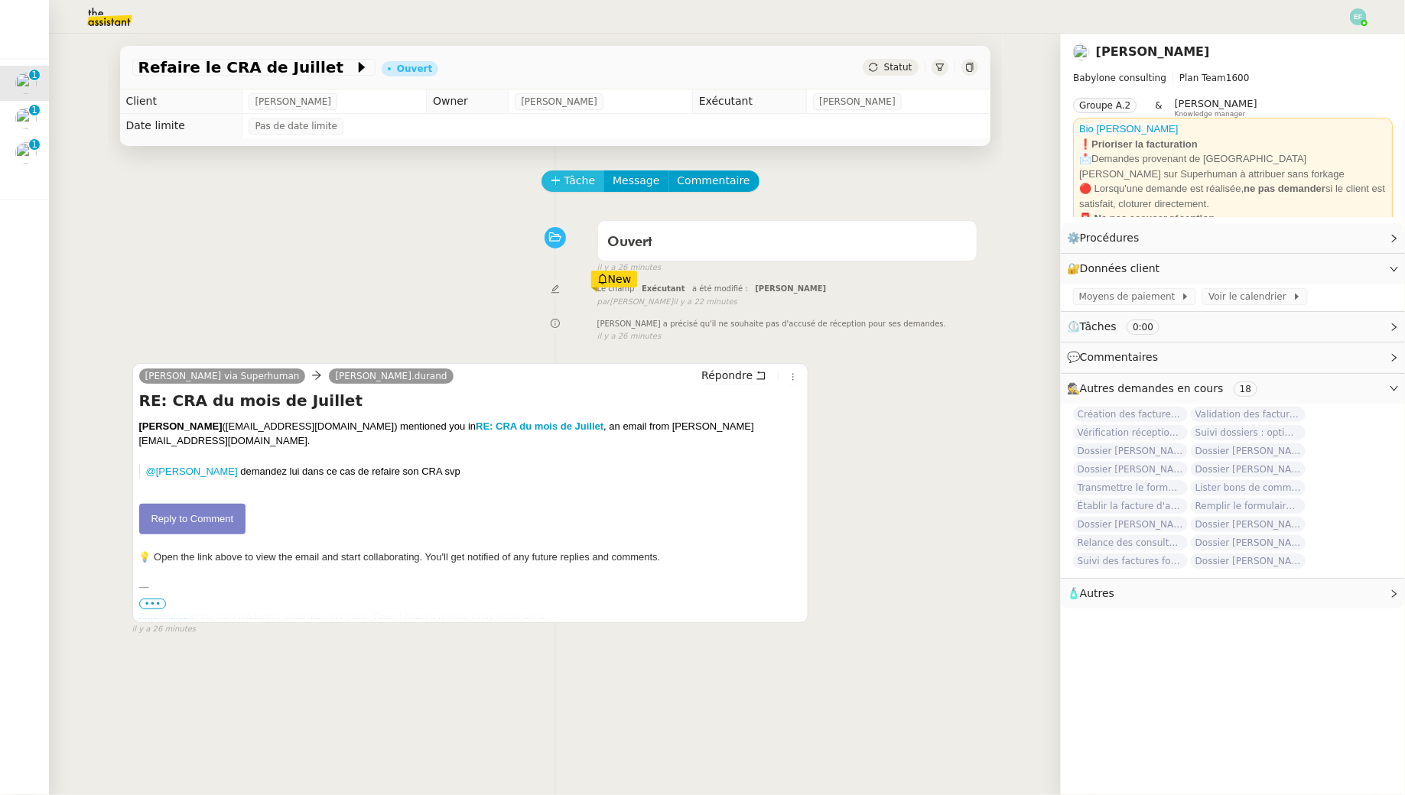
click at [551, 180] on icon at bounding box center [556, 180] width 11 height 11
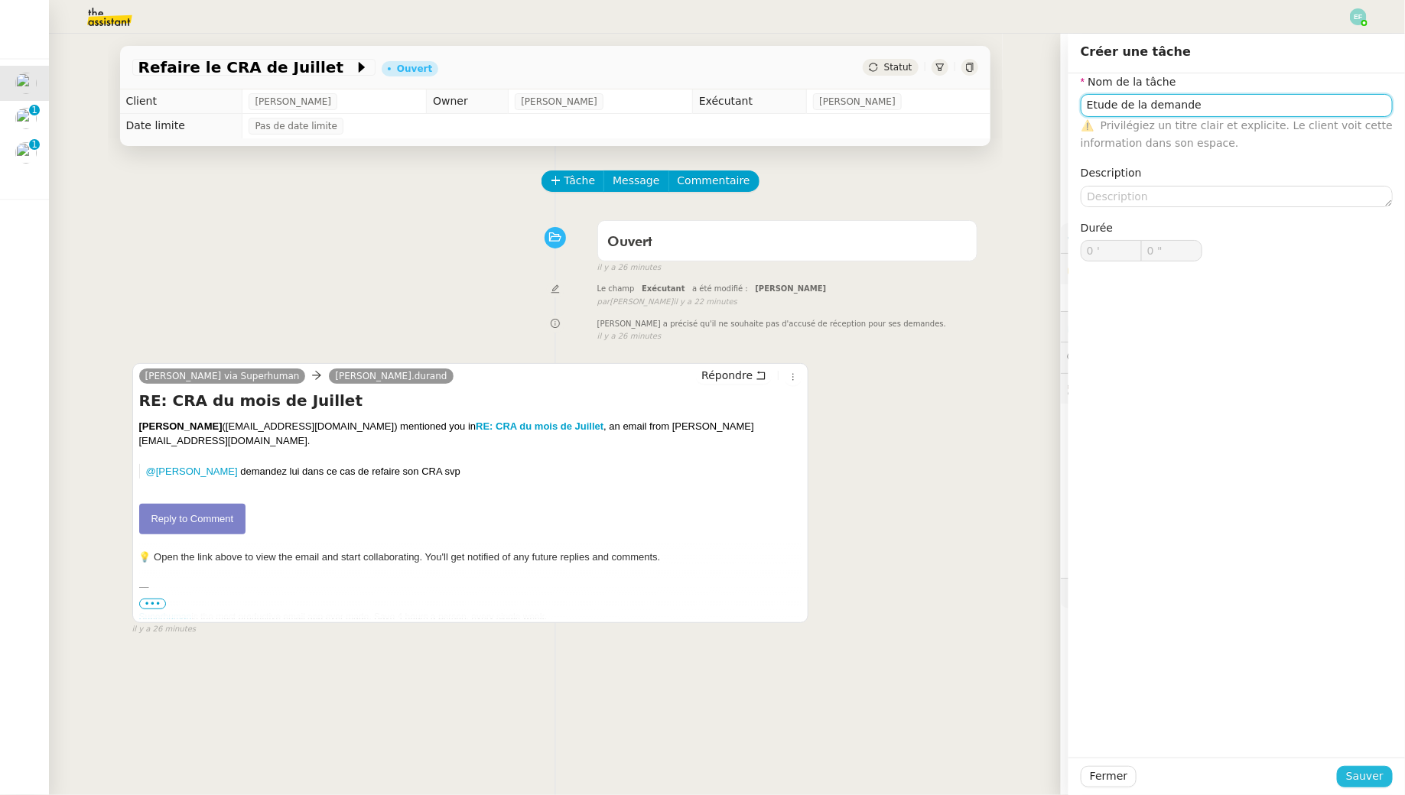
type input "Etude de la demande"
click at [1361, 778] on span "Sauver" at bounding box center [1364, 777] width 37 height 18
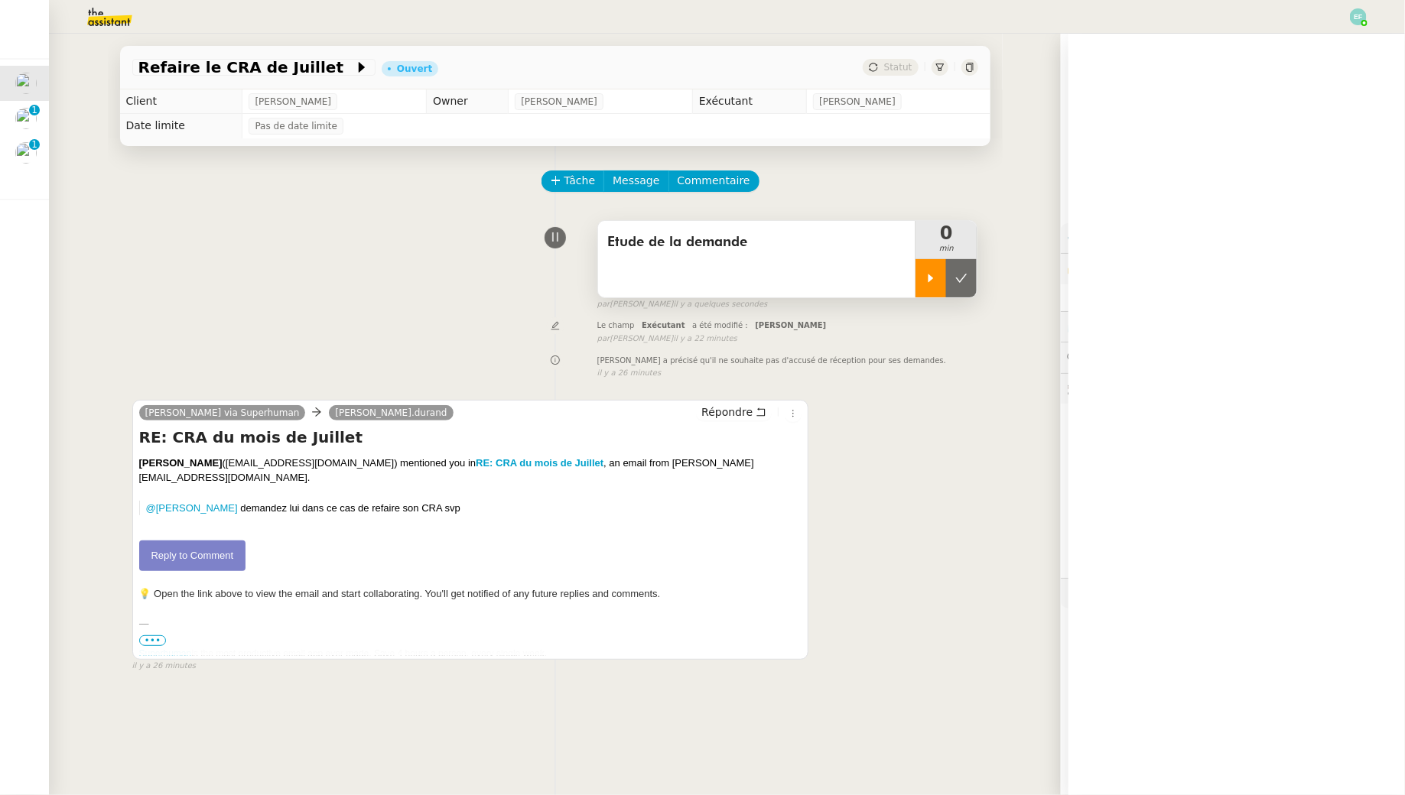
click at [929, 276] on icon at bounding box center [930, 278] width 5 height 8
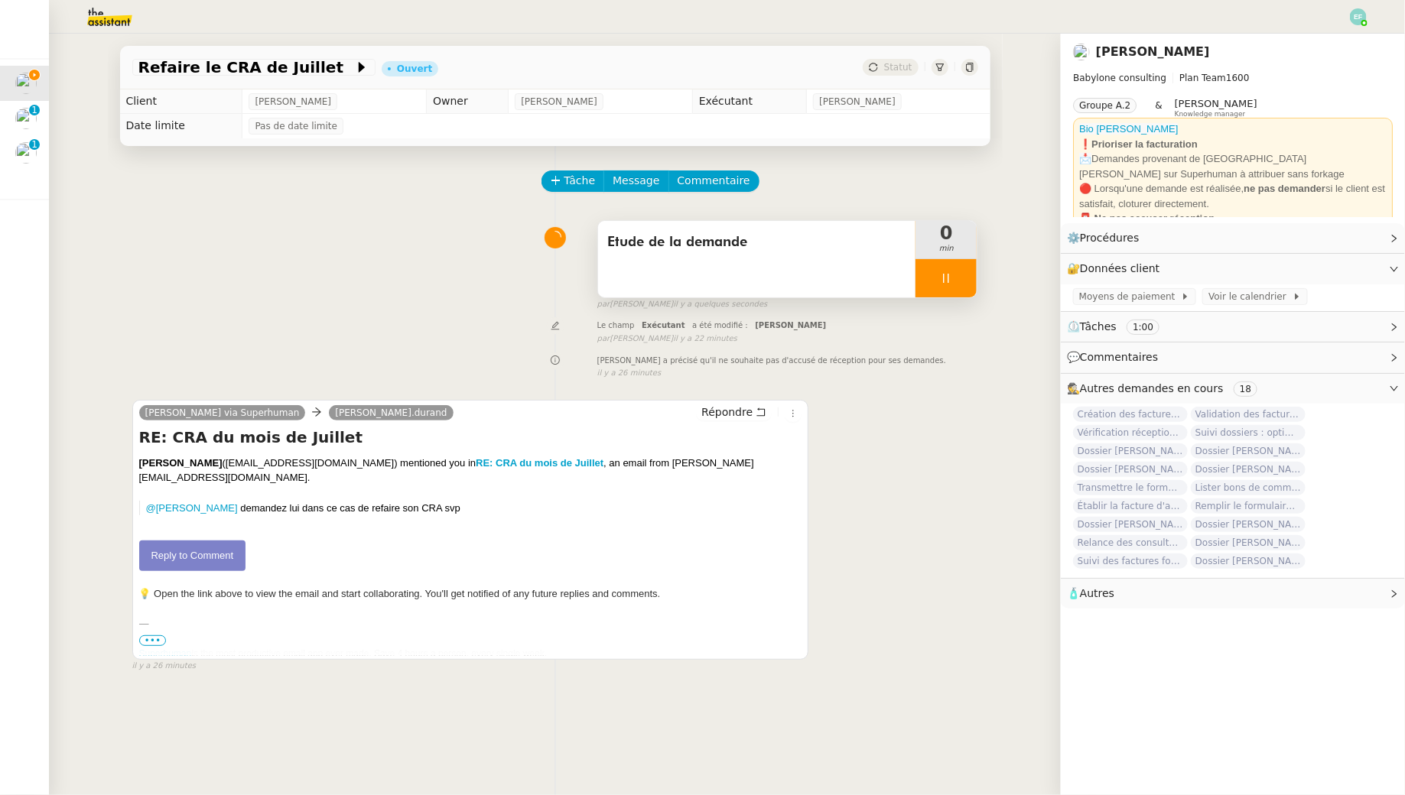
click at [929, 276] on div at bounding box center [945, 278] width 61 height 38
click at [961, 278] on icon at bounding box center [961, 278] width 12 height 12
click at [930, 276] on button at bounding box center [945, 278] width 61 height 38
click at [930, 276] on icon at bounding box center [930, 278] width 5 height 8
click at [213, 564] on link "Reply to Comment" at bounding box center [192, 556] width 107 height 31
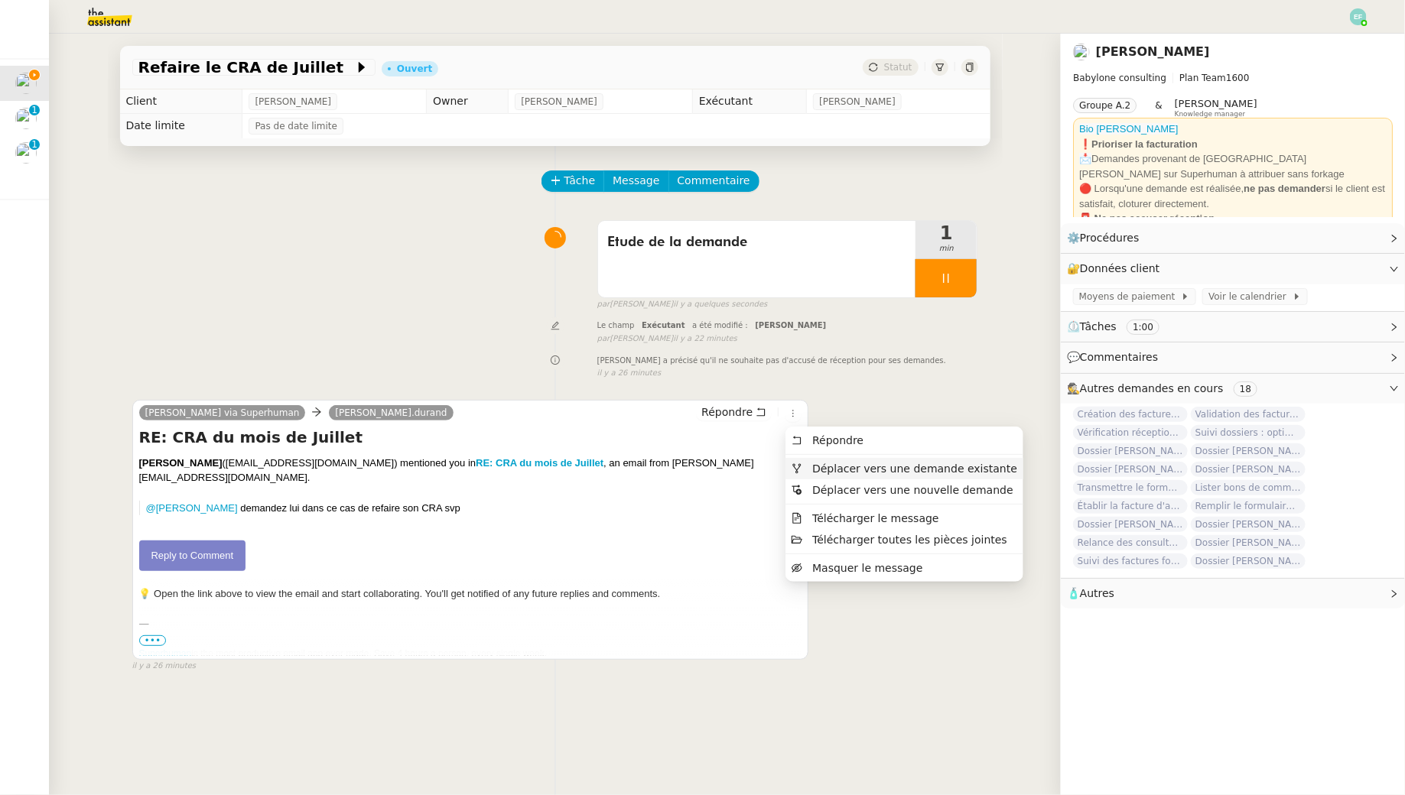
click at [823, 476] on li "Déplacer vers une demande existante" at bounding box center [904, 468] width 238 height 21
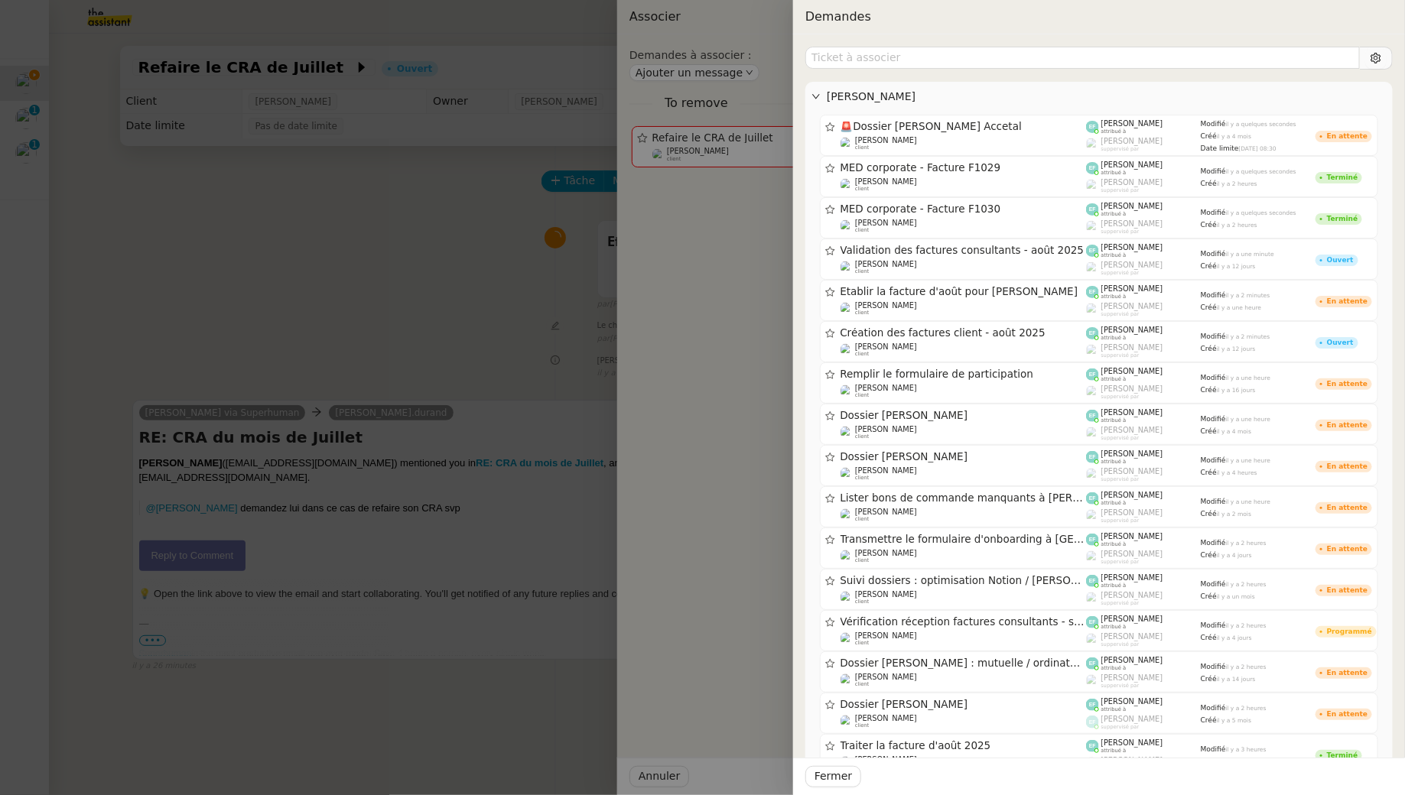
type input "k"
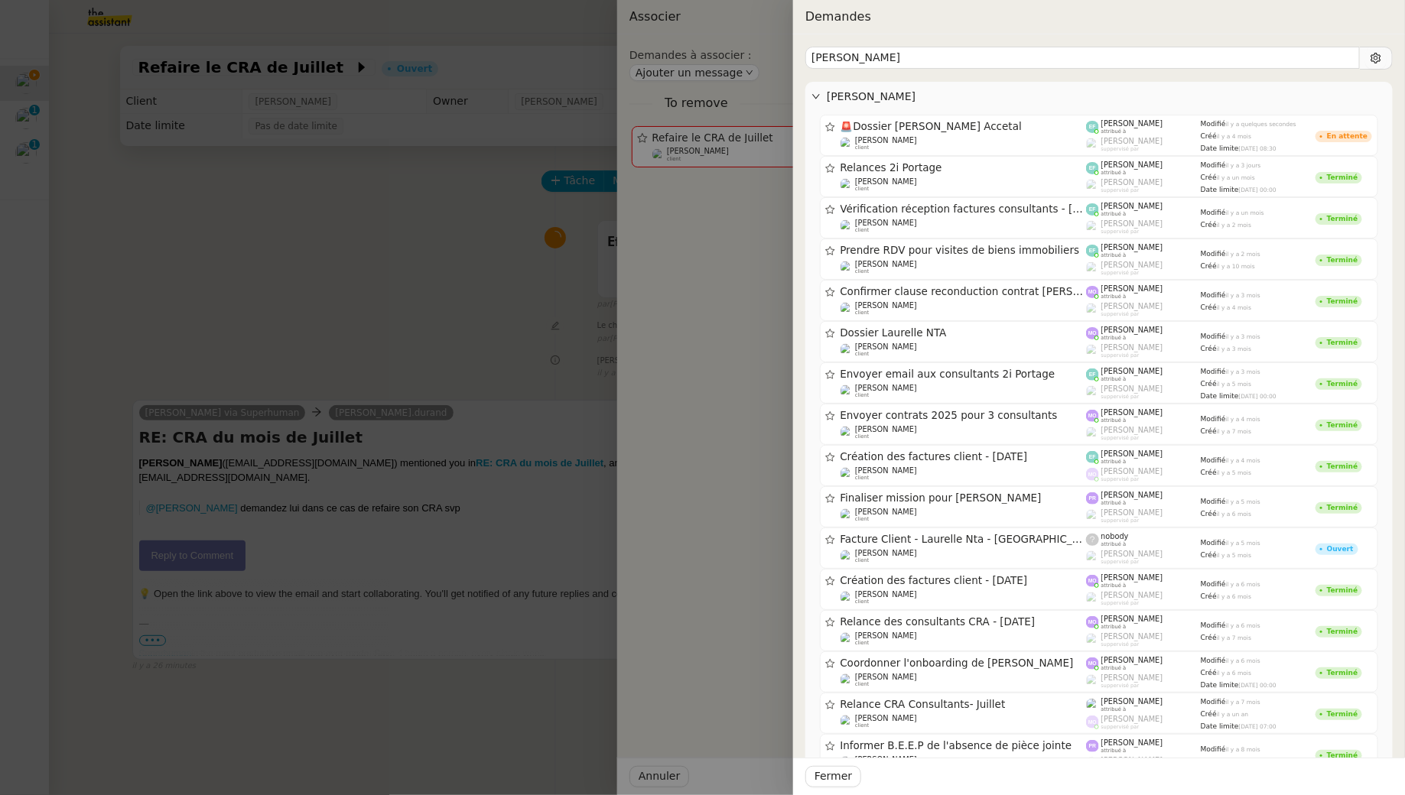
type input "[PERSON_NAME]"
click at [1187, 112] on div "🚨 Dossier [PERSON_NAME] Accetal [PERSON_NAME] client [PERSON_NAME] attribué à […" at bounding box center [1098, 488] width 587 height 752
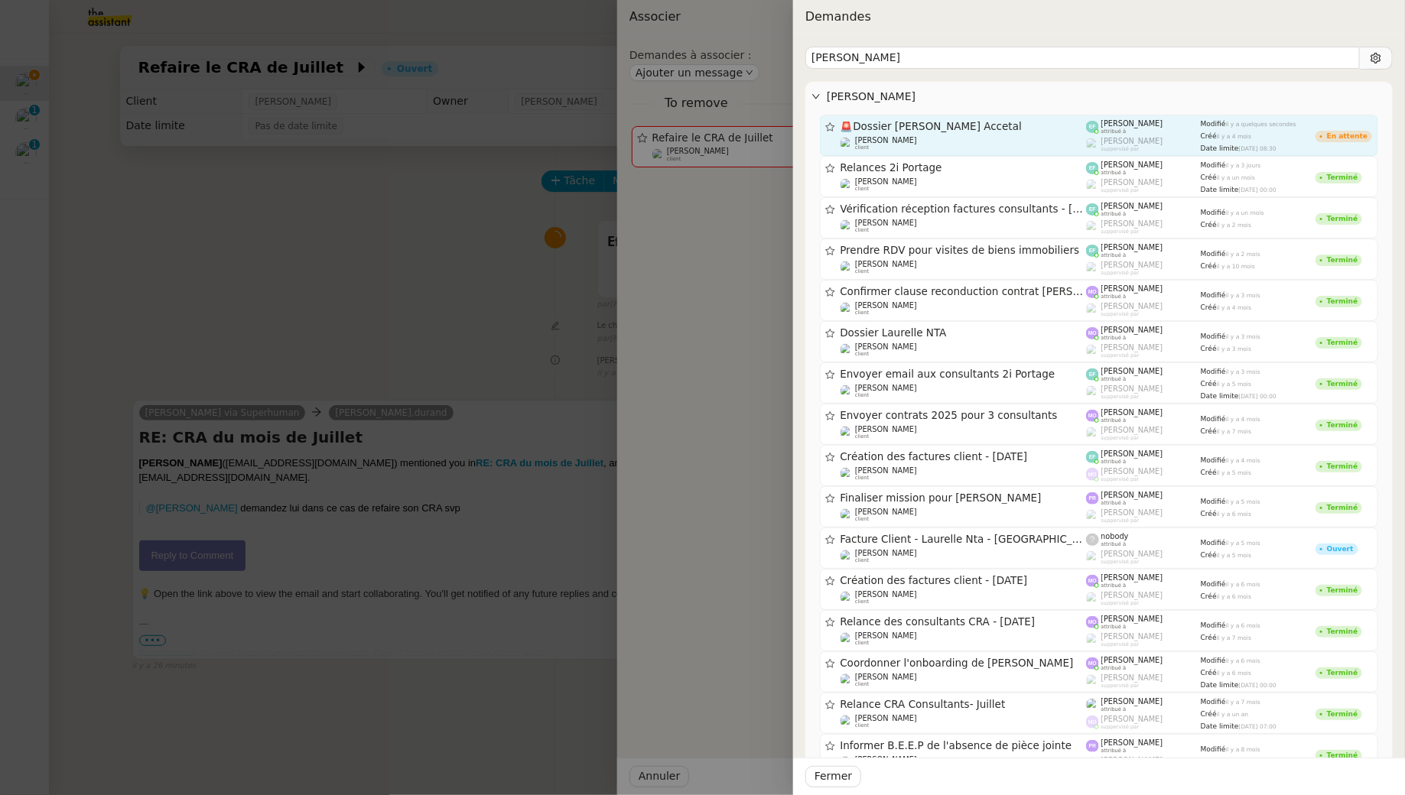
click at [1187, 126] on div "[PERSON_NAME] attribué à" at bounding box center [1143, 126] width 115 height 15
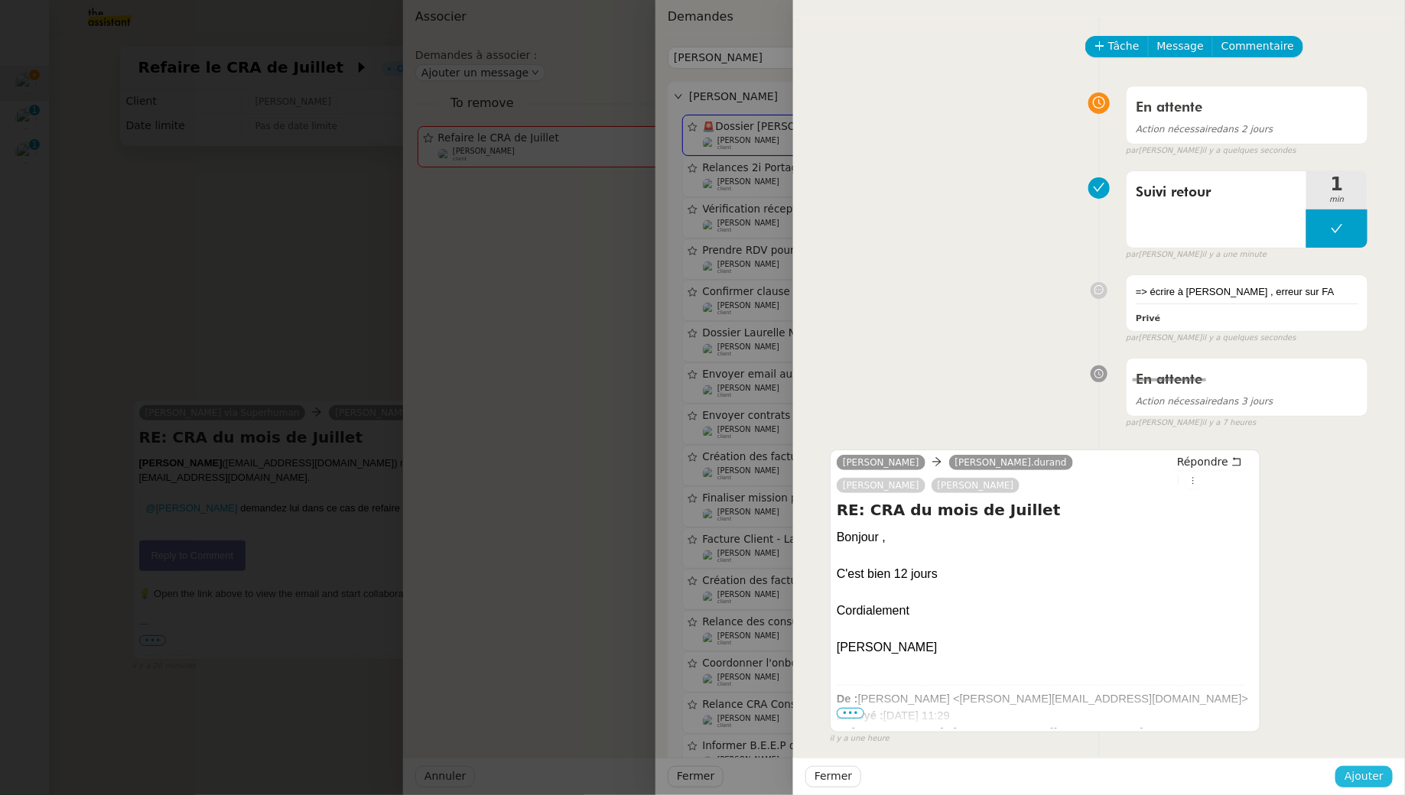
click at [1355, 777] on span "Ajouter" at bounding box center [1363, 777] width 39 height 18
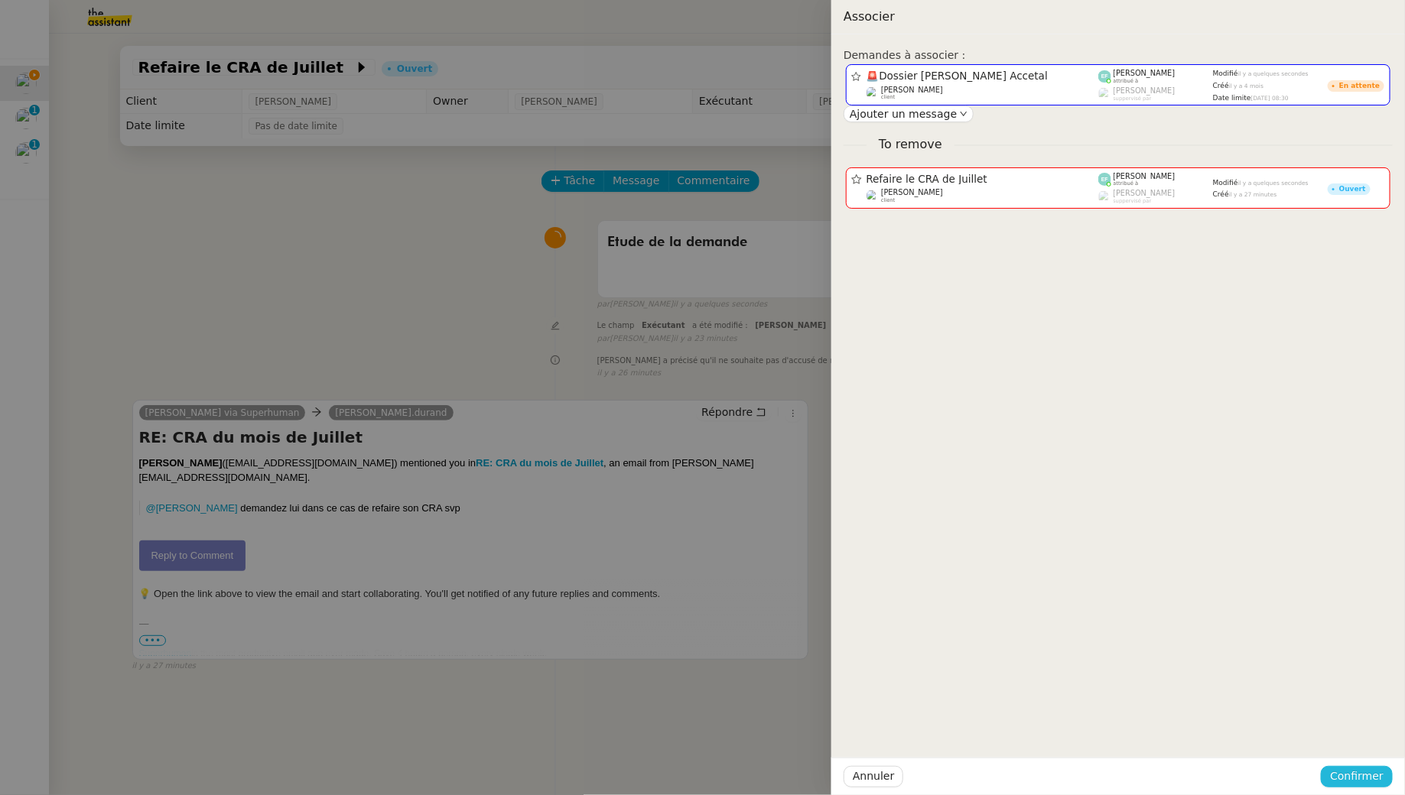
click at [1355, 776] on span "Confirmer" at bounding box center [1357, 777] width 54 height 18
click at [1364, 738] on span "Ajouter" at bounding box center [1358, 735] width 39 height 15
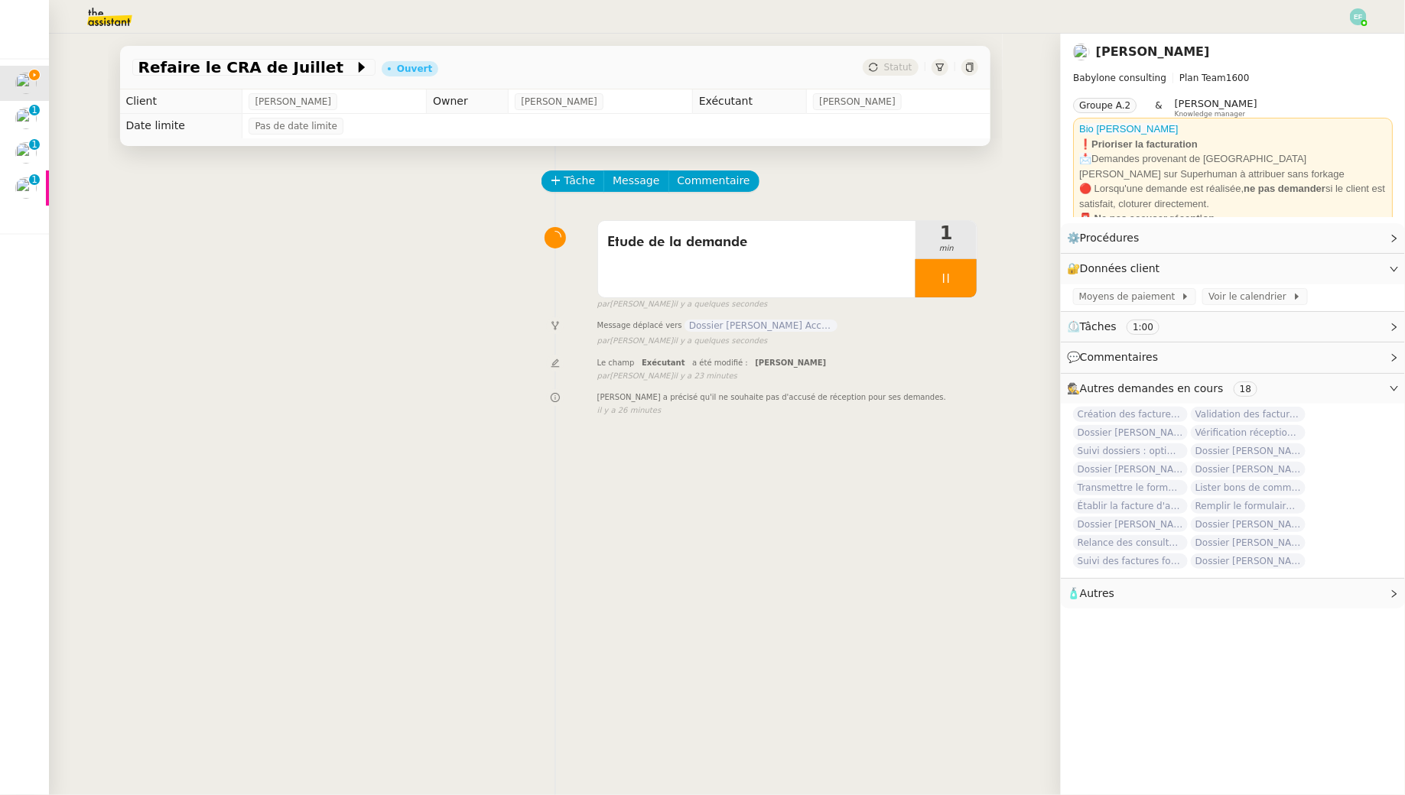
click at [958, 274] on div at bounding box center [945, 278] width 61 height 38
click at [958, 274] on icon at bounding box center [961, 278] width 12 height 12
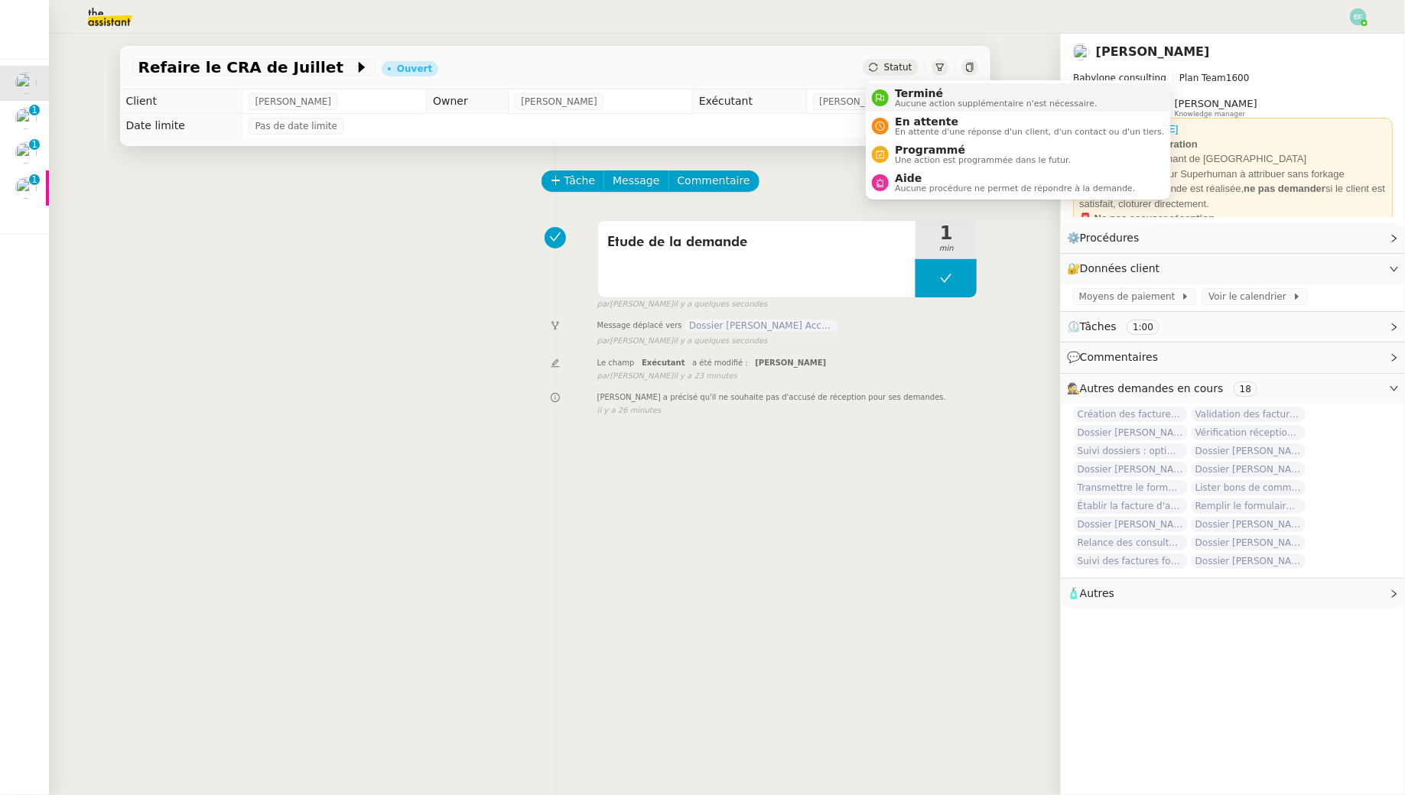
click at [886, 95] on nz-avatar at bounding box center [880, 97] width 17 height 17
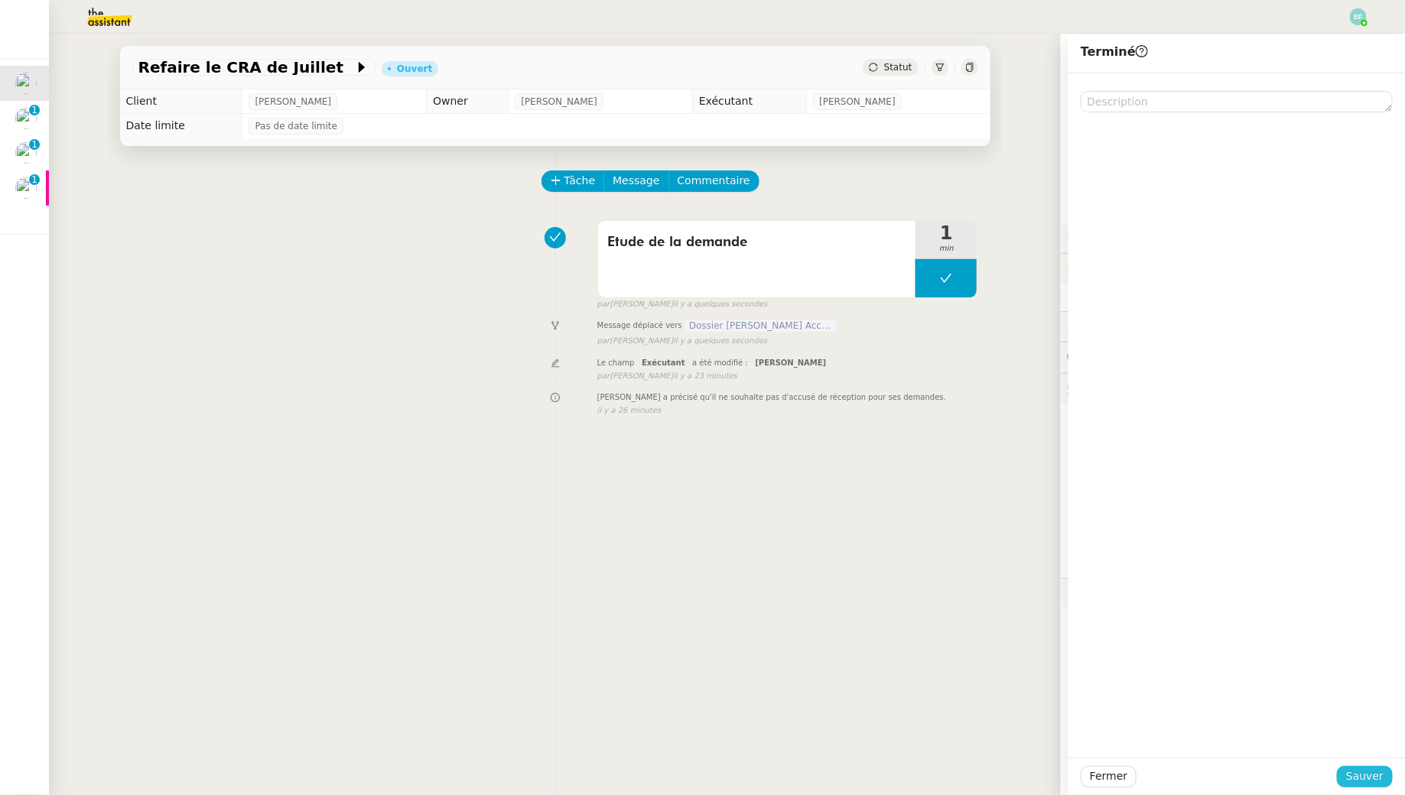
click at [1358, 768] on span "Sauver" at bounding box center [1364, 777] width 37 height 18
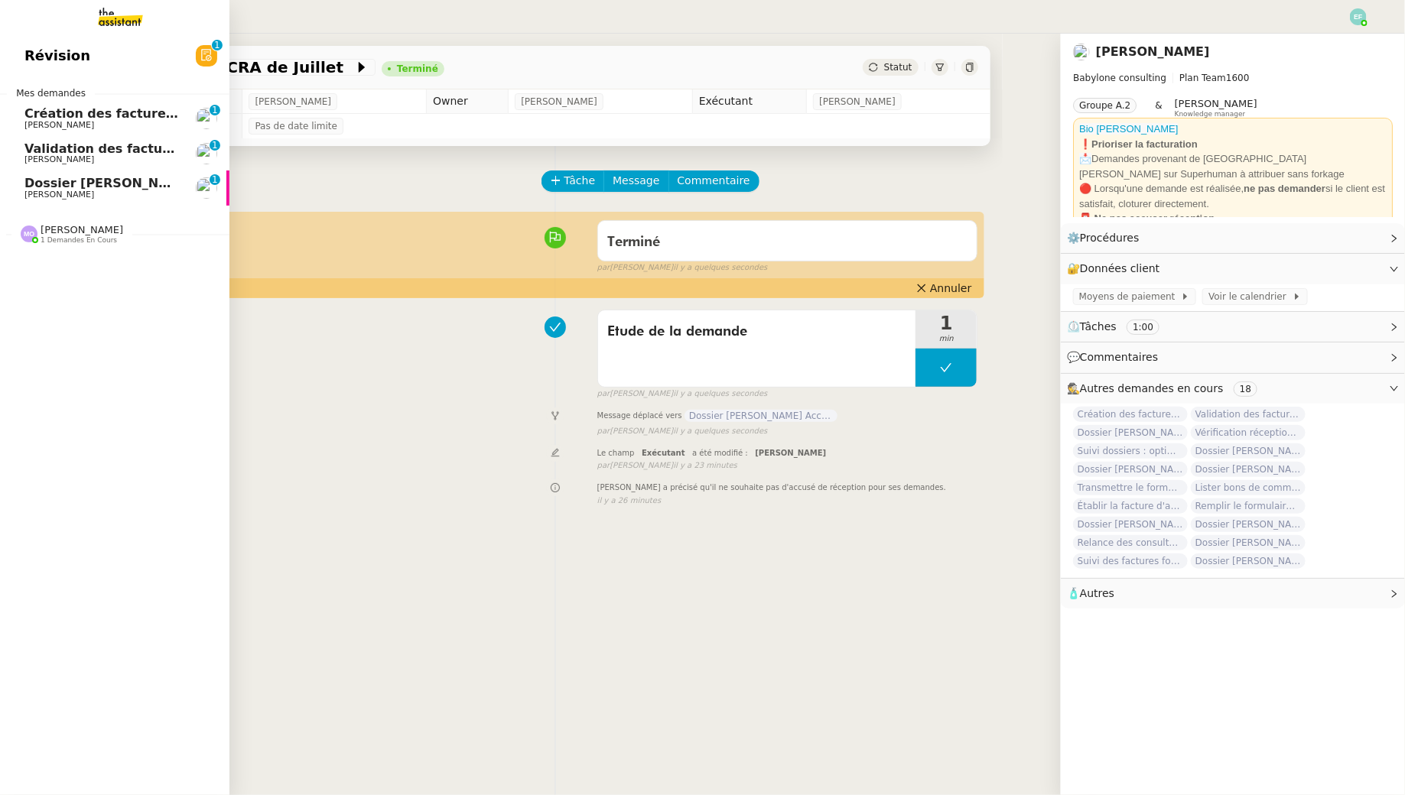
click at [86, 178] on span "Dossier [PERSON_NAME] Accetal" at bounding box center [136, 183] width 225 height 15
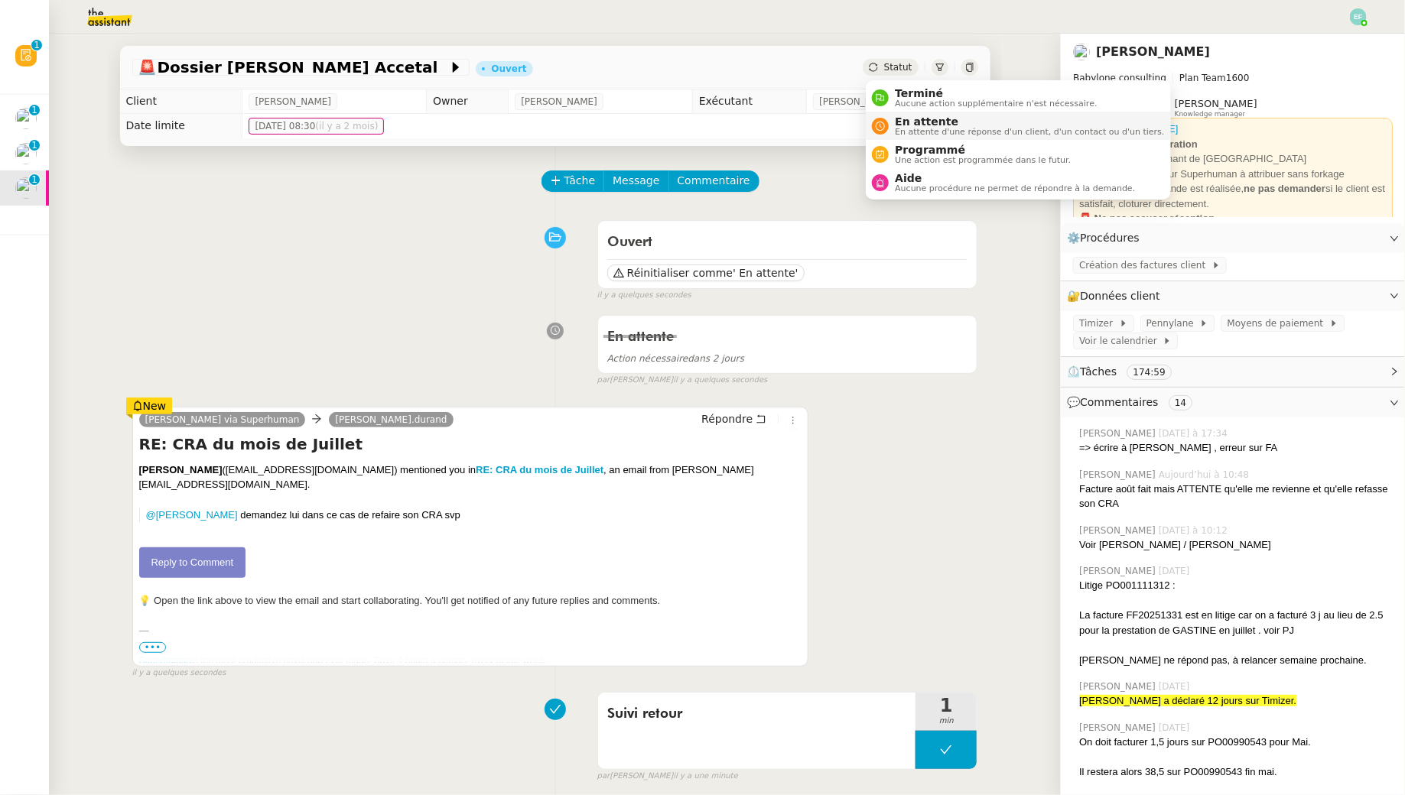
click at [917, 128] on span "En attente d'une réponse d'un client, d'un contact ou d'un tiers." at bounding box center [1029, 132] width 269 height 8
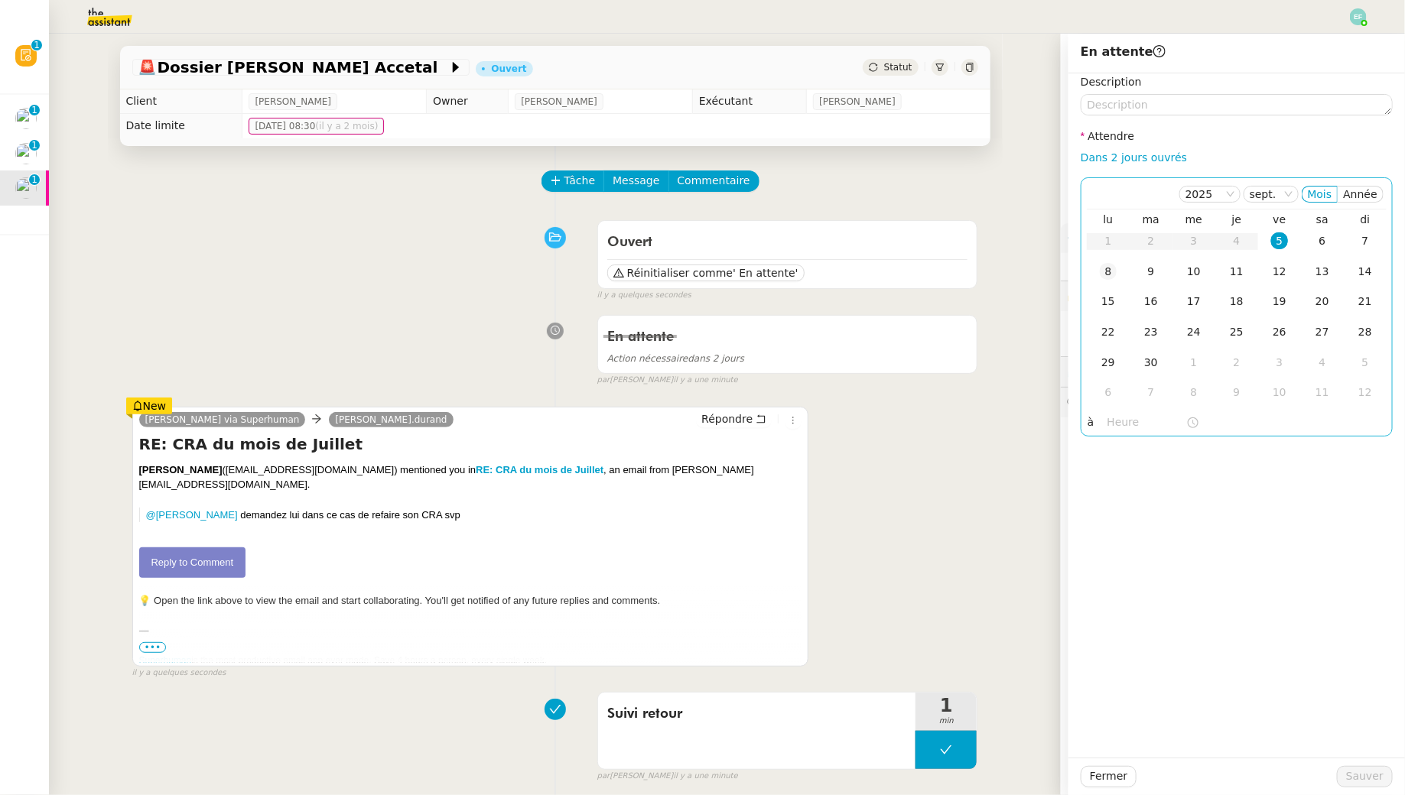
click at [1113, 270] on div "8" at bounding box center [1108, 271] width 17 height 17
click at [1366, 793] on div "Fermer Sauver" at bounding box center [1236, 776] width 336 height 37
click at [1364, 778] on span "Sauver" at bounding box center [1364, 777] width 37 height 18
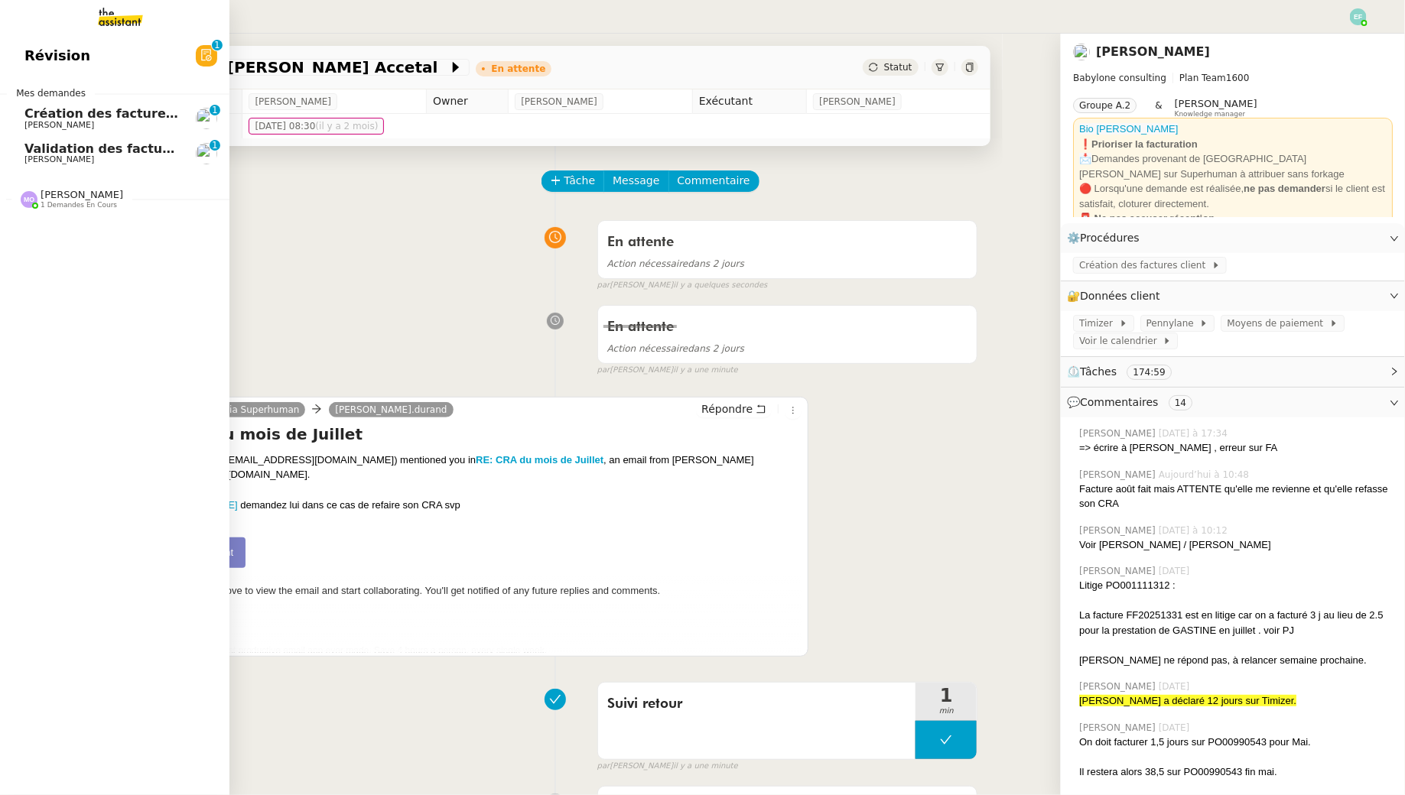
click at [15, 165] on link "Validation des factures consultants - [DATE] [PERSON_NAME] 0 1 2 3 4 5 6 7 8 9" at bounding box center [114, 153] width 229 height 35
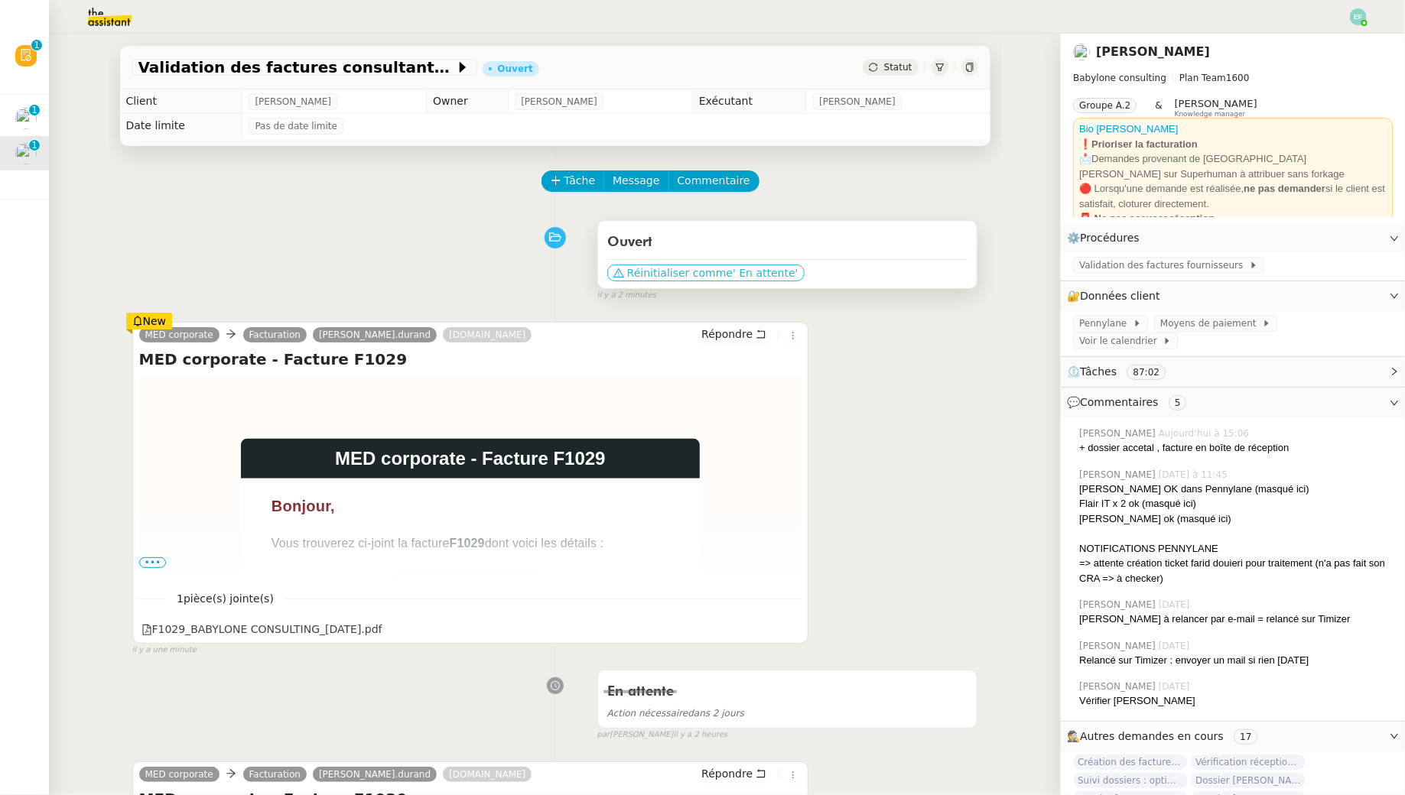
click at [774, 271] on span "' En attente'" at bounding box center [764, 272] width 65 height 15
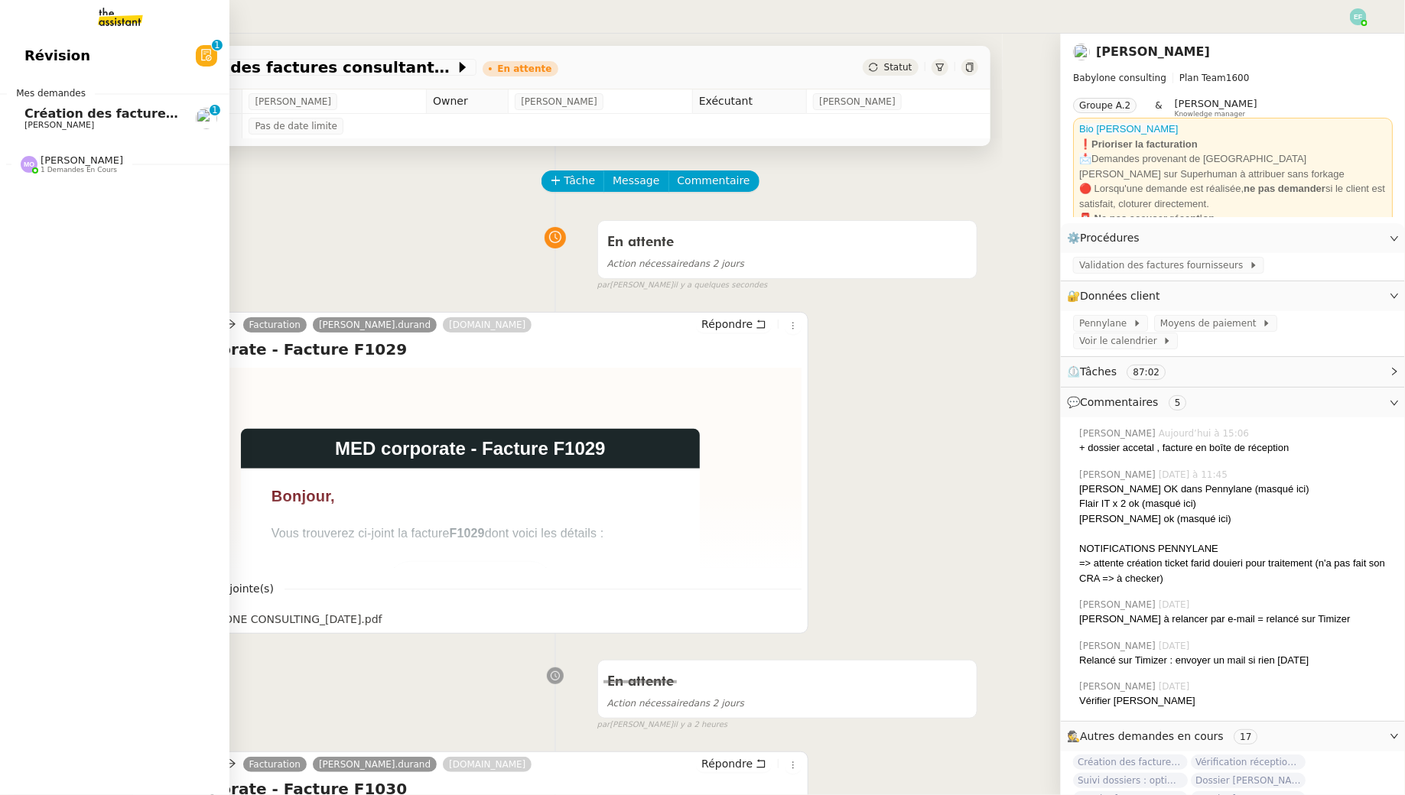
click at [48, 119] on span "Création des factures client - août 2025" at bounding box center [161, 113] width 274 height 15
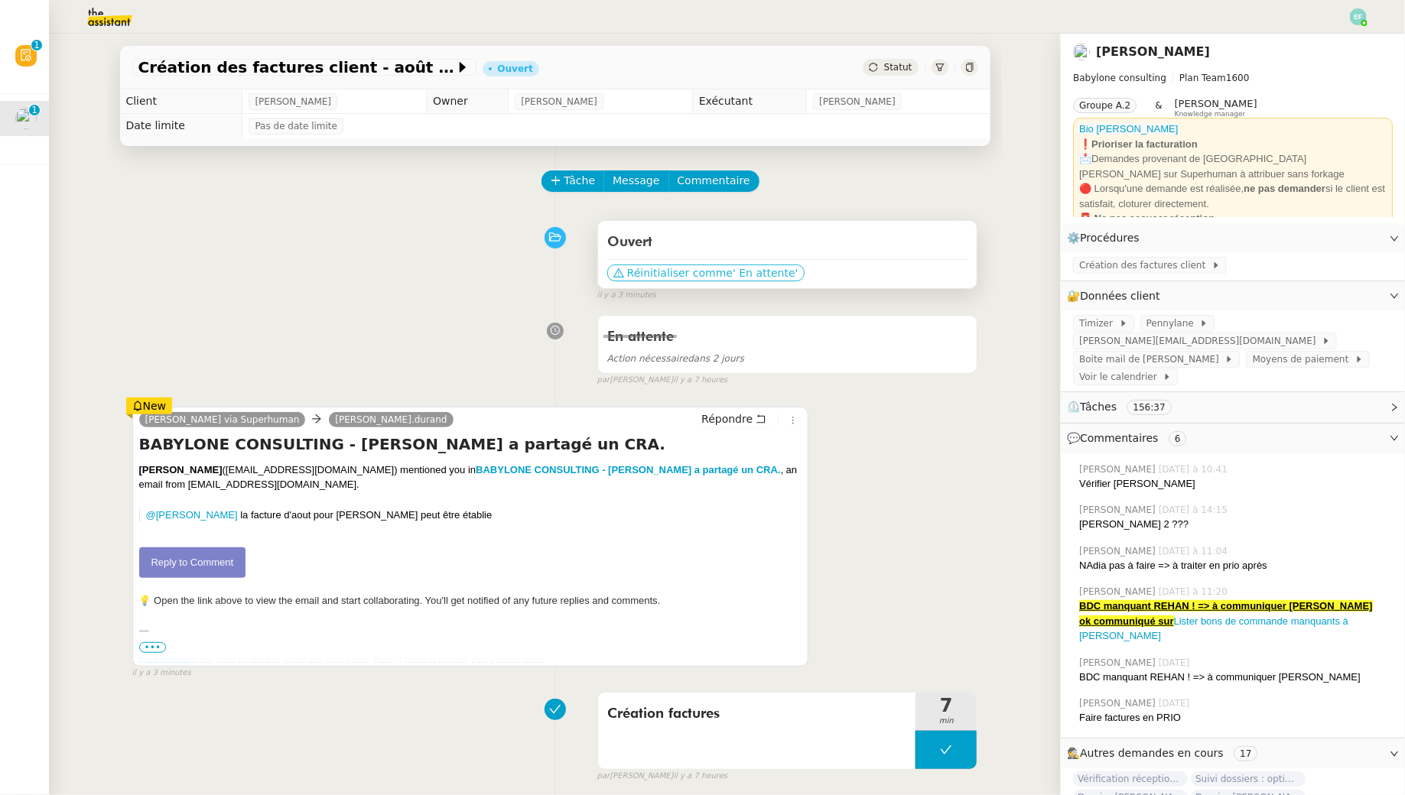
click at [658, 265] on button "Réinitialiser comme ' En attente'" at bounding box center [705, 273] width 197 height 17
